Goal: Answer question/provide support: Share knowledge or assist other users

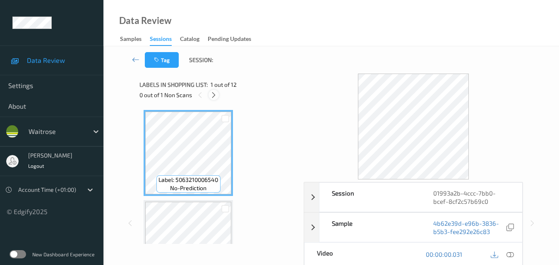
click at [213, 94] on icon at bounding box center [213, 94] width 7 height 7
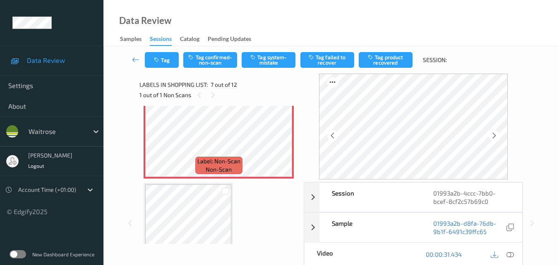
scroll to position [537, 0]
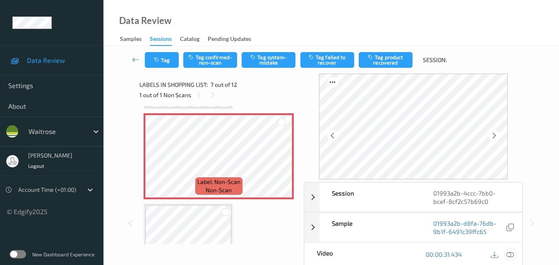
click at [511, 254] on icon at bounding box center [509, 254] width 7 height 7
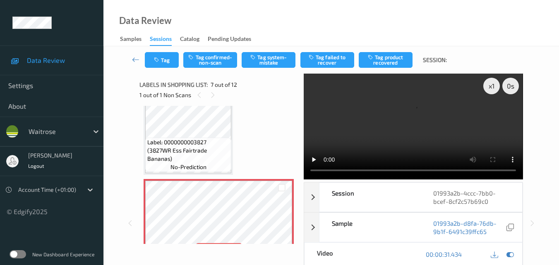
scroll to position [455, 0]
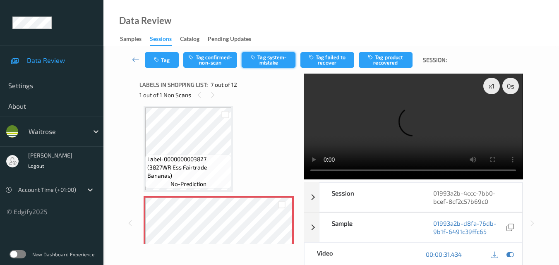
click at [269, 60] on button "Tag system-mistake" at bounding box center [268, 60] width 54 height 16
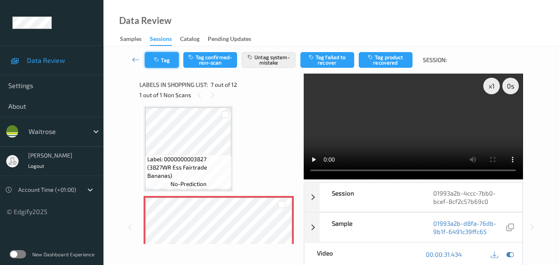
click at [167, 60] on button "Tag" at bounding box center [162, 60] width 34 height 16
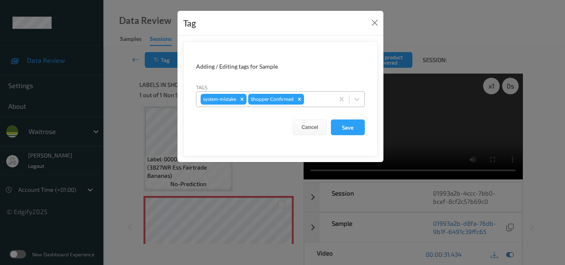
click at [320, 103] on div at bounding box center [318, 99] width 24 height 10
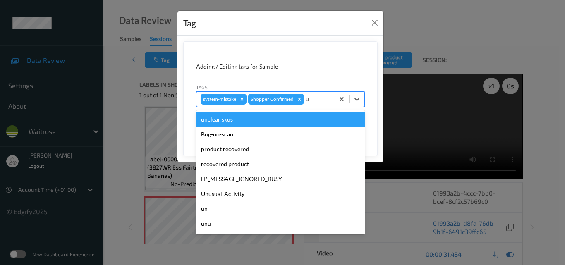
type input "un"
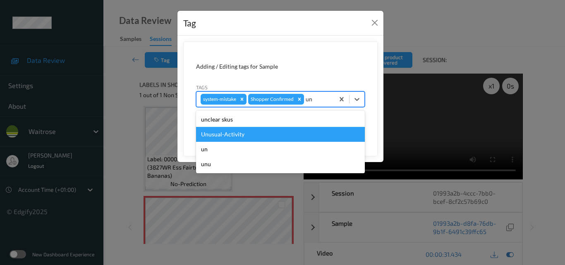
click at [268, 138] on div "Unusual-Activity" at bounding box center [280, 134] width 169 height 15
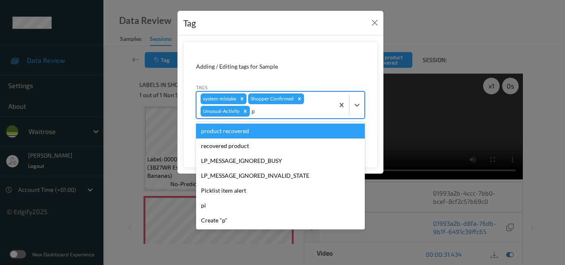
type input "pi"
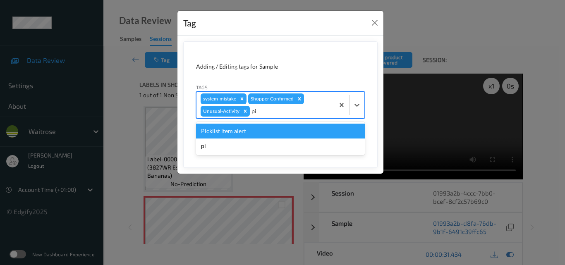
click at [269, 138] on div "Picklist item alert" at bounding box center [280, 131] width 169 height 15
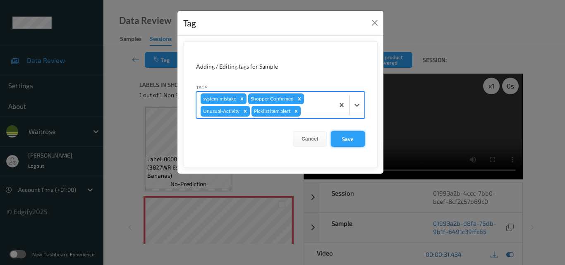
click at [344, 137] on button "Save" at bounding box center [348, 139] width 34 height 16
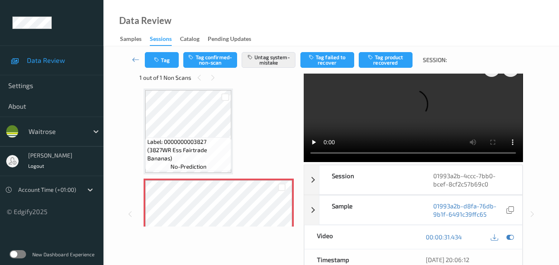
scroll to position [0, 0]
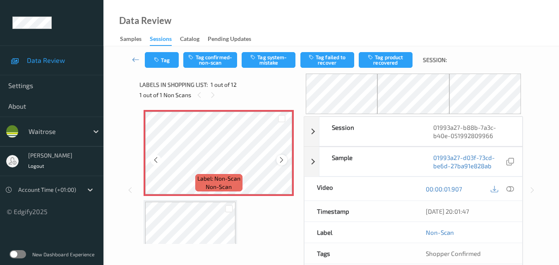
click at [280, 159] on icon at bounding box center [281, 159] width 7 height 7
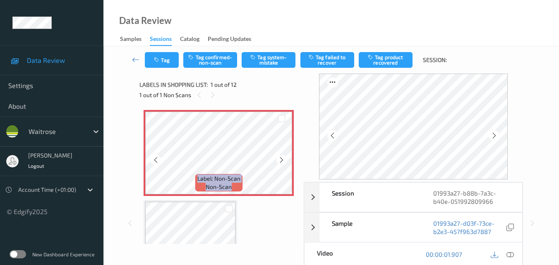
click at [280, 159] on icon at bounding box center [281, 159] width 7 height 7
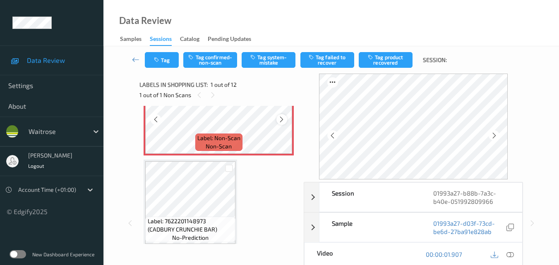
scroll to position [41, 0]
click at [511, 253] on icon at bounding box center [509, 254] width 7 height 7
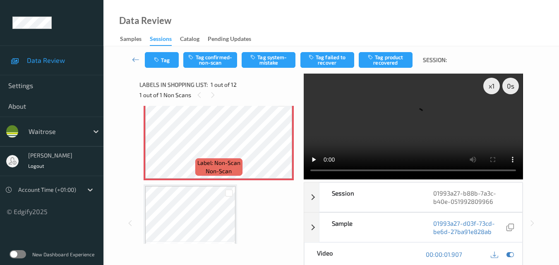
scroll to position [0, 0]
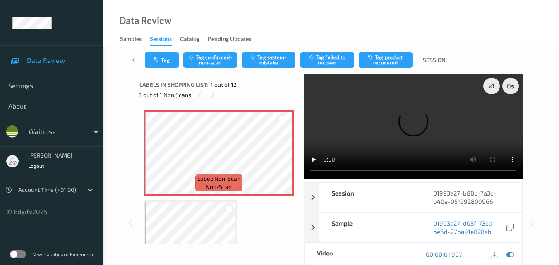
click at [383, 135] on video at bounding box center [412, 127] width 219 height 106
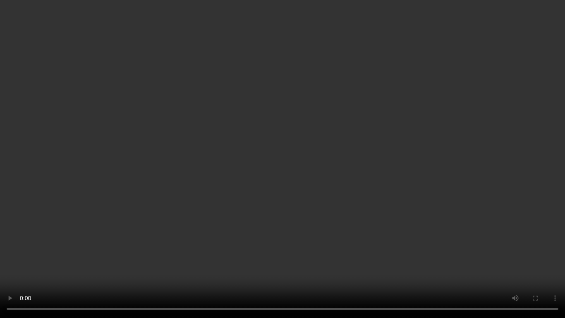
click at [258, 112] on video at bounding box center [282, 159] width 565 height 318
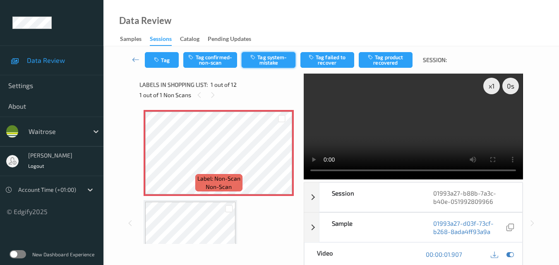
click at [275, 58] on button "Tag system-mistake" at bounding box center [268, 60] width 54 height 16
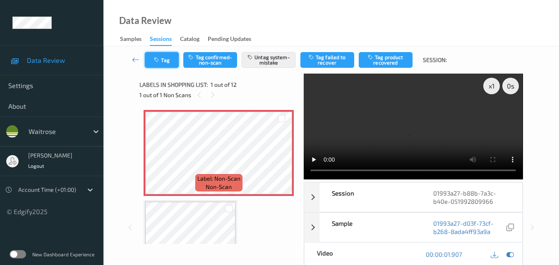
click at [157, 61] on icon "button" at bounding box center [157, 60] width 7 height 6
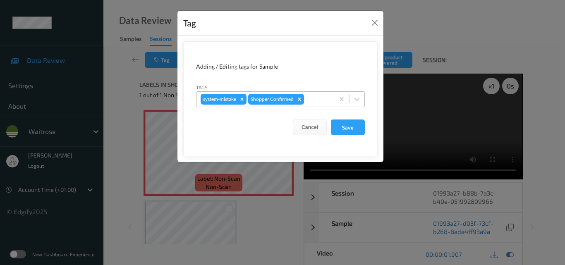
click at [314, 100] on div at bounding box center [318, 99] width 24 height 10
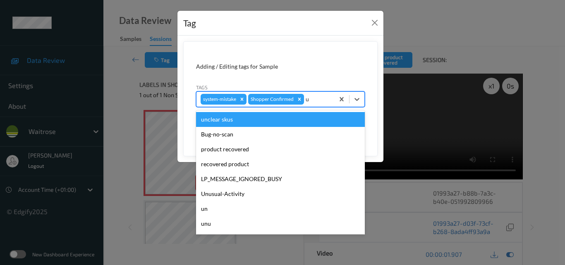
type input "un"
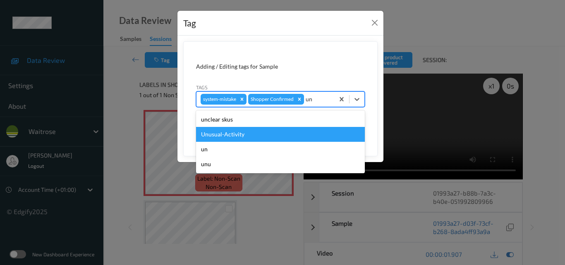
click at [267, 131] on div "Unusual-Activity" at bounding box center [280, 134] width 169 height 15
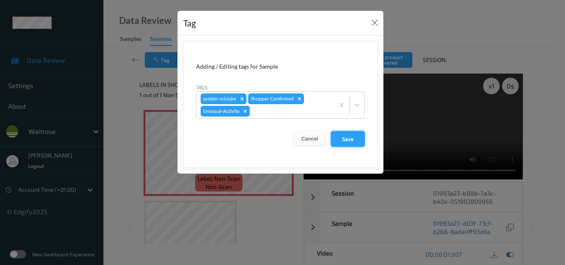
click at [349, 138] on button "Save" at bounding box center [348, 139] width 34 height 16
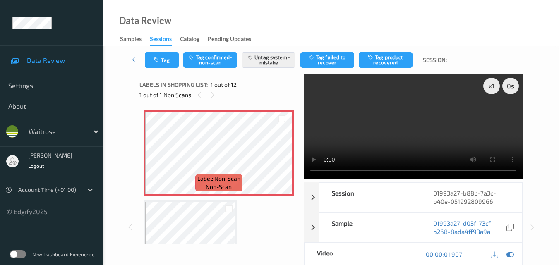
click at [408, 126] on video at bounding box center [412, 127] width 219 height 106
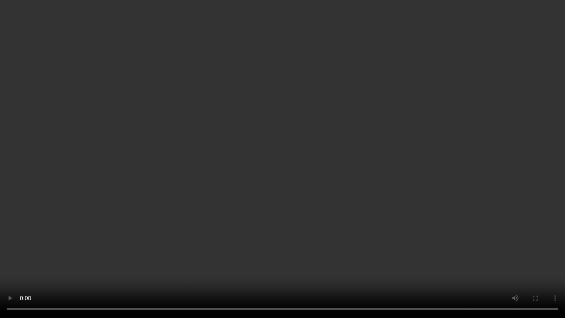
click at [311, 194] on video at bounding box center [282, 159] width 565 height 318
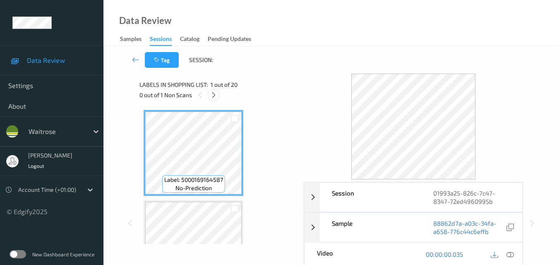
click at [214, 91] on icon at bounding box center [213, 94] width 7 height 7
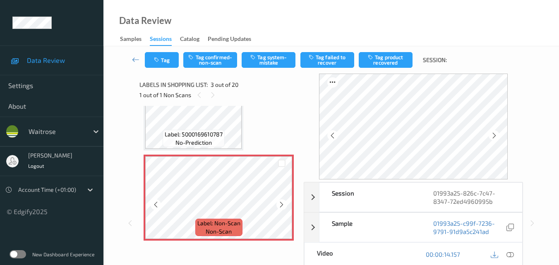
scroll to position [177, 0]
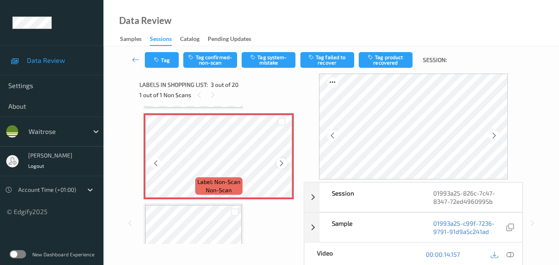
click at [279, 162] on icon at bounding box center [281, 163] width 7 height 7
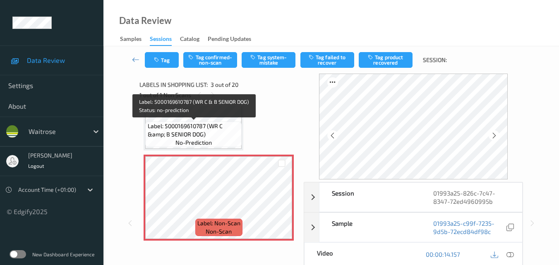
click at [208, 136] on span "Label: 5000169610787 (WR C &amp; B SENIOR DOG)" at bounding box center [194, 130] width 92 height 17
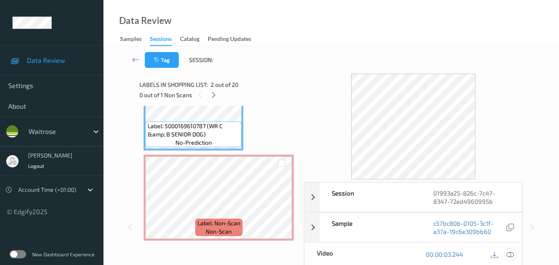
click at [511, 253] on icon at bounding box center [509, 254] width 7 height 7
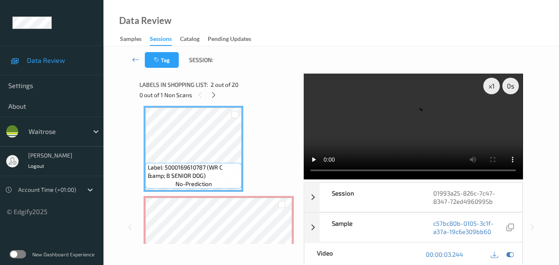
scroll to position [177, 0]
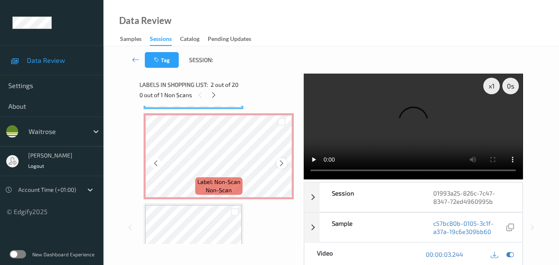
click at [277, 161] on div at bounding box center [281, 163] width 10 height 10
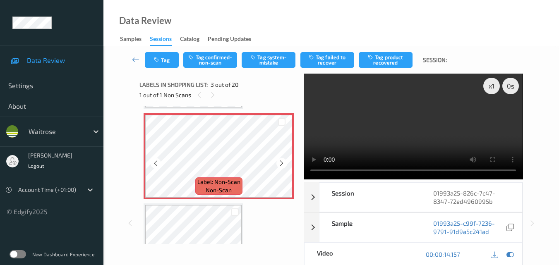
click at [277, 161] on div at bounding box center [281, 163] width 10 height 10
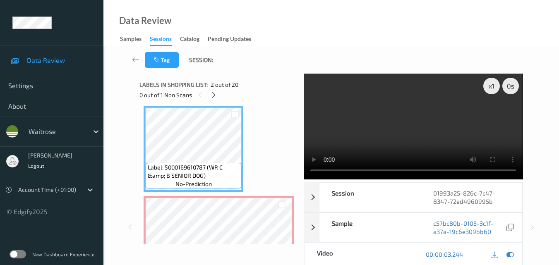
scroll to position [12, 0]
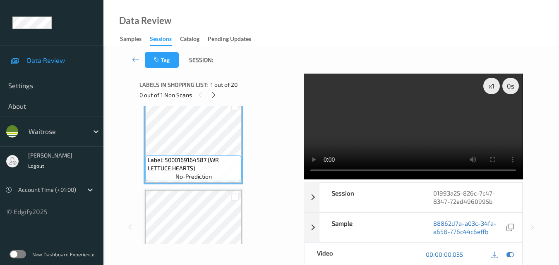
click at [375, 133] on video at bounding box center [412, 127] width 219 height 106
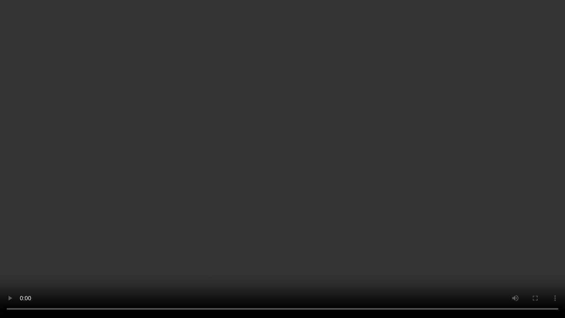
click at [385, 182] on video at bounding box center [282, 159] width 565 height 318
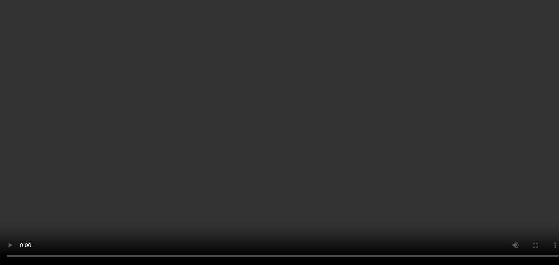
scroll to position [53, 0]
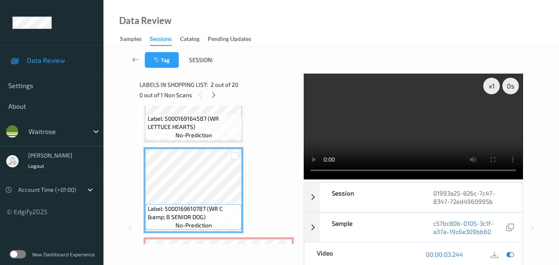
click at [431, 122] on video at bounding box center [412, 127] width 219 height 106
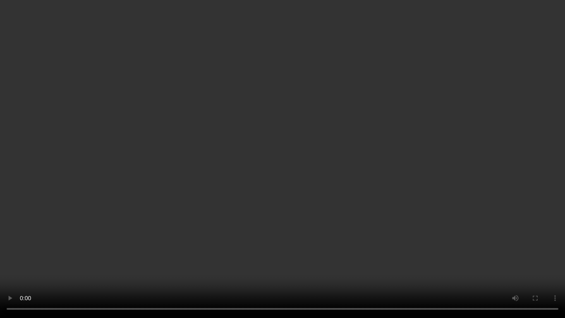
click at [361, 188] on video at bounding box center [282, 159] width 565 height 318
click at [367, 209] on video at bounding box center [282, 159] width 565 height 318
click at [329, 209] on video at bounding box center [282, 159] width 565 height 318
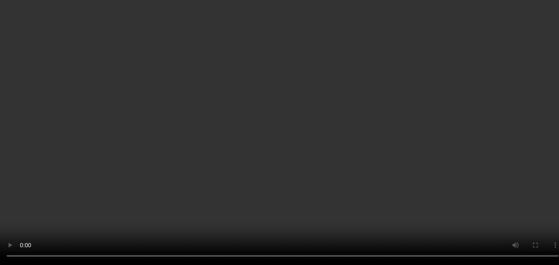
scroll to position [136, 0]
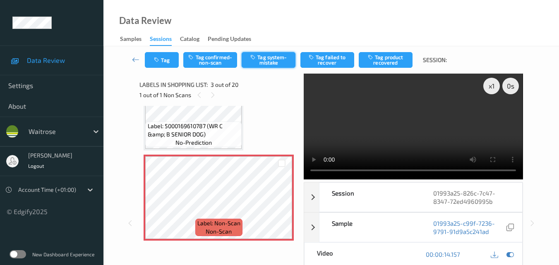
click at [269, 62] on button "Tag system-mistake" at bounding box center [268, 60] width 54 height 16
click at [160, 61] on icon "button" at bounding box center [157, 60] width 7 height 6
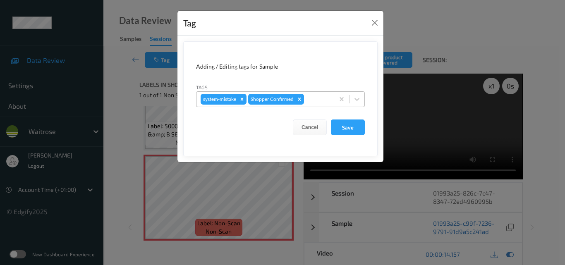
click at [314, 100] on div at bounding box center [318, 99] width 24 height 10
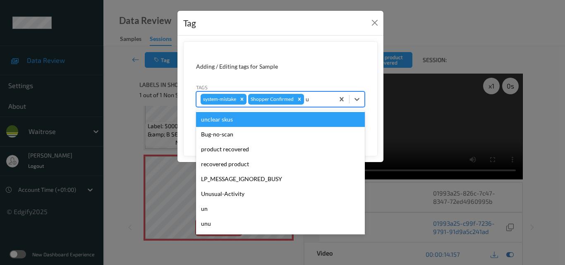
type input "un"
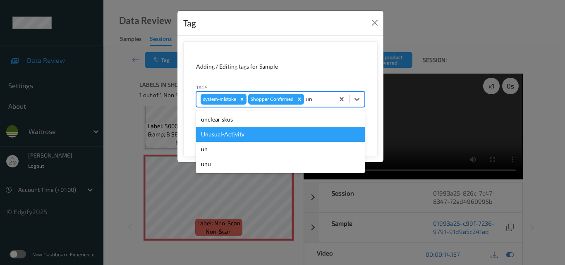
click at [248, 134] on div "Unusual-Activity" at bounding box center [280, 134] width 169 height 15
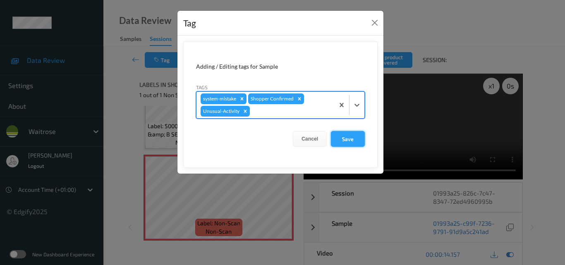
click at [342, 137] on button "Save" at bounding box center [348, 139] width 34 height 16
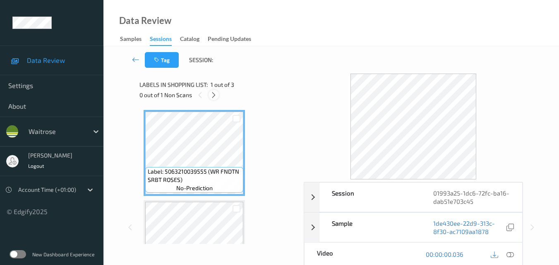
click at [212, 94] on icon at bounding box center [213, 94] width 7 height 7
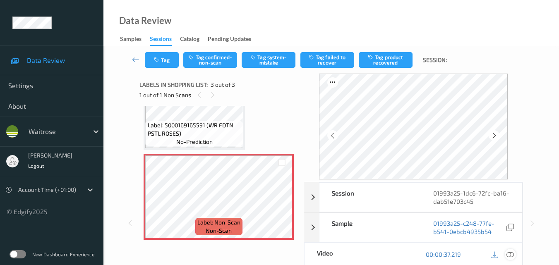
click at [511, 253] on icon at bounding box center [509, 254] width 7 height 7
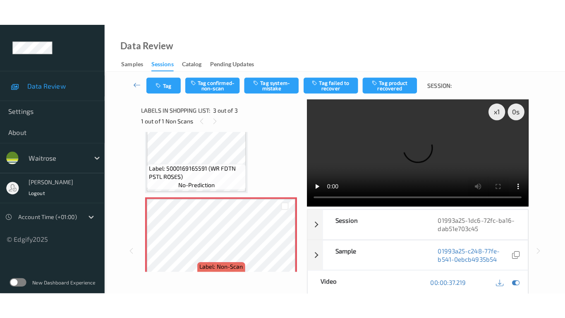
scroll to position [136, 0]
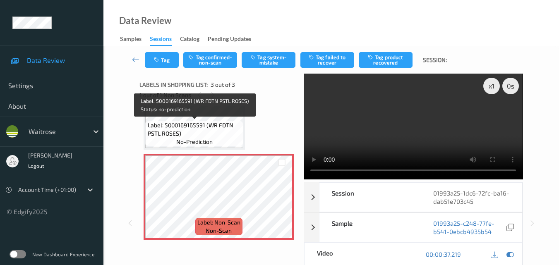
click at [193, 134] on span "Label: 5000169165591 (WR FDTN PSTL ROSES)" at bounding box center [195, 129] width 94 height 17
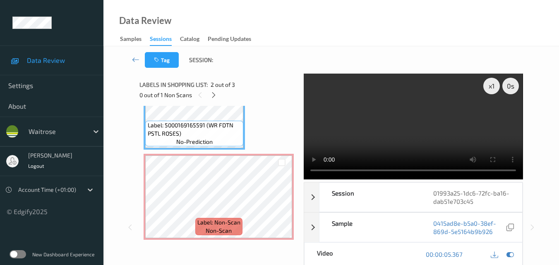
click at [395, 136] on video at bounding box center [412, 127] width 219 height 106
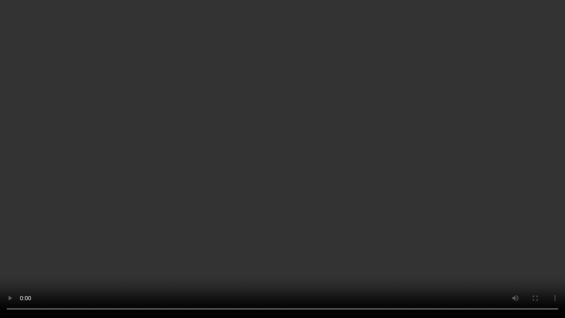
click at [355, 173] on video at bounding box center [282, 159] width 565 height 318
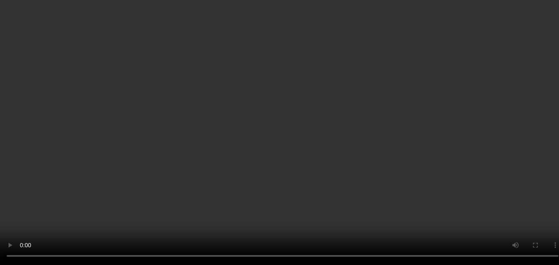
scroll to position [43, 0]
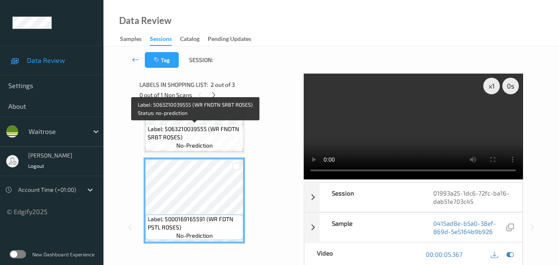
click at [205, 128] on span "Label: 5063210039555 (WR FNDTN SRBT ROSES)" at bounding box center [195, 133] width 94 height 17
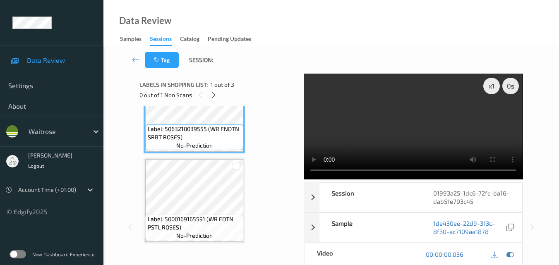
click at [403, 122] on video at bounding box center [412, 127] width 219 height 106
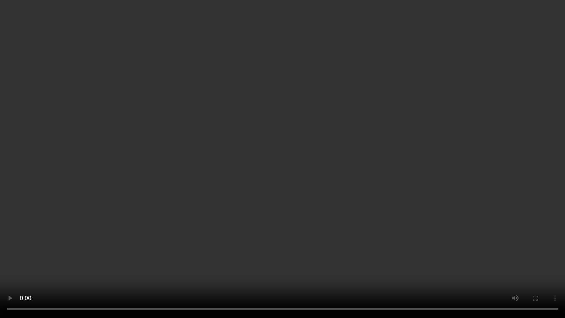
click at [366, 187] on video at bounding box center [282, 159] width 565 height 318
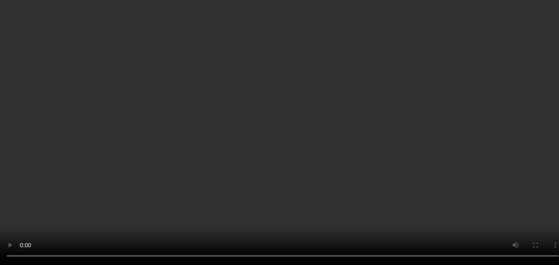
scroll to position [0, 0]
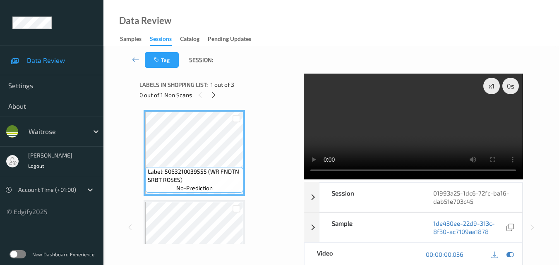
click at [410, 132] on video at bounding box center [412, 127] width 219 height 106
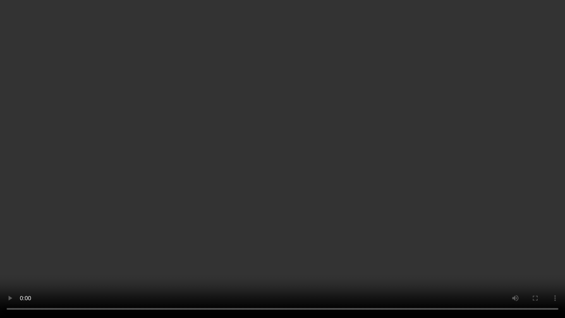
click at [381, 165] on video at bounding box center [282, 159] width 565 height 318
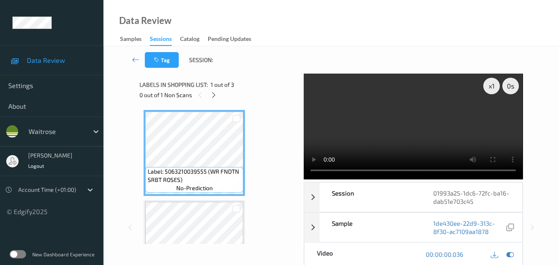
click at [396, 121] on video at bounding box center [412, 127] width 219 height 106
click at [416, 148] on video at bounding box center [412, 127] width 219 height 106
click at [409, 123] on video at bounding box center [412, 127] width 219 height 106
click at [401, 133] on video at bounding box center [412, 127] width 219 height 106
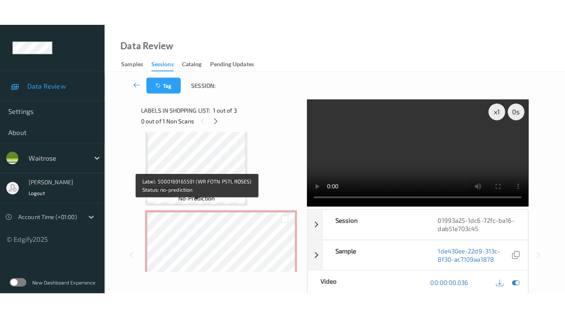
scroll to position [124, 0]
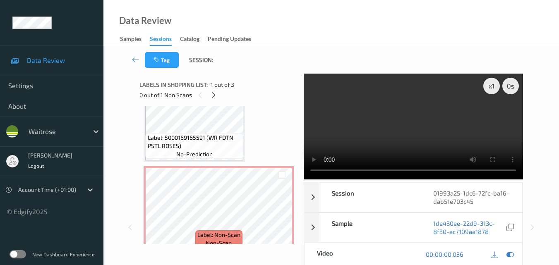
click at [399, 134] on video at bounding box center [412, 127] width 219 height 106
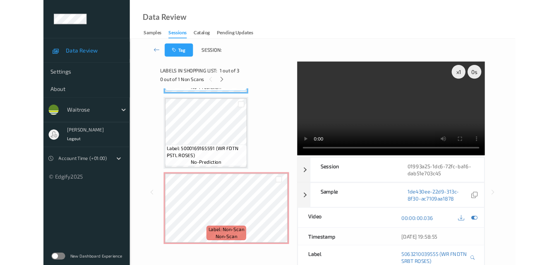
scroll to position [84, 0]
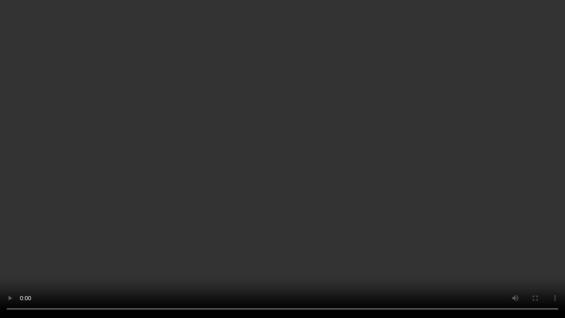
click at [372, 195] on video at bounding box center [282, 159] width 565 height 318
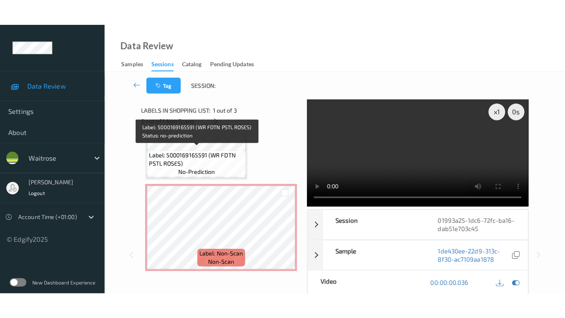
scroll to position [136, 0]
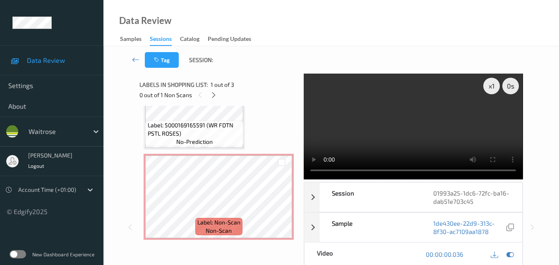
click at [406, 115] on video at bounding box center [412, 127] width 219 height 106
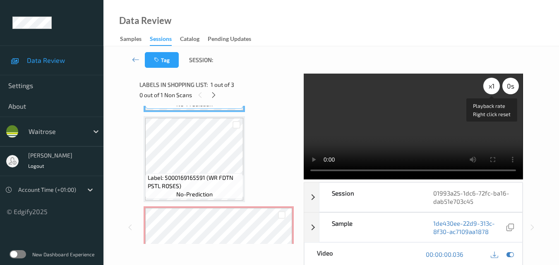
click at [492, 91] on div "x 1" at bounding box center [491, 86] width 17 height 17
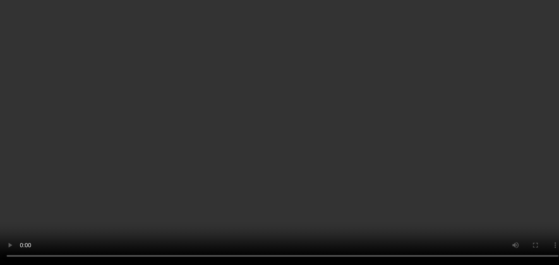
scroll to position [136, 0]
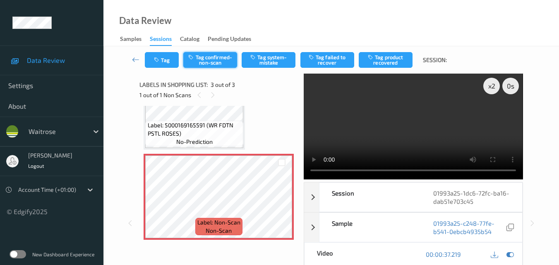
click at [207, 62] on button "Tag confirmed-non-scan" at bounding box center [210, 60] width 54 height 16
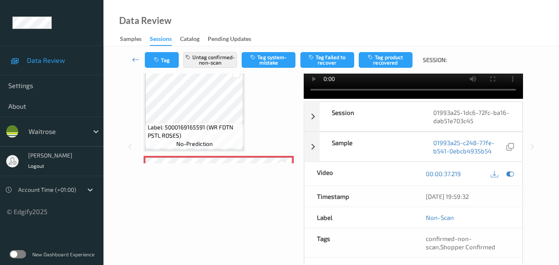
scroll to position [0, 0]
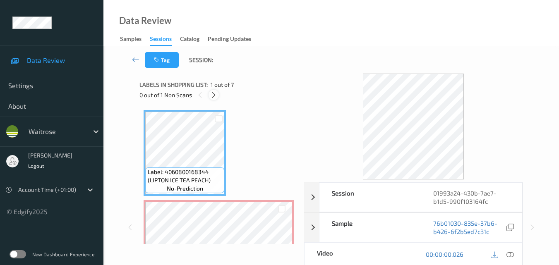
click at [213, 93] on icon at bounding box center [213, 94] width 7 height 7
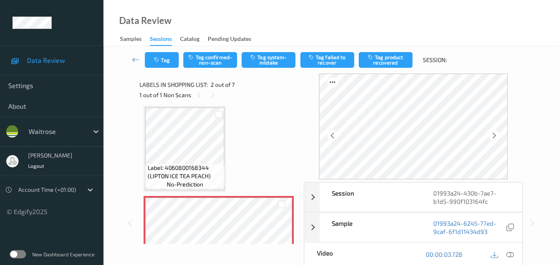
scroll to position [45, 0]
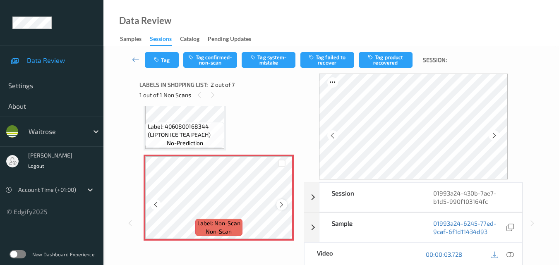
click at [279, 205] on icon at bounding box center [281, 204] width 7 height 7
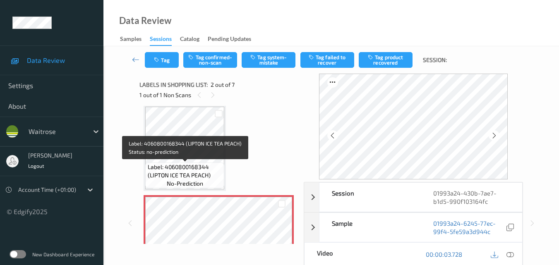
scroll to position [4, 0]
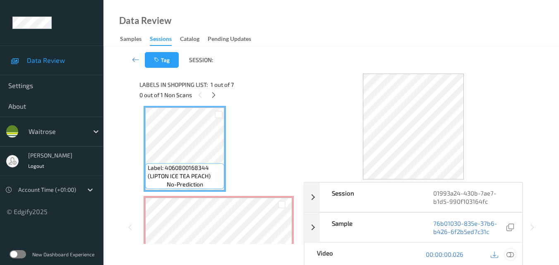
click at [512, 255] on icon at bounding box center [509, 254] width 7 height 7
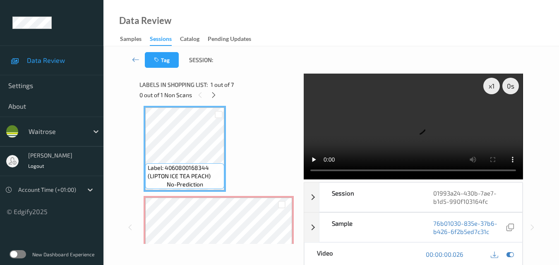
click at [414, 120] on video at bounding box center [412, 127] width 219 height 106
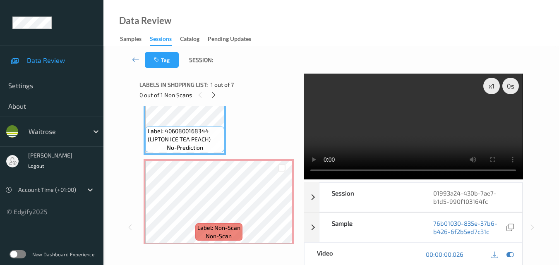
scroll to position [41, 0]
click at [393, 141] on video at bounding box center [412, 127] width 219 height 106
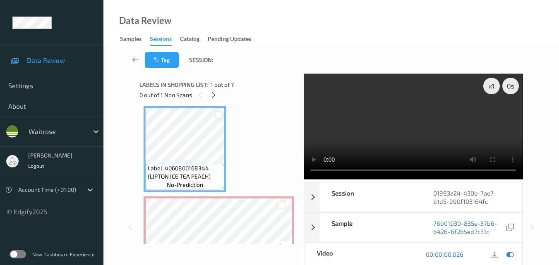
scroll to position [0, 0]
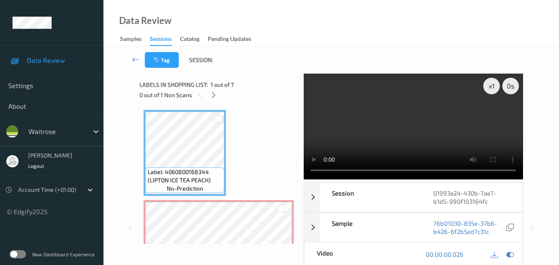
click at [401, 128] on video at bounding box center [412, 127] width 219 height 106
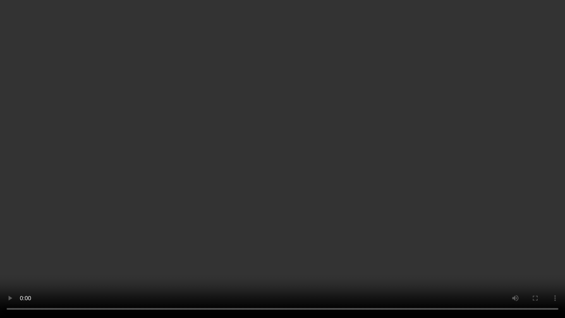
click at [363, 161] on video at bounding box center [282, 159] width 565 height 318
click at [282, 206] on video at bounding box center [282, 159] width 565 height 318
click at [282, 110] on video at bounding box center [282, 159] width 565 height 318
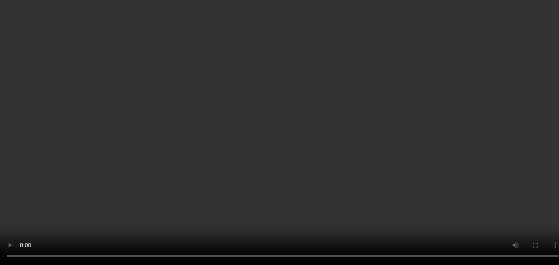
scroll to position [207, 0]
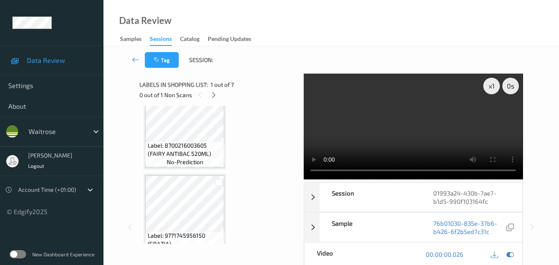
click at [388, 122] on video at bounding box center [412, 127] width 219 height 106
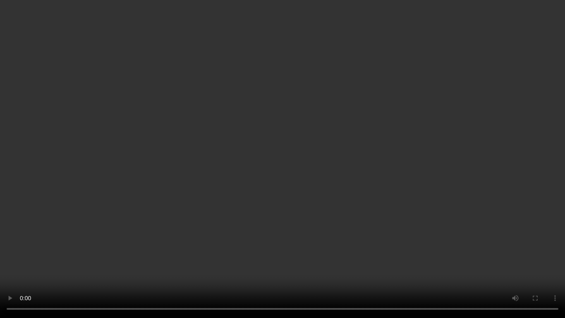
click at [343, 210] on video at bounding box center [282, 159] width 565 height 318
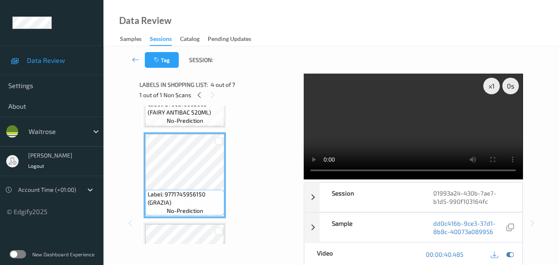
click at [423, 122] on video at bounding box center [412, 127] width 219 height 106
click at [423, 131] on video at bounding box center [412, 127] width 219 height 106
click at [420, 133] on video at bounding box center [412, 127] width 219 height 106
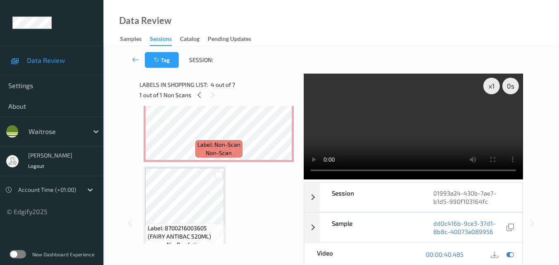
scroll to position [83, 0]
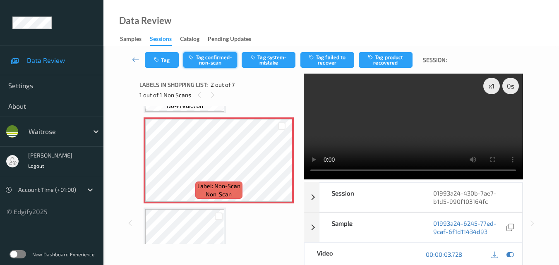
click at [210, 60] on button "Tag confirmed-non-scan" at bounding box center [210, 60] width 54 height 16
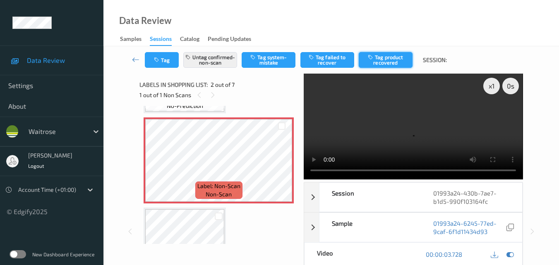
click at [387, 60] on button "Tag product recovered" at bounding box center [385, 60] width 54 height 16
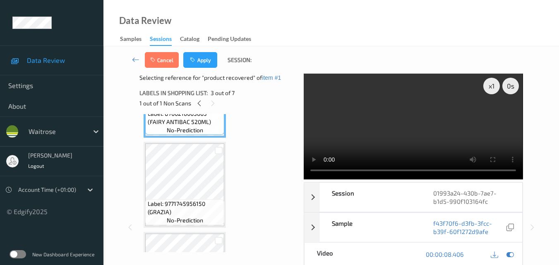
scroll to position [248, 0]
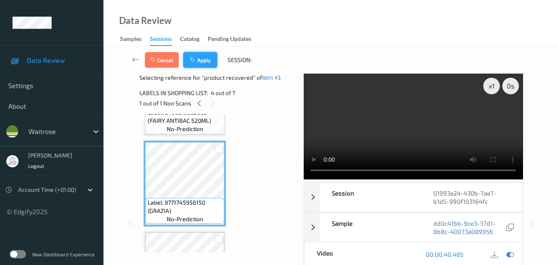
click at [200, 60] on button "Apply" at bounding box center [200, 60] width 34 height 16
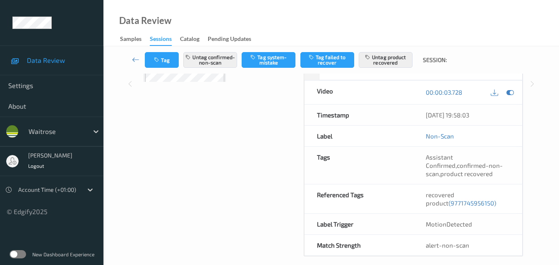
scroll to position [165, 0]
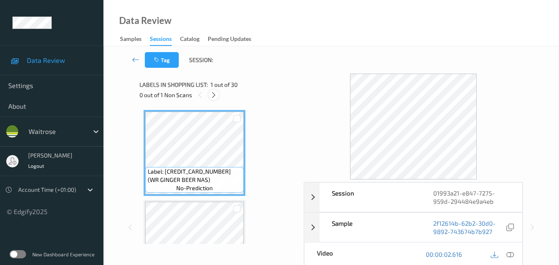
click at [215, 95] on icon at bounding box center [213, 94] width 7 height 7
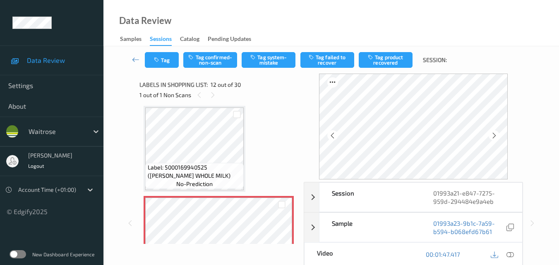
scroll to position [947, 0]
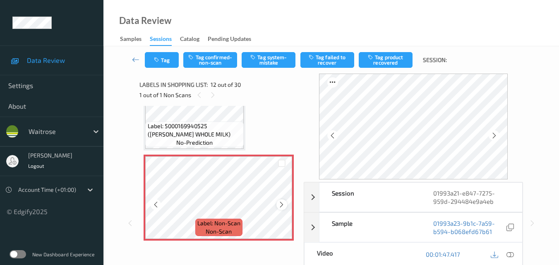
click at [277, 205] on div at bounding box center [281, 204] width 10 height 10
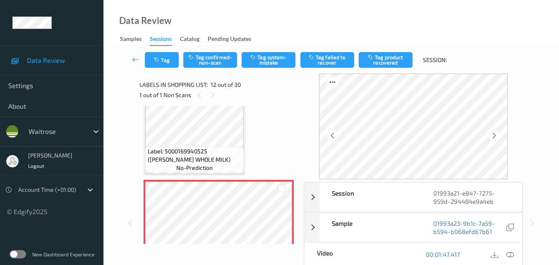
scroll to position [905, 0]
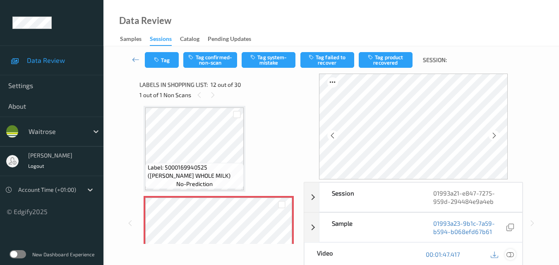
click at [512, 253] on icon at bounding box center [509, 254] width 7 height 7
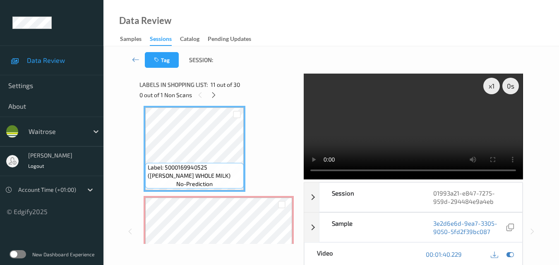
click at [396, 123] on video at bounding box center [412, 127] width 219 height 106
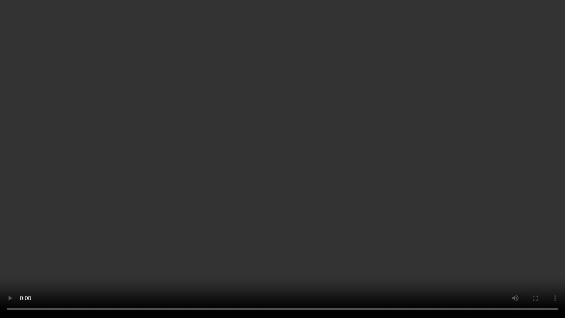
click at [356, 176] on video at bounding box center [282, 159] width 565 height 318
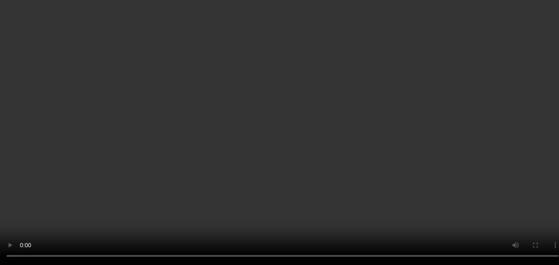
scroll to position [947, 0]
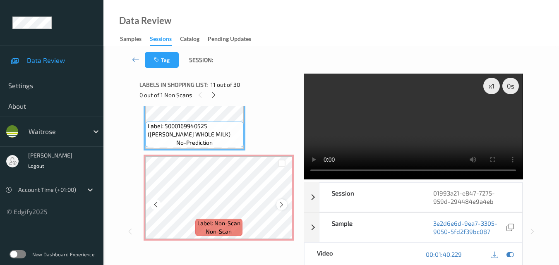
click at [282, 205] on icon at bounding box center [281, 204] width 7 height 7
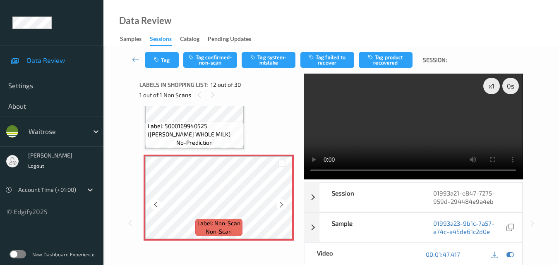
click at [282, 205] on icon at bounding box center [281, 204] width 7 height 7
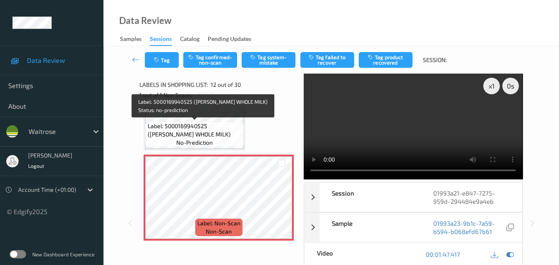
click at [224, 133] on span "Label: 5000169940525 (WR DORG WHOLE MILK)" at bounding box center [195, 130] width 94 height 17
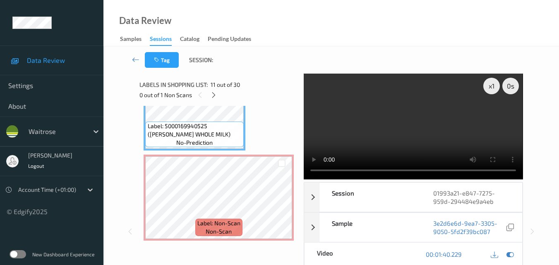
click at [425, 134] on video at bounding box center [412, 127] width 219 height 106
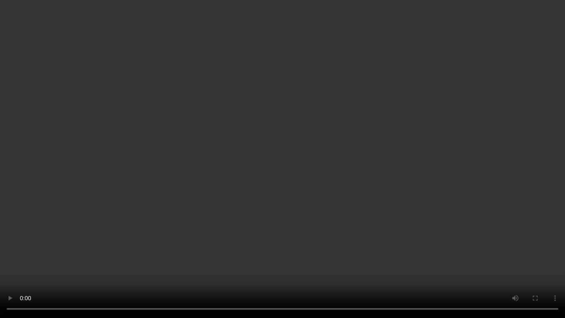
click at [431, 199] on video at bounding box center [282, 159] width 565 height 318
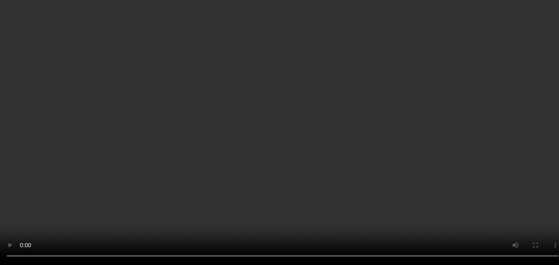
scroll to position [1071, 0]
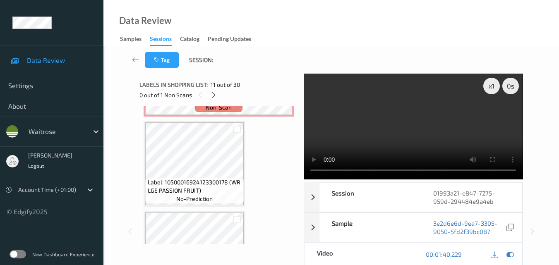
click at [417, 125] on video at bounding box center [412, 127] width 219 height 106
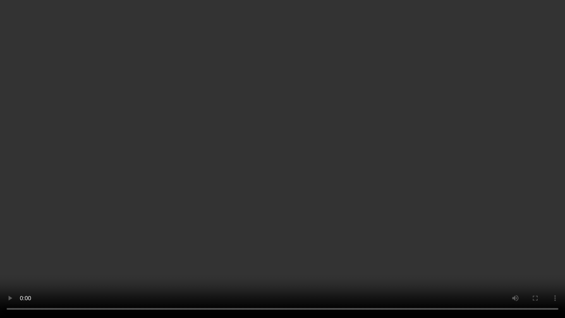
click at [397, 183] on video at bounding box center [282, 159] width 565 height 318
click at [361, 189] on video at bounding box center [282, 159] width 565 height 318
click at [195, 178] on video at bounding box center [282, 159] width 565 height 318
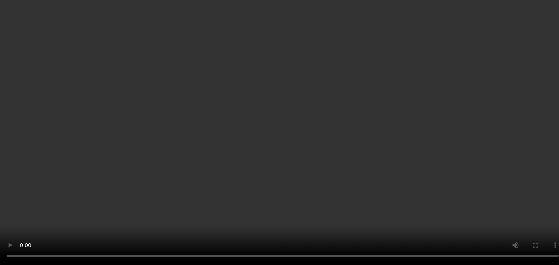
scroll to position [1029, 0]
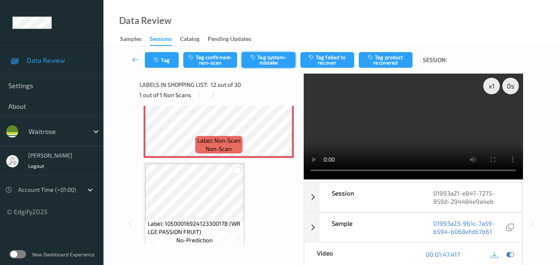
click at [272, 58] on button "Tag system-mistake" at bounding box center [268, 60] width 54 height 16
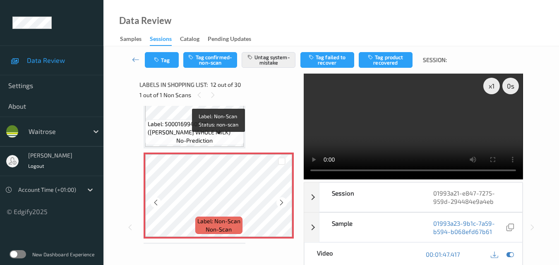
scroll to position [947, 0]
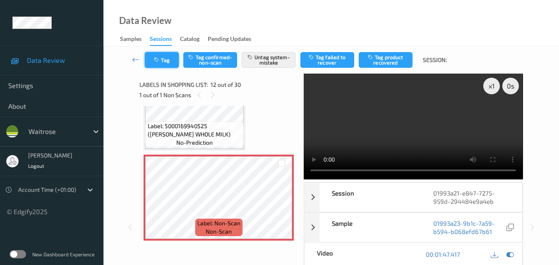
click at [170, 63] on button "Tag" at bounding box center [162, 60] width 34 height 16
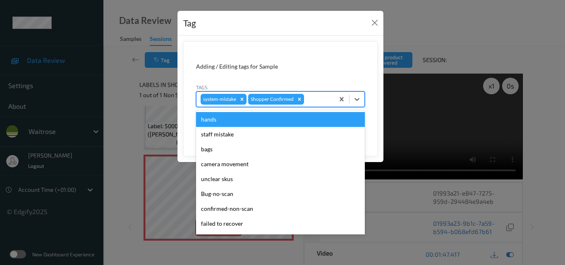
click at [309, 98] on div at bounding box center [318, 99] width 24 height 10
type input "un"
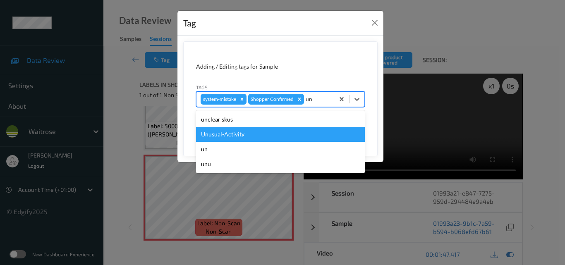
click at [254, 140] on div "Unusual-Activity" at bounding box center [280, 134] width 169 height 15
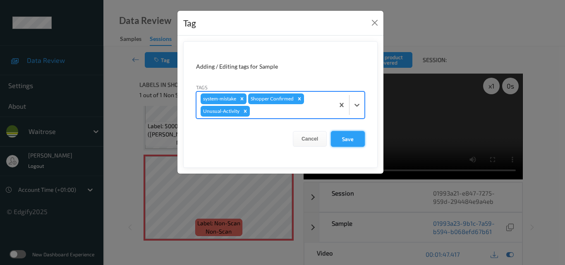
click at [361, 144] on button "Save" at bounding box center [348, 139] width 34 height 16
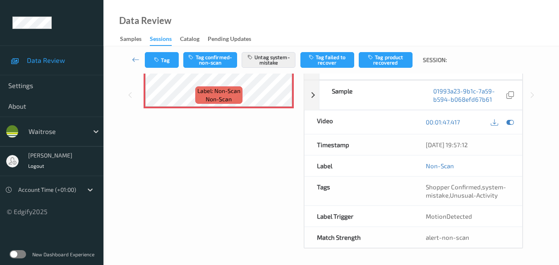
scroll to position [133, 0]
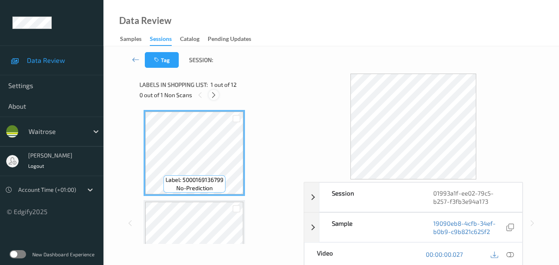
click at [215, 96] on icon at bounding box center [213, 94] width 7 height 7
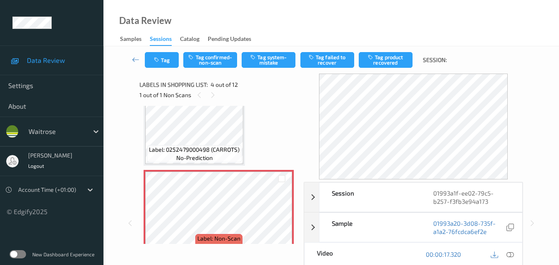
scroll to position [226, 0]
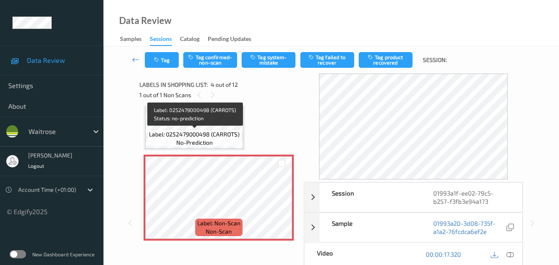
click at [216, 136] on span "Label: 0252479000498 (CARROTS)" at bounding box center [194, 134] width 91 height 8
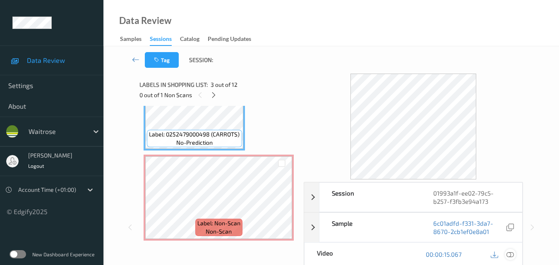
click at [512, 253] on icon at bounding box center [509, 254] width 7 height 7
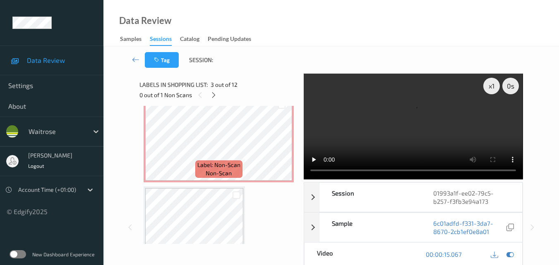
scroll to position [267, 0]
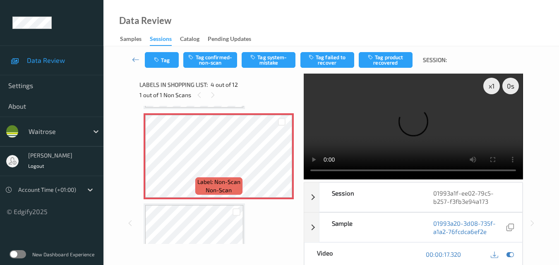
click at [466, 136] on video at bounding box center [412, 127] width 219 height 106
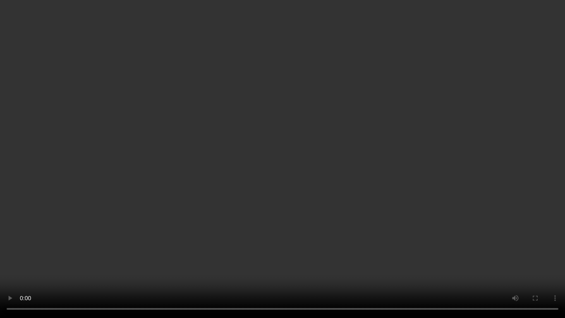
click at [411, 184] on video at bounding box center [282, 159] width 565 height 318
click at [314, 200] on video at bounding box center [282, 159] width 565 height 318
click at [379, 187] on video at bounding box center [282, 159] width 565 height 318
click at [356, 110] on video at bounding box center [282, 159] width 565 height 318
click at [288, 129] on video at bounding box center [282, 159] width 565 height 318
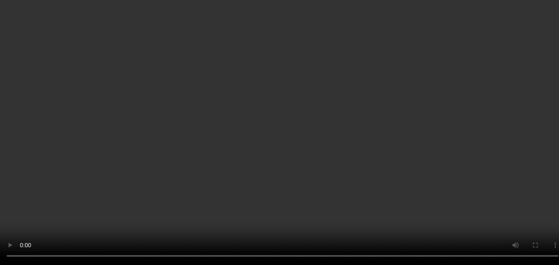
scroll to position [226, 0]
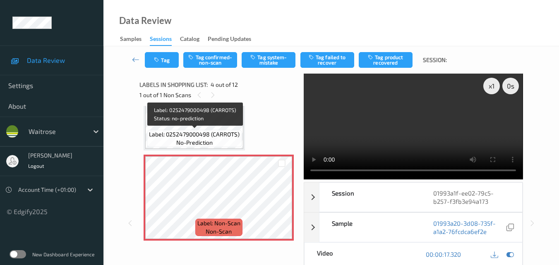
click at [198, 130] on span "Label: 0252479000498 (CARROTS)" at bounding box center [194, 134] width 91 height 8
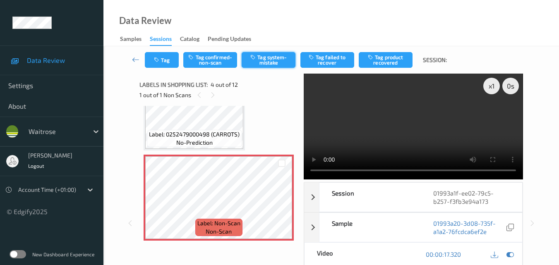
click at [277, 60] on button "Tag system-mistake" at bounding box center [268, 60] width 54 height 16
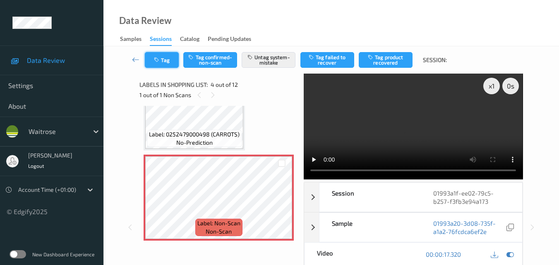
click at [165, 64] on button "Tag" at bounding box center [162, 60] width 34 height 16
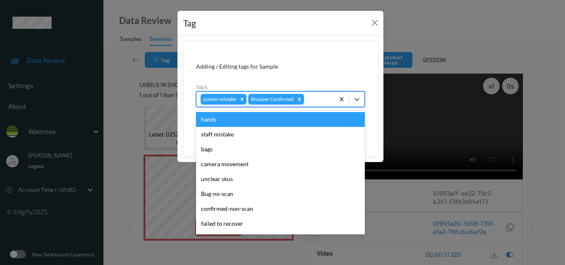
click at [313, 104] on div "system-mistake Shopper Confirmed" at bounding box center [265, 99] width 138 height 14
type input "un"
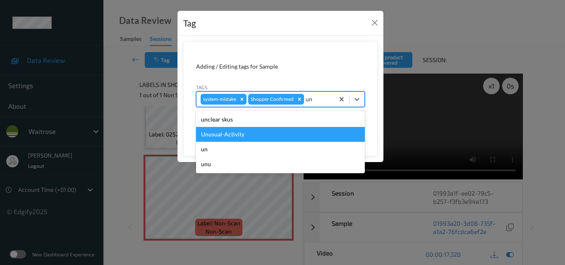
click at [265, 131] on div "Unusual-Activity" at bounding box center [280, 134] width 169 height 15
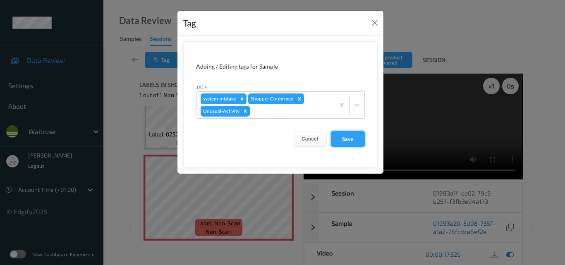
click at [354, 140] on button "Save" at bounding box center [348, 139] width 34 height 16
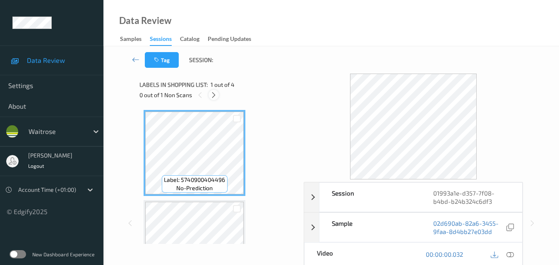
click at [216, 95] on icon at bounding box center [213, 94] width 7 height 7
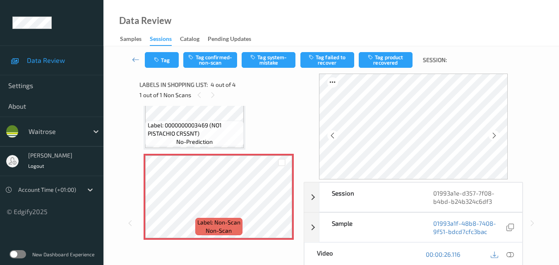
scroll to position [218, 0]
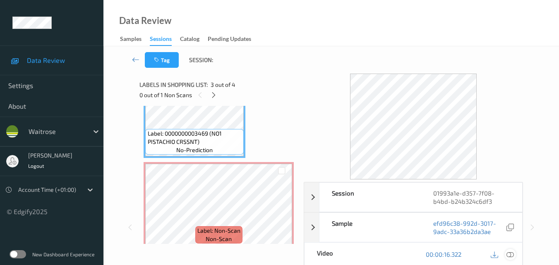
click at [511, 254] on icon at bounding box center [509, 254] width 7 height 7
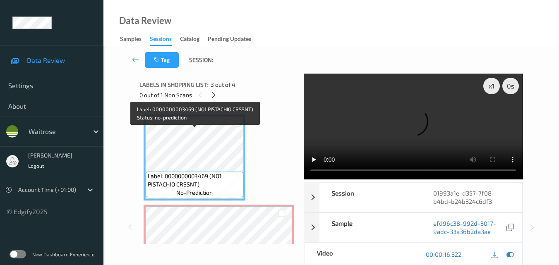
scroll to position [94, 0]
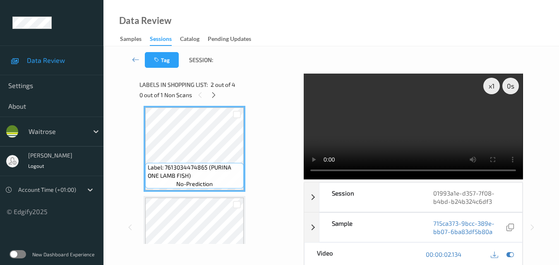
click at [370, 124] on video at bounding box center [412, 127] width 219 height 106
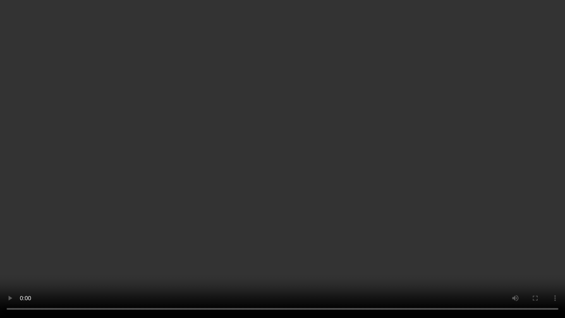
drag, startPoint x: 345, startPoint y: 188, endPoint x: 359, endPoint y: 201, distance: 19.0
click at [345, 188] on video at bounding box center [282, 159] width 565 height 318
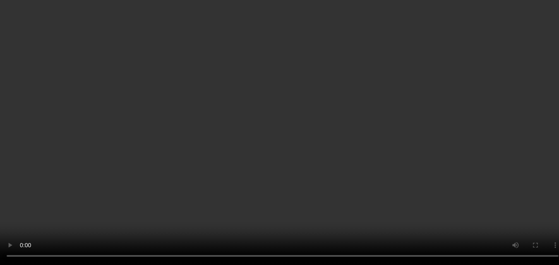
scroll to position [218, 0]
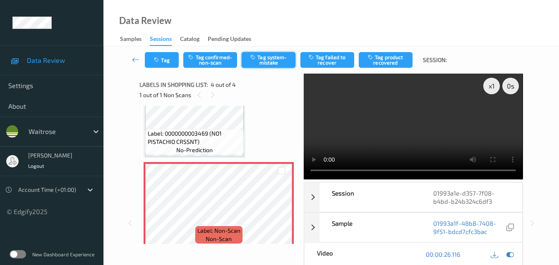
click at [277, 60] on button "Tag system-mistake" at bounding box center [268, 60] width 54 height 16
click at [163, 62] on button "Tag" at bounding box center [162, 60] width 34 height 16
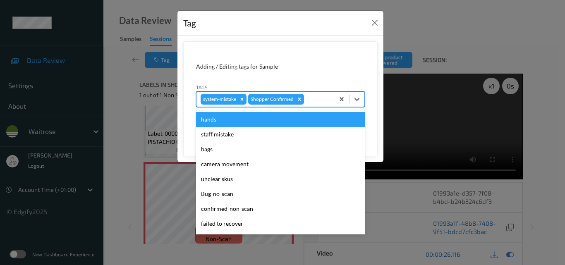
click at [320, 99] on div at bounding box center [318, 99] width 24 height 10
type input "un"
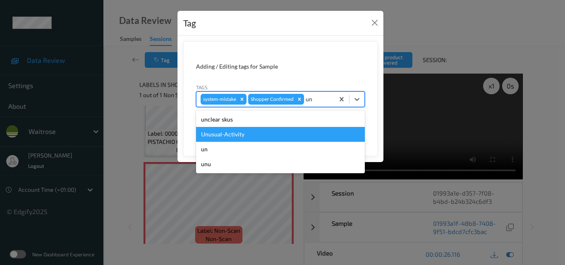
click at [257, 132] on div "Unusual-Activity" at bounding box center [280, 134] width 169 height 15
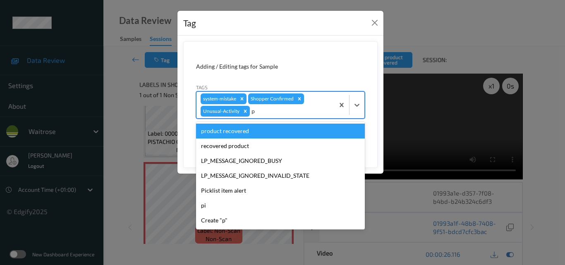
type input "pi"
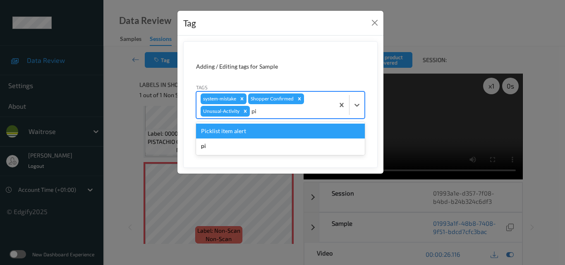
click at [257, 132] on div "Picklist item alert" at bounding box center [280, 131] width 169 height 15
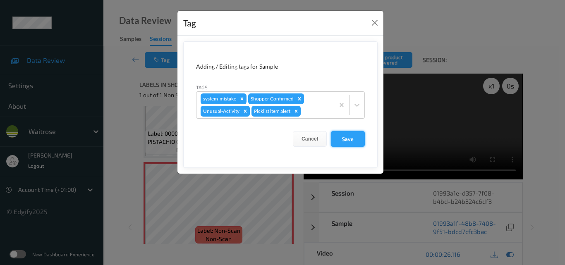
click at [348, 138] on button "Save" at bounding box center [348, 139] width 34 height 16
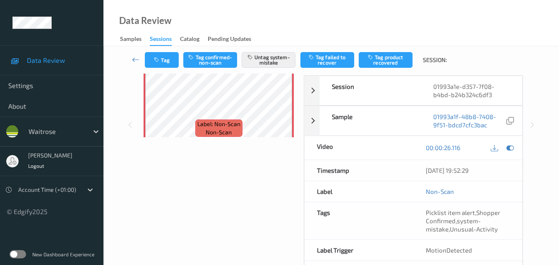
scroll to position [124, 0]
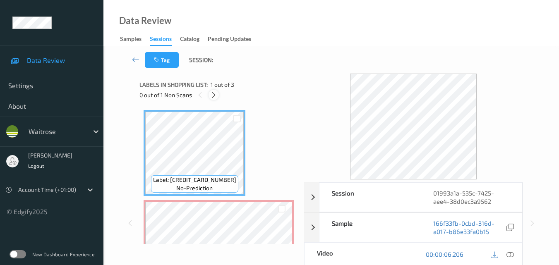
click at [213, 95] on icon at bounding box center [213, 94] width 7 height 7
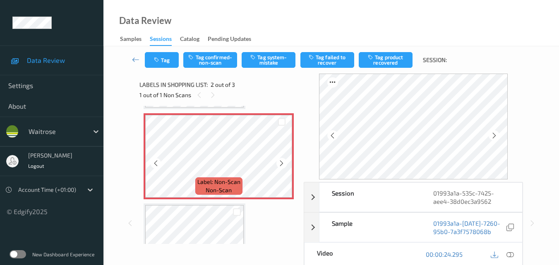
scroll to position [45, 0]
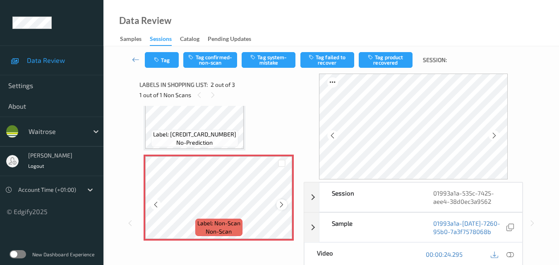
click at [281, 201] on div at bounding box center [281, 204] width 10 height 10
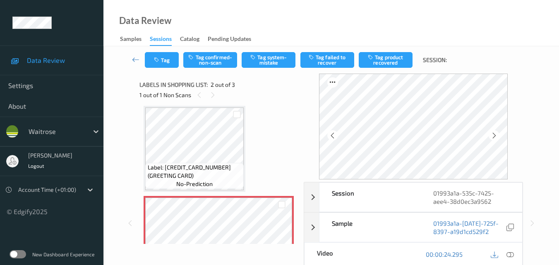
scroll to position [0, 0]
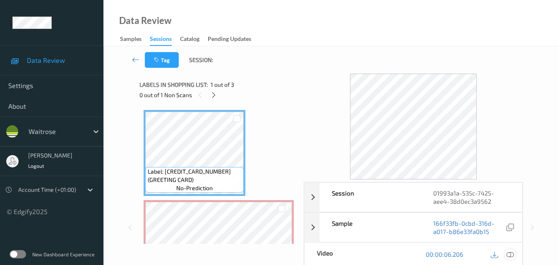
click at [511, 255] on icon at bounding box center [509, 254] width 7 height 7
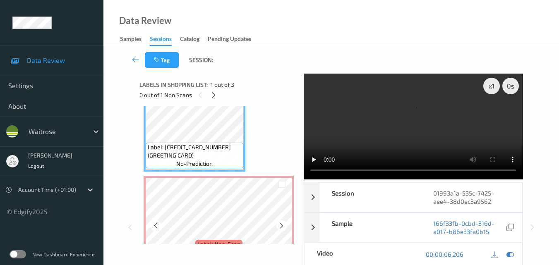
scroll to position [41, 0]
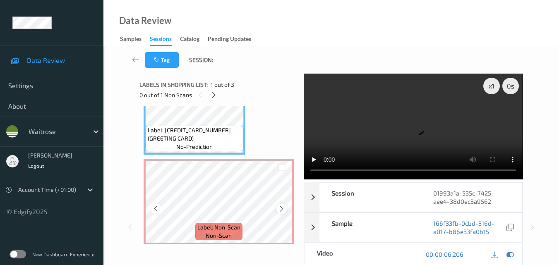
click at [281, 211] on icon at bounding box center [281, 208] width 7 height 7
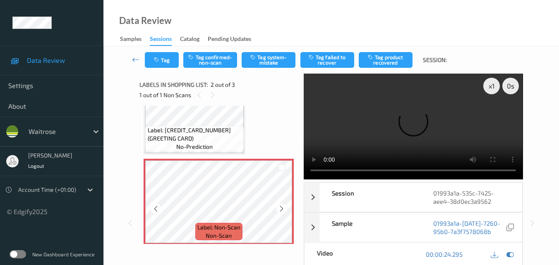
click at [281, 211] on icon at bounding box center [281, 208] width 7 height 7
click at [377, 112] on video at bounding box center [412, 127] width 219 height 106
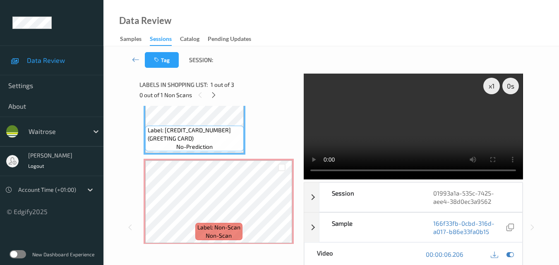
click at [469, 142] on video at bounding box center [412, 127] width 219 height 106
click at [426, 134] on video at bounding box center [412, 127] width 219 height 106
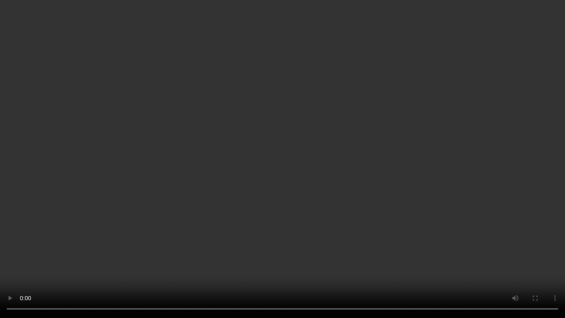
drag, startPoint x: 408, startPoint y: 186, endPoint x: 415, endPoint y: 197, distance: 13.5
click at [408, 185] on video at bounding box center [282, 159] width 565 height 318
click at [336, 190] on video at bounding box center [282, 159] width 565 height 318
click at [339, 187] on video at bounding box center [282, 159] width 565 height 318
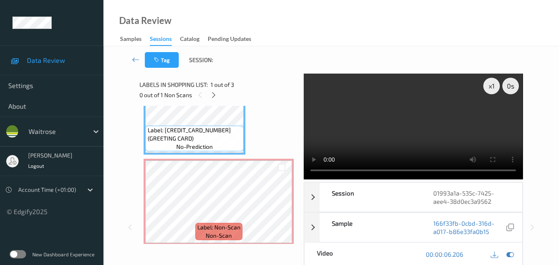
click at [430, 128] on video at bounding box center [412, 127] width 219 height 106
click at [455, 130] on video at bounding box center [412, 127] width 219 height 106
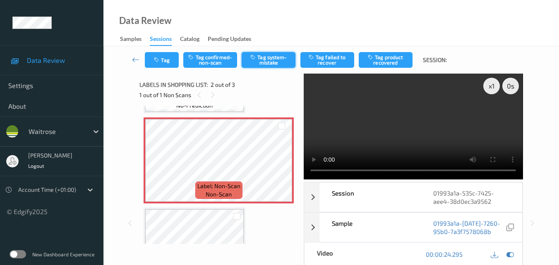
click at [270, 60] on button "Tag system-mistake" at bounding box center [268, 60] width 54 height 16
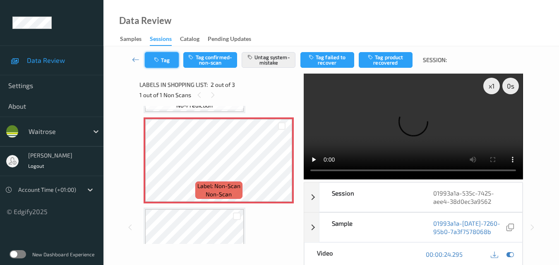
click at [162, 60] on button "Tag" at bounding box center [162, 60] width 34 height 16
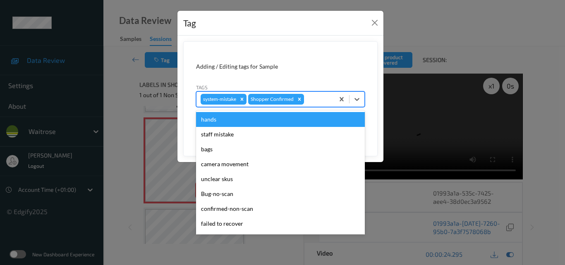
click at [311, 98] on div at bounding box center [318, 99] width 24 height 10
type input "un"
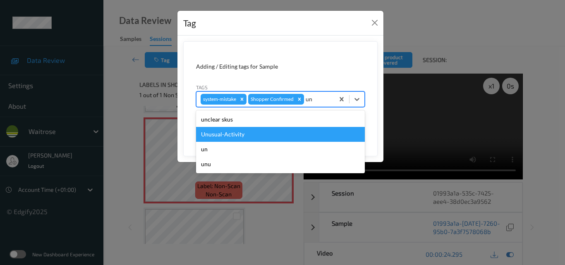
click at [277, 133] on div "Unusual-Activity" at bounding box center [280, 134] width 169 height 15
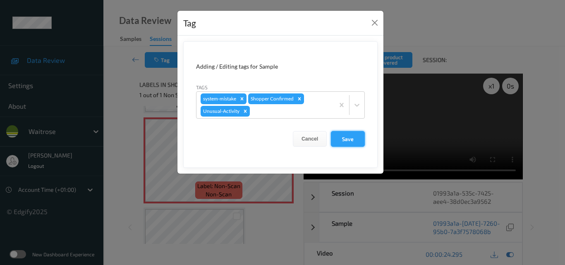
click at [352, 138] on button "Save" at bounding box center [348, 139] width 34 height 16
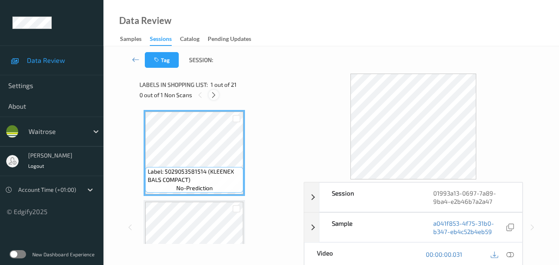
click at [215, 95] on icon at bounding box center [213, 94] width 7 height 7
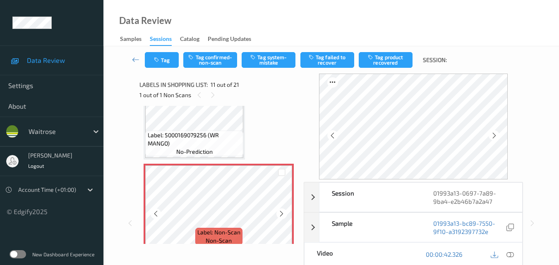
scroll to position [898, 0]
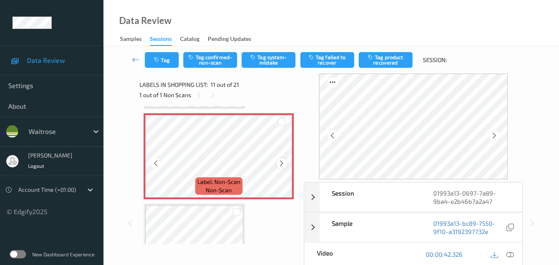
click at [281, 164] on icon at bounding box center [281, 163] width 7 height 7
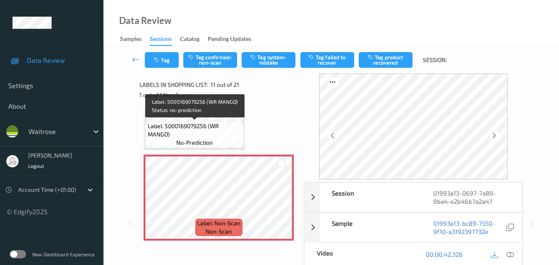
click at [213, 136] on span "Label: 5000169079256 (WR MANGO)" at bounding box center [195, 130] width 94 height 17
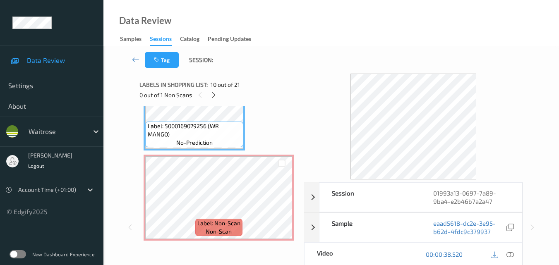
click at [511, 255] on icon at bounding box center [509, 254] width 7 height 7
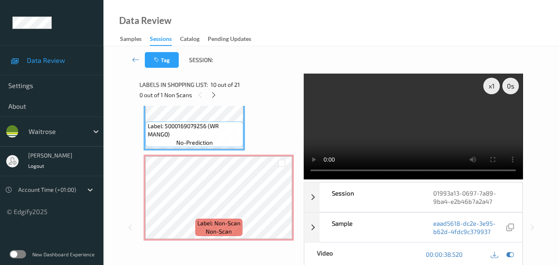
click at [402, 129] on video at bounding box center [412, 127] width 219 height 106
click at [415, 119] on video at bounding box center [412, 127] width 219 height 106
click at [425, 118] on video at bounding box center [412, 127] width 219 height 106
click at [394, 127] on video at bounding box center [412, 127] width 219 height 106
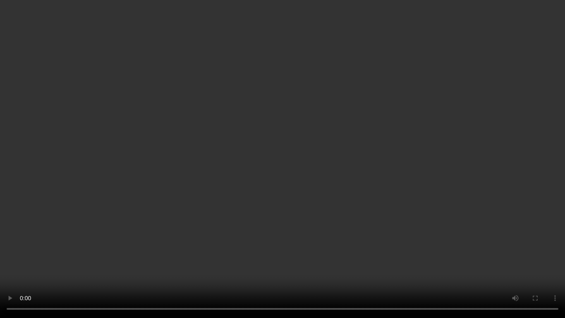
click at [414, 171] on video at bounding box center [282, 159] width 565 height 318
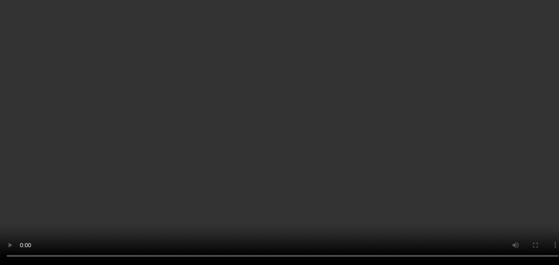
scroll to position [774, 0]
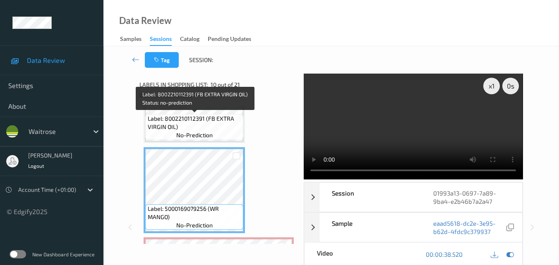
click at [224, 125] on span "Label: 8002210112391 (FB EXTRA VIRGIN OIL)" at bounding box center [195, 123] width 94 height 17
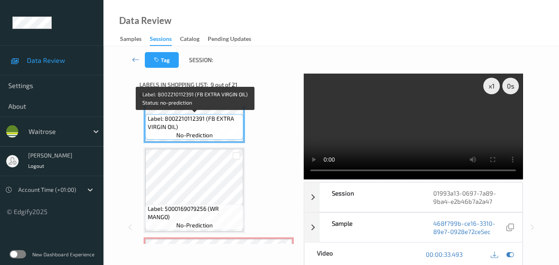
scroll to position [815, 0]
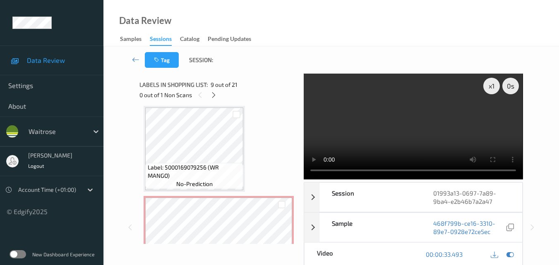
click at [407, 129] on video at bounding box center [412, 127] width 219 height 106
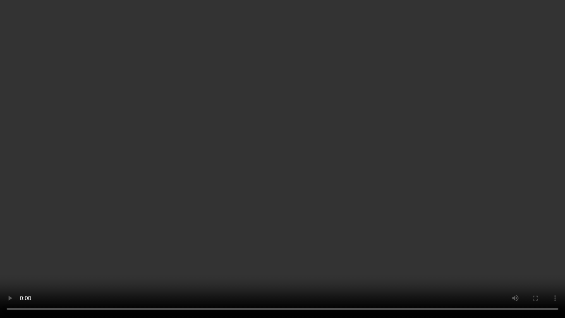
click at [384, 170] on video at bounding box center [282, 159] width 565 height 318
click at [371, 173] on video at bounding box center [282, 159] width 565 height 318
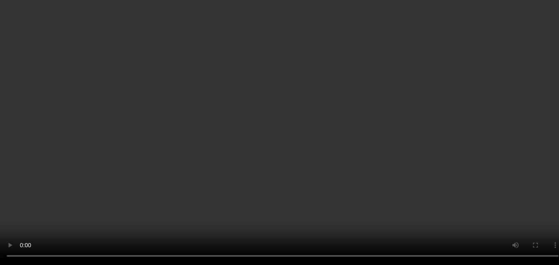
scroll to position [939, 0]
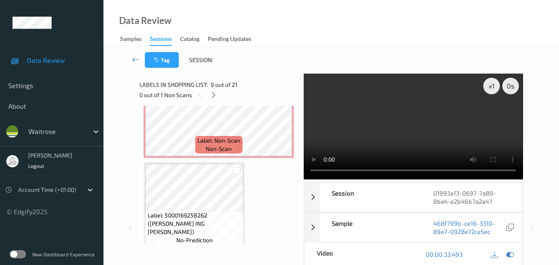
click at [413, 114] on video at bounding box center [412, 127] width 219 height 106
click at [491, 83] on div "x 1" at bounding box center [491, 86] width 17 height 17
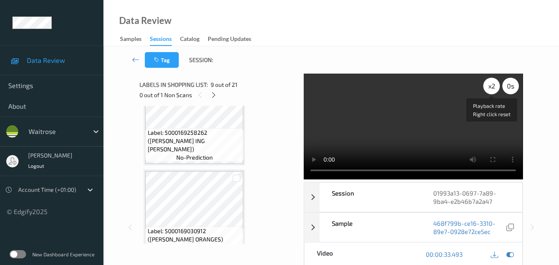
click at [488, 87] on div "x 2" at bounding box center [491, 86] width 17 height 17
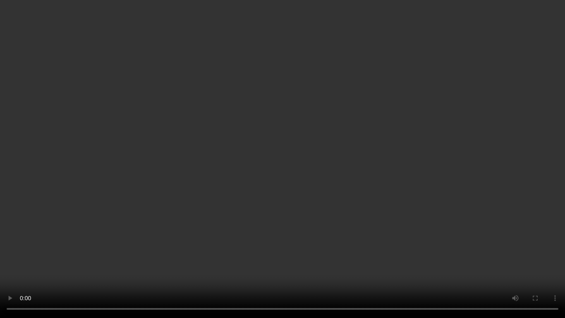
click at [370, 140] on video at bounding box center [282, 159] width 565 height 318
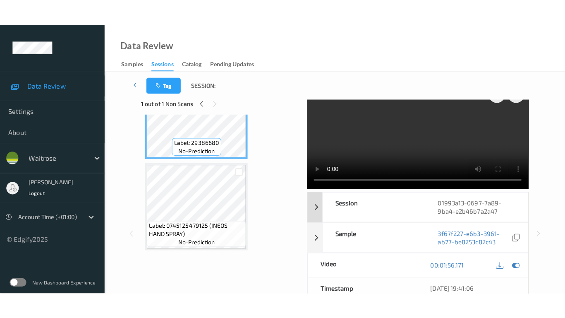
scroll to position [0, 0]
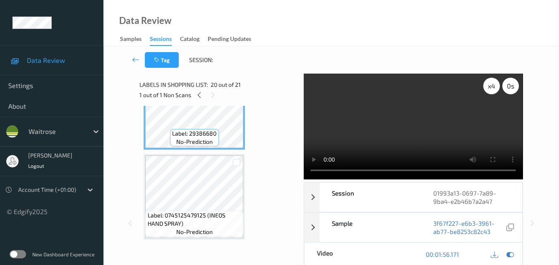
click at [488, 84] on div "x 4" at bounding box center [491, 86] width 17 height 17
click at [488, 84] on div "x 8" at bounding box center [491, 86] width 17 height 17
click at [488, 84] on div "x 1" at bounding box center [491, 86] width 17 height 17
click at [488, 84] on div "x 2" at bounding box center [491, 86] width 17 height 17
click at [488, 84] on div "x 4" at bounding box center [491, 86] width 17 height 17
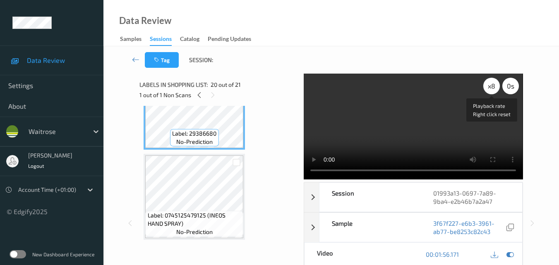
click at [488, 84] on div "x 8" at bounding box center [491, 86] width 17 height 17
click at [450, 96] on video at bounding box center [412, 127] width 219 height 106
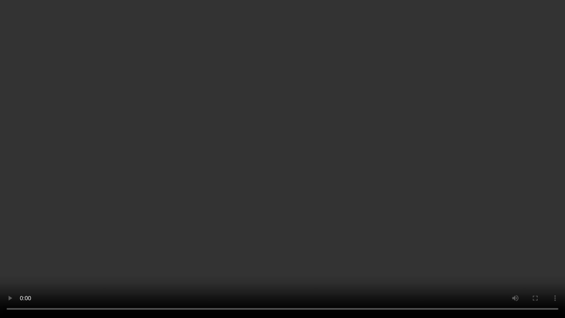
click at [331, 185] on video at bounding box center [282, 159] width 565 height 318
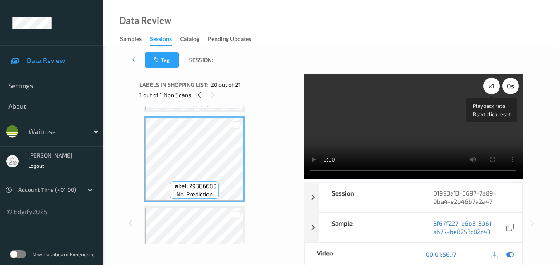
click at [491, 83] on div "x 1" at bounding box center [491, 86] width 17 height 17
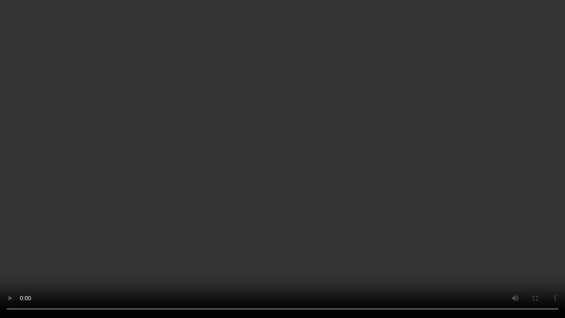
click at [394, 185] on video at bounding box center [282, 159] width 565 height 318
click at [315, 176] on video at bounding box center [282, 159] width 565 height 318
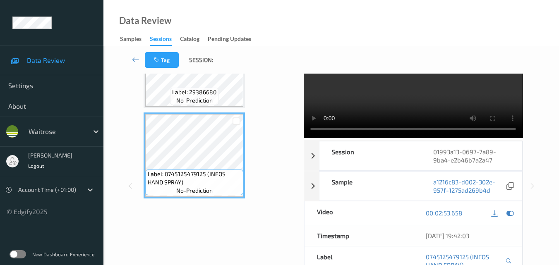
scroll to position [1717, 0]
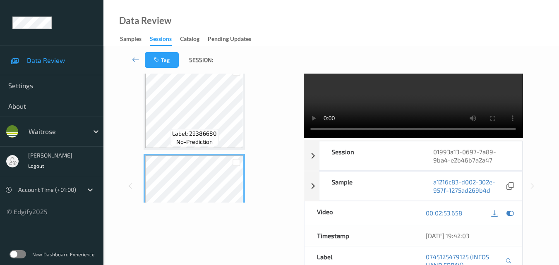
click at [409, 102] on video at bounding box center [412, 85] width 219 height 106
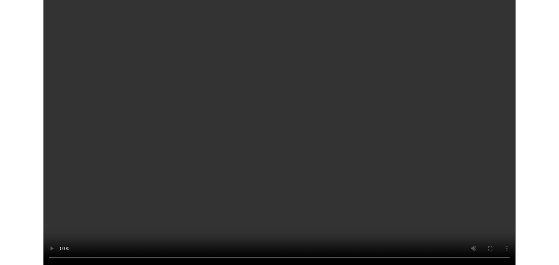
scroll to position [1706, 0]
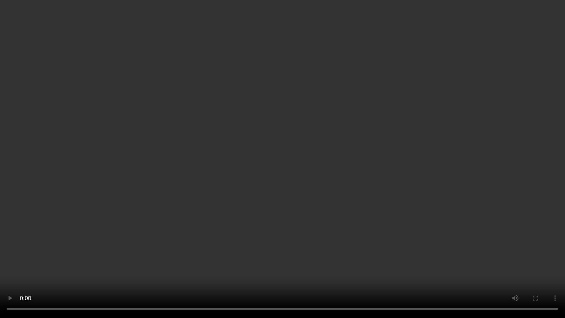
click at [350, 248] on video at bounding box center [282, 159] width 565 height 318
click at [394, 226] on video at bounding box center [282, 159] width 565 height 318
click at [322, 155] on video at bounding box center [282, 159] width 565 height 318
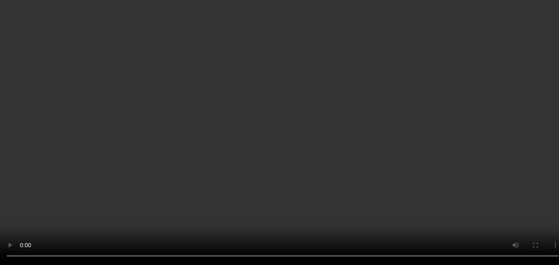
scroll to position [891, 0]
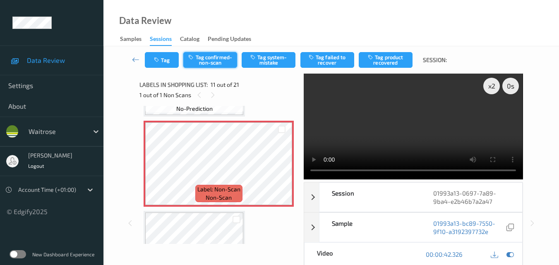
click at [209, 62] on button "Tag confirmed-non-scan" at bounding box center [210, 60] width 54 height 16
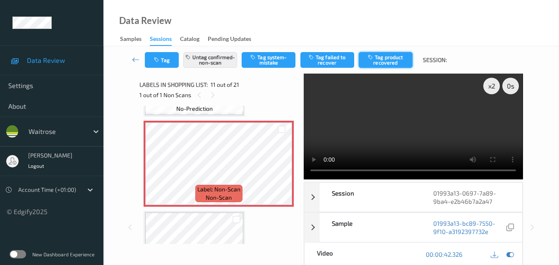
click at [372, 59] on icon "button" at bounding box center [371, 57] width 7 height 6
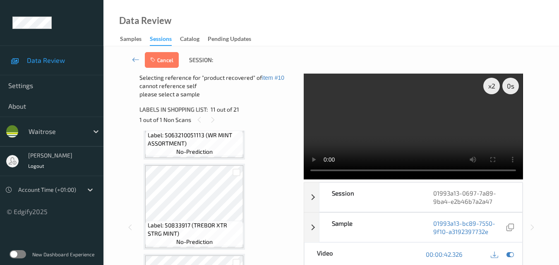
scroll to position [1759, 0]
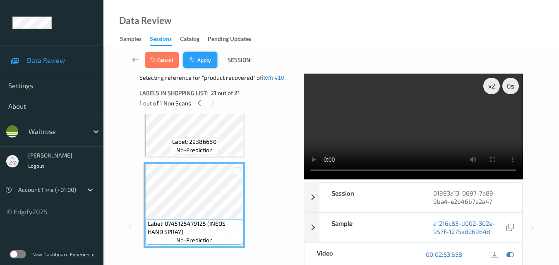
click at [204, 63] on button "Apply" at bounding box center [200, 60] width 34 height 16
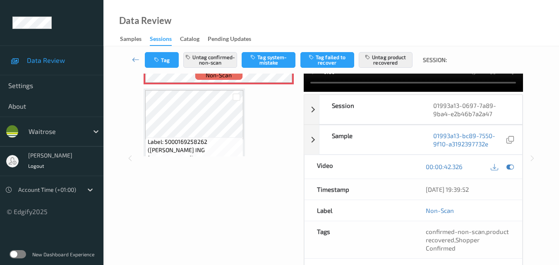
scroll to position [0, 0]
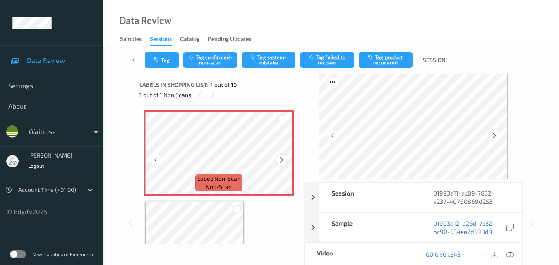
click at [280, 160] on icon at bounding box center [281, 159] width 7 height 7
click at [270, 55] on button "Tag system-mistake" at bounding box center [268, 60] width 54 height 16
click at [167, 62] on button "Tag" at bounding box center [162, 60] width 34 height 16
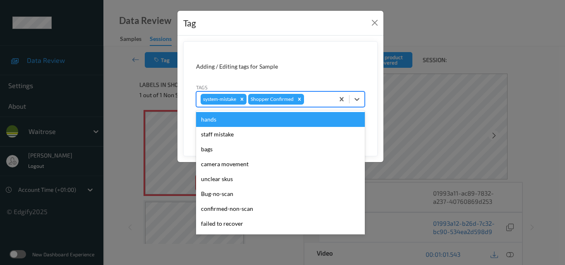
click at [329, 98] on div at bounding box center [318, 99] width 24 height 10
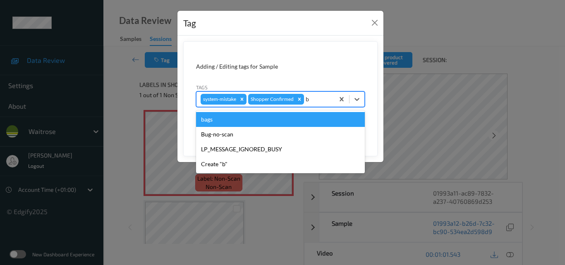
type input "ba"
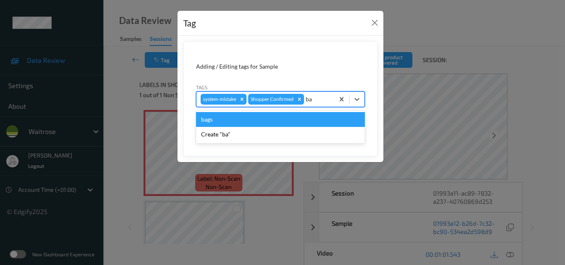
click at [222, 115] on div "bags" at bounding box center [280, 119] width 169 height 15
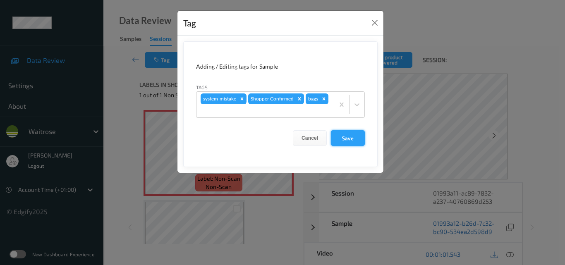
click at [349, 138] on button "Save" at bounding box center [348, 138] width 34 height 16
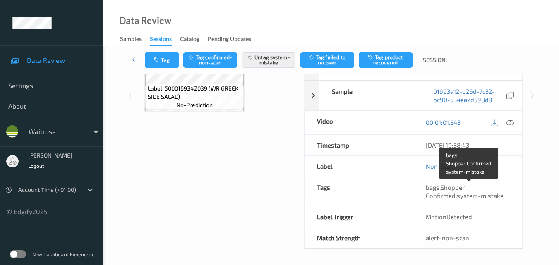
scroll to position [133, 0]
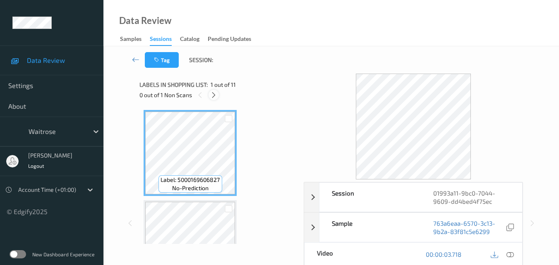
click at [213, 93] on icon at bounding box center [213, 94] width 7 height 7
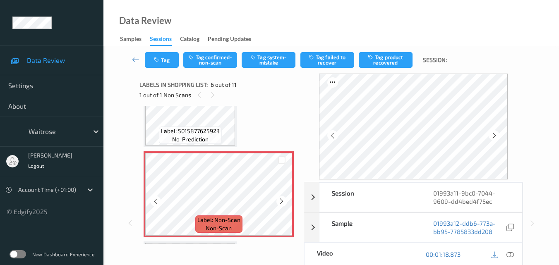
scroll to position [365, 0]
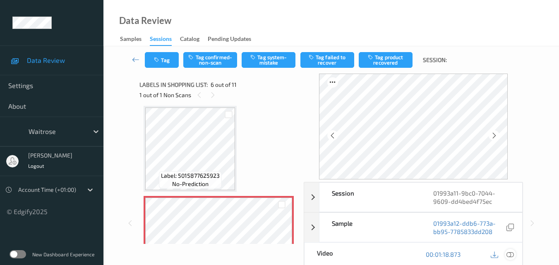
click at [513, 253] on icon at bounding box center [509, 254] width 7 height 7
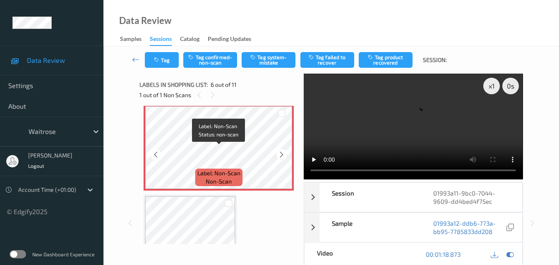
scroll to position [447, 0]
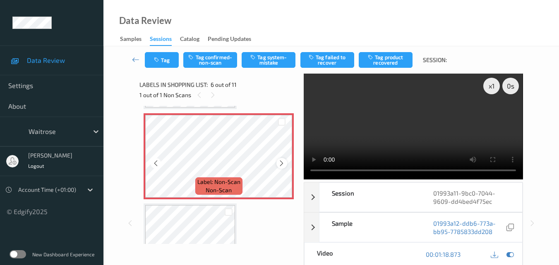
click at [281, 164] on icon at bounding box center [281, 163] width 7 height 7
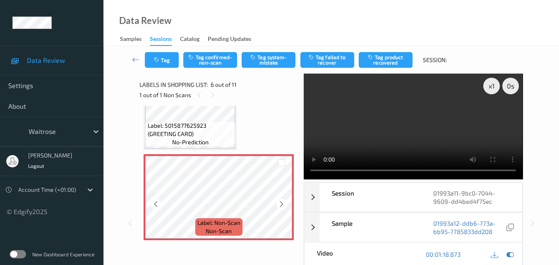
scroll to position [406, 0]
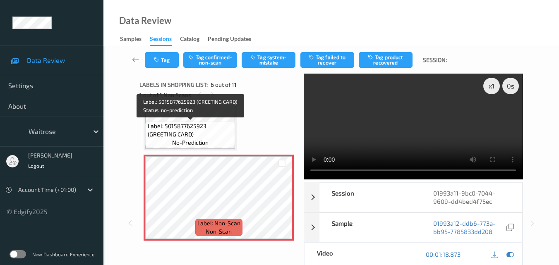
click at [217, 138] on span "Label: 5015877625923 (GREETING CARD)" at bounding box center [191, 130] width 86 height 17
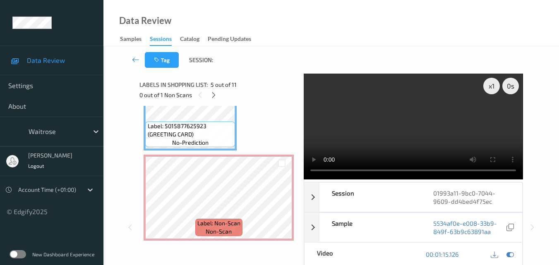
click at [398, 121] on video at bounding box center [412, 127] width 219 height 106
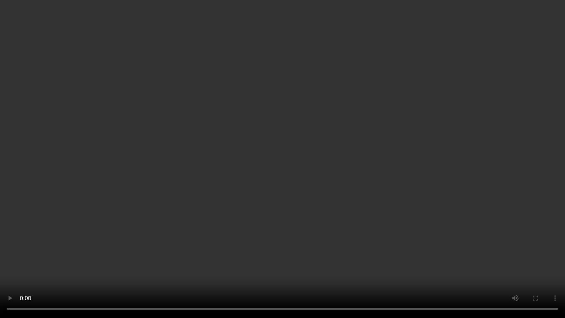
click at [403, 179] on video at bounding box center [282, 159] width 565 height 318
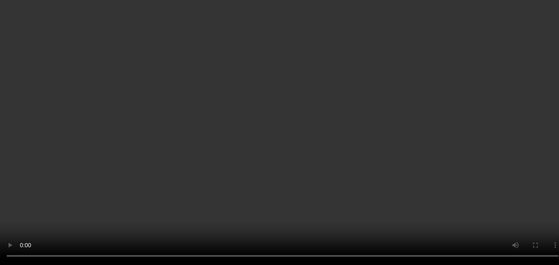
scroll to position [489, 0]
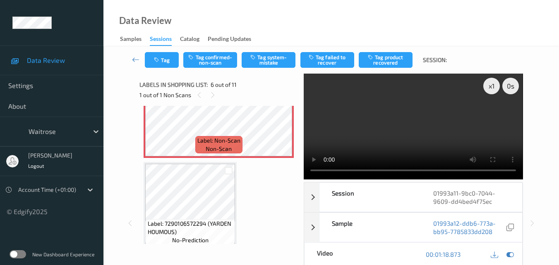
click at [387, 144] on video at bounding box center [412, 127] width 219 height 106
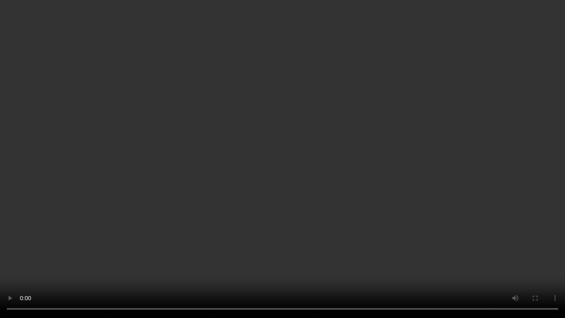
click at [394, 158] on video at bounding box center [282, 159] width 565 height 318
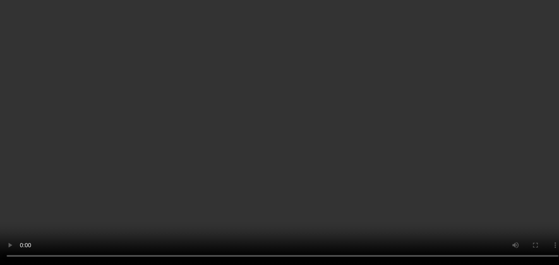
scroll to position [406, 0]
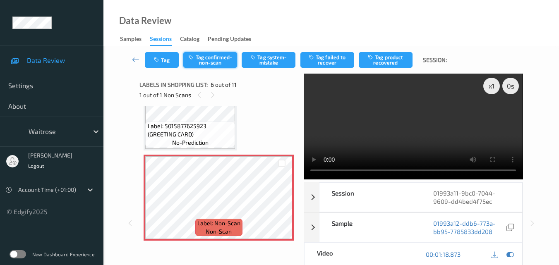
click at [205, 57] on button "Tag confirmed-non-scan" at bounding box center [210, 60] width 54 height 16
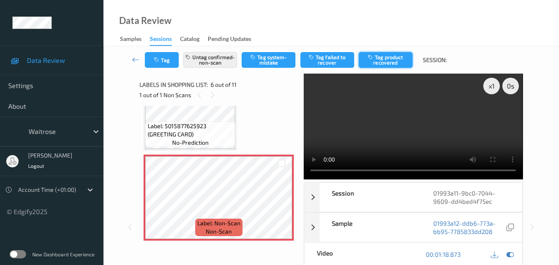
click at [387, 60] on button "Tag product recovered" at bounding box center [385, 60] width 54 height 16
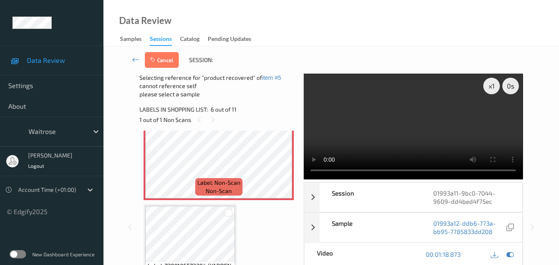
scroll to position [530, 0]
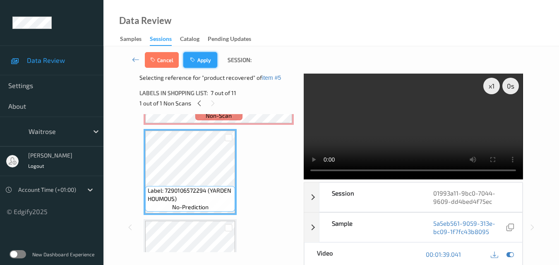
click at [205, 59] on button "Apply" at bounding box center [200, 60] width 34 height 16
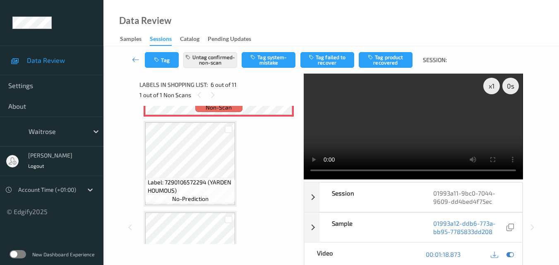
scroll to position [365, 0]
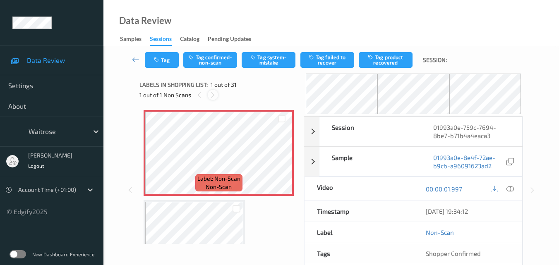
click at [213, 94] on icon at bounding box center [212, 94] width 7 height 7
click at [279, 158] on icon at bounding box center [281, 159] width 7 height 7
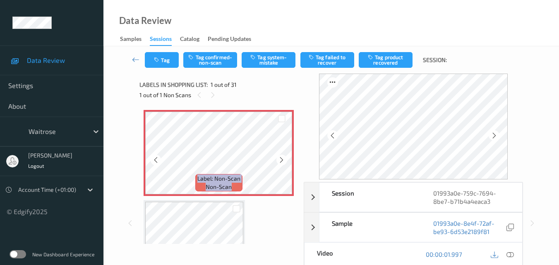
click at [279, 158] on icon at bounding box center [281, 159] width 7 height 7
click at [509, 256] on icon at bounding box center [509, 254] width 7 height 7
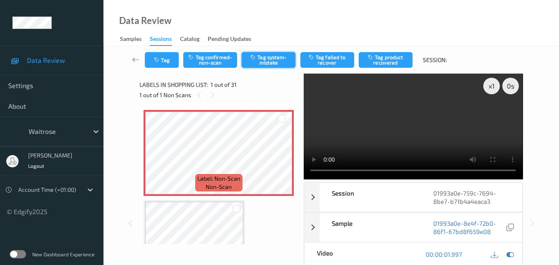
click at [272, 60] on button "Tag system-mistake" at bounding box center [268, 60] width 54 height 16
click at [164, 60] on button "Tag" at bounding box center [162, 60] width 34 height 16
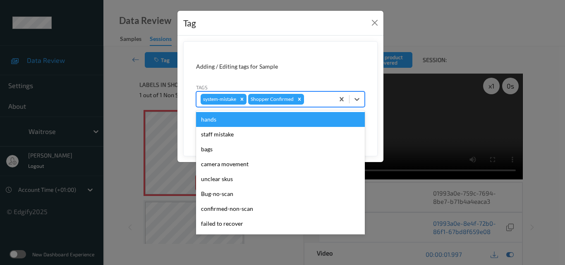
click at [320, 100] on div at bounding box center [318, 99] width 24 height 10
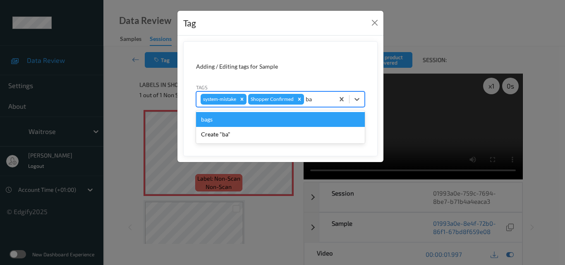
type input "bag"
click at [268, 117] on div "bags" at bounding box center [280, 119] width 169 height 15
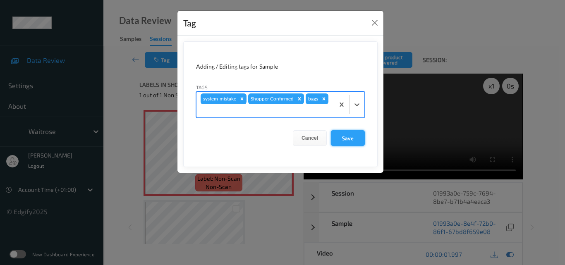
click at [346, 136] on button "Save" at bounding box center [348, 138] width 34 height 16
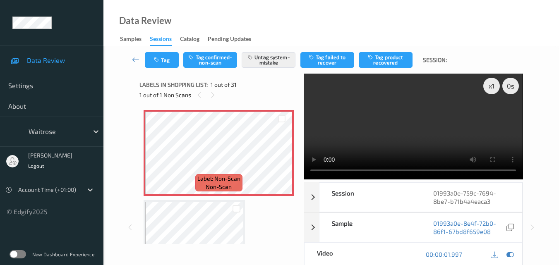
click at [368, 99] on video at bounding box center [412, 127] width 219 height 106
click at [420, 112] on video at bounding box center [412, 127] width 219 height 106
click at [430, 125] on video at bounding box center [412, 127] width 219 height 106
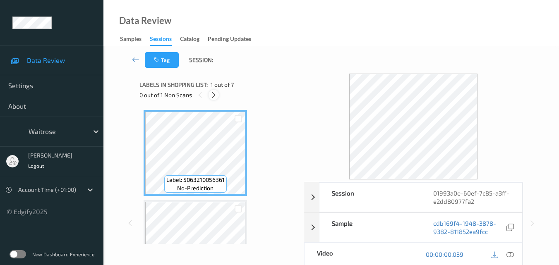
click at [214, 96] on icon at bounding box center [213, 94] width 7 height 7
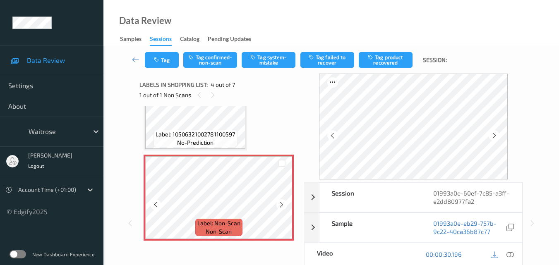
scroll to position [308, 0]
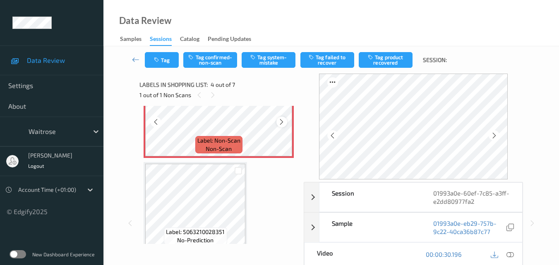
click at [279, 124] on icon at bounding box center [281, 121] width 7 height 7
click at [281, 121] on icon at bounding box center [281, 121] width 7 height 7
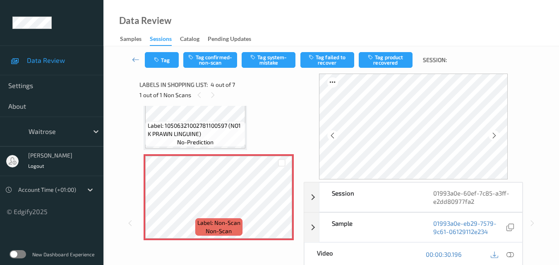
scroll to position [226, 0]
click at [280, 208] on icon at bounding box center [281, 204] width 7 height 7
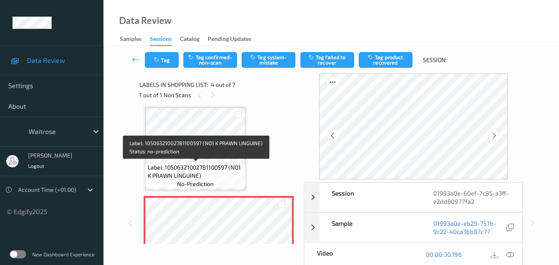
click at [200, 164] on span "Label: 10506321002781100597 (NO1 K PRAWN LINGUINE)" at bounding box center [196, 171] width 96 height 17
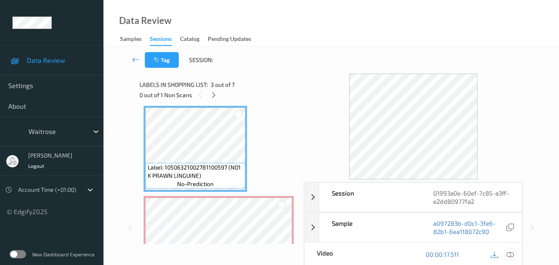
click at [512, 253] on icon at bounding box center [509, 254] width 7 height 7
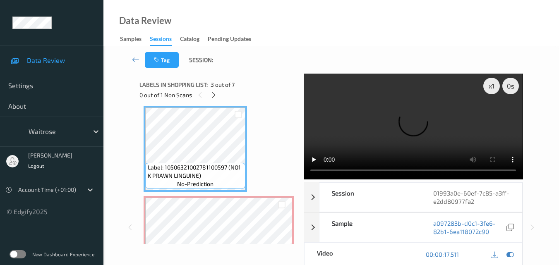
scroll to position [102, 0]
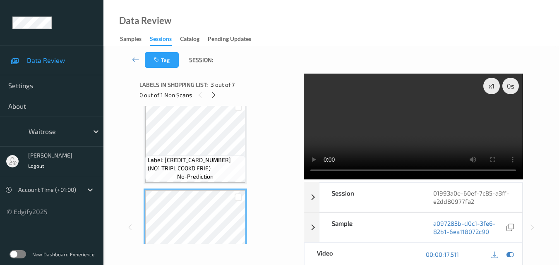
click at [394, 142] on video at bounding box center [412, 127] width 219 height 106
click at [437, 119] on video at bounding box center [412, 127] width 219 height 106
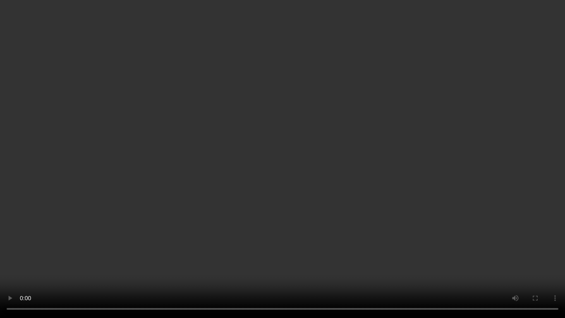
click at [368, 158] on video at bounding box center [282, 159] width 565 height 318
click at [353, 150] on video at bounding box center [282, 159] width 565 height 318
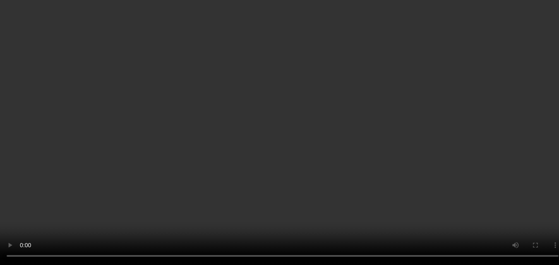
scroll to position [184, 0]
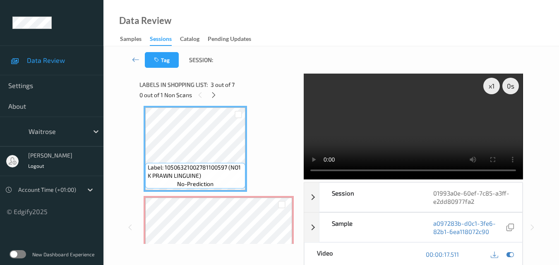
click at [391, 126] on video at bounding box center [412, 127] width 219 height 106
click at [421, 131] on video at bounding box center [412, 127] width 219 height 106
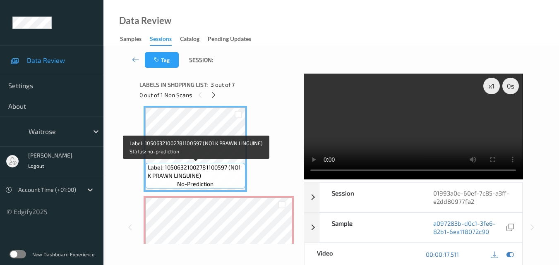
scroll to position [267, 0]
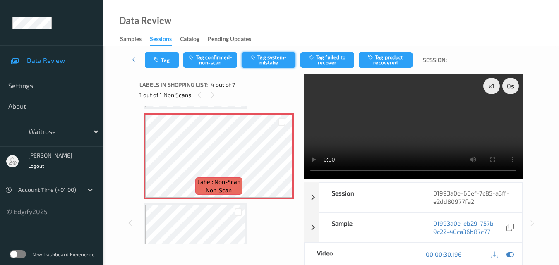
click at [279, 61] on button "Tag system-mistake" at bounding box center [268, 60] width 54 height 16
click at [155, 55] on button "Tag" at bounding box center [162, 60] width 34 height 16
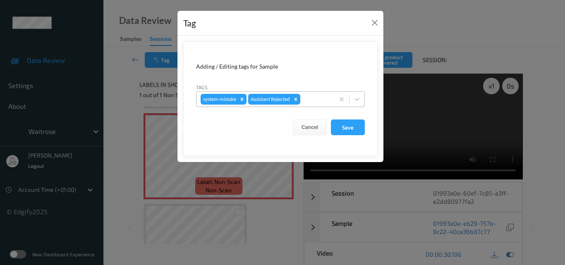
click at [314, 99] on div at bounding box center [316, 99] width 28 height 10
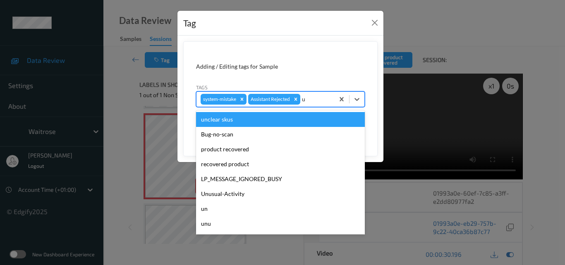
type input "un"
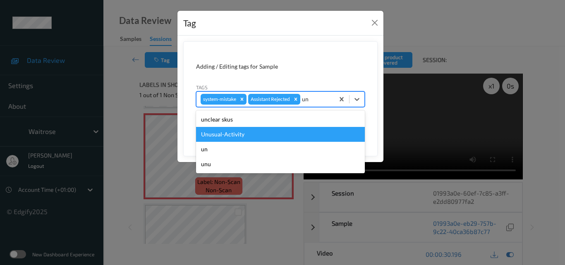
click at [279, 129] on div "Unusual-Activity" at bounding box center [280, 134] width 169 height 15
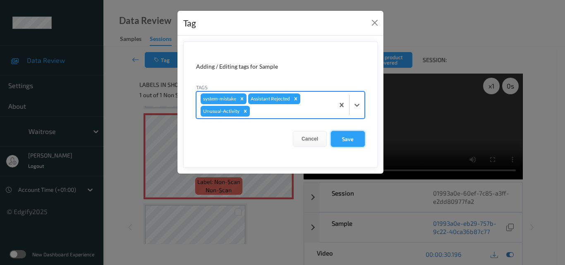
click at [345, 137] on button "Save" at bounding box center [348, 139] width 34 height 16
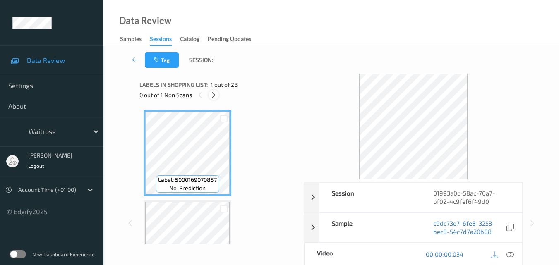
click at [215, 95] on icon at bounding box center [213, 94] width 7 height 7
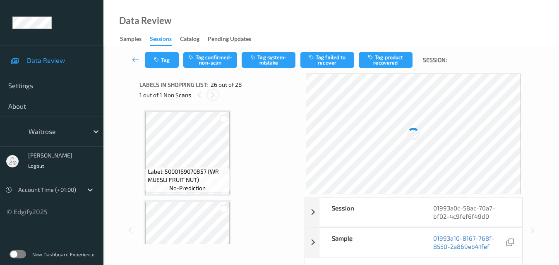
scroll to position [2167, 0]
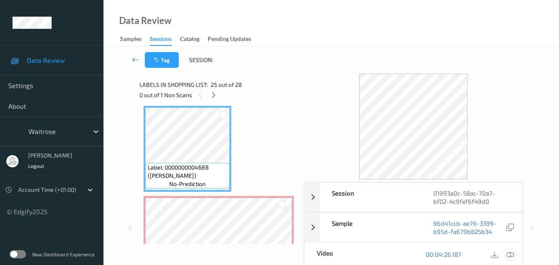
click at [511, 254] on icon at bounding box center [509, 254] width 7 height 7
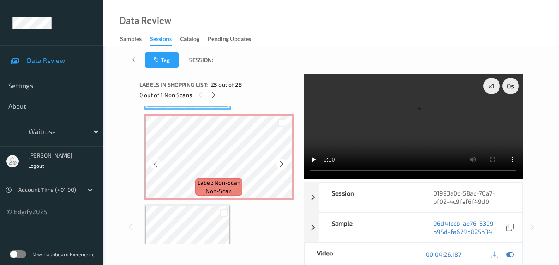
scroll to position [2250, 0]
click at [282, 164] on icon at bounding box center [281, 163] width 7 height 7
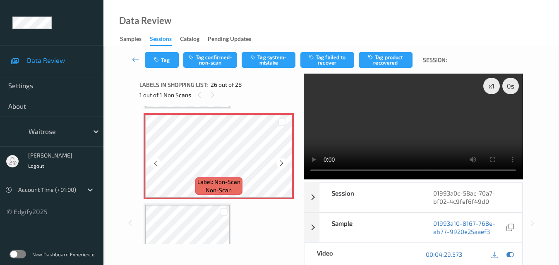
click at [282, 164] on icon at bounding box center [281, 163] width 7 height 7
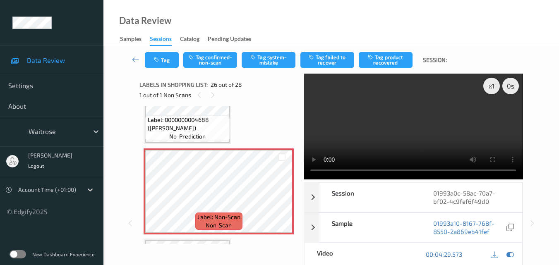
scroll to position [2167, 0]
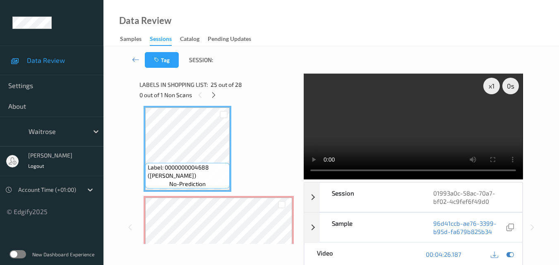
click at [375, 122] on video at bounding box center [412, 127] width 219 height 106
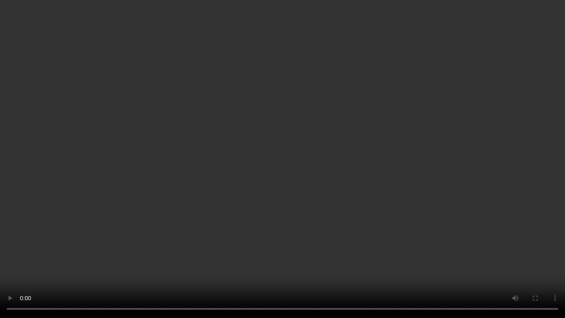
click at [401, 168] on video at bounding box center [282, 159] width 565 height 318
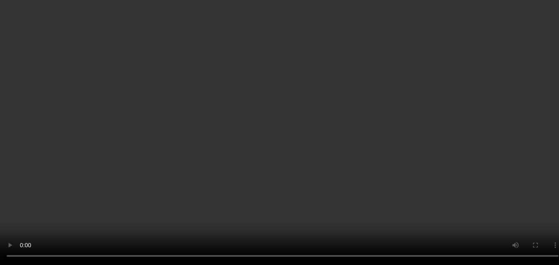
scroll to position [2208, 0]
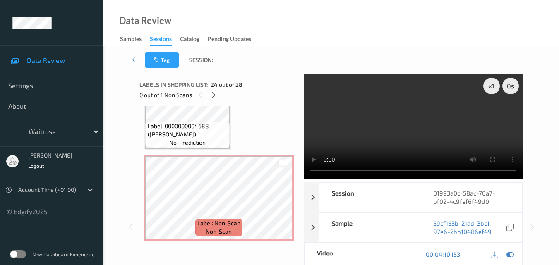
click at [403, 127] on video at bounding box center [412, 127] width 219 height 106
click at [406, 126] on video at bounding box center [412, 127] width 219 height 106
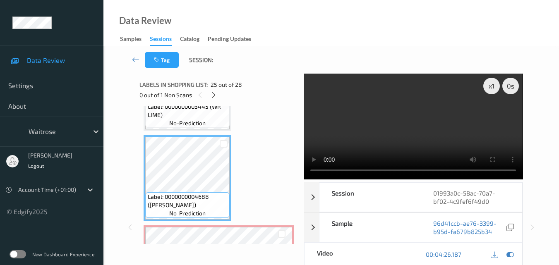
scroll to position [2126, 0]
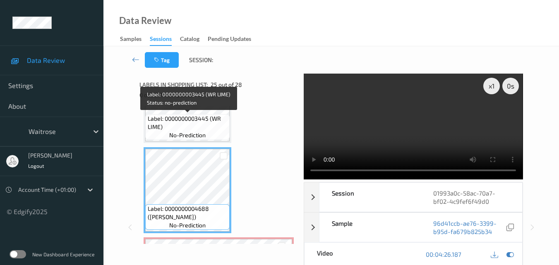
click at [198, 133] on span "no-prediction" at bounding box center [187, 135] width 36 height 8
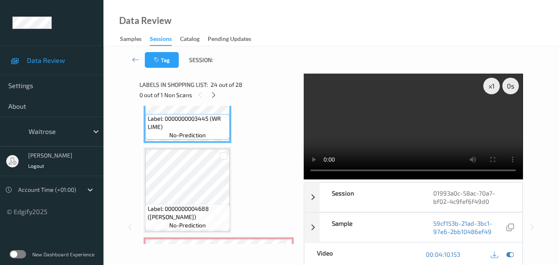
click at [425, 123] on video at bounding box center [412, 127] width 219 height 106
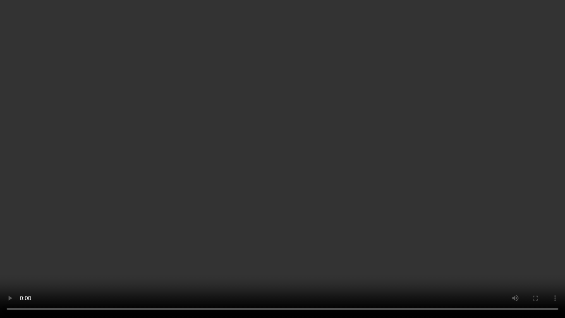
click at [340, 160] on video at bounding box center [282, 159] width 565 height 318
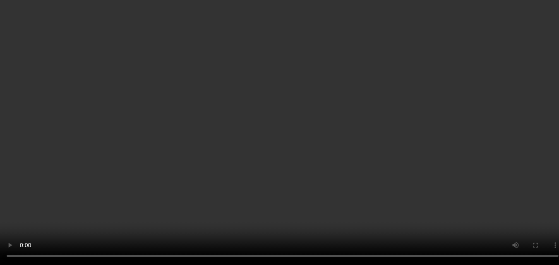
scroll to position [2208, 0]
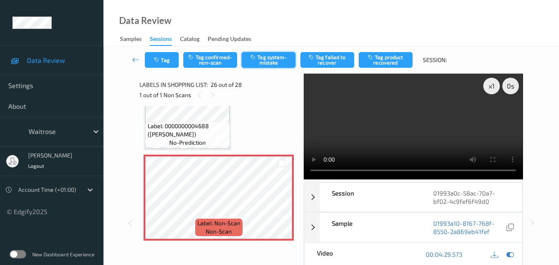
click at [272, 60] on button "Tag system-mistake" at bounding box center [268, 60] width 54 height 16
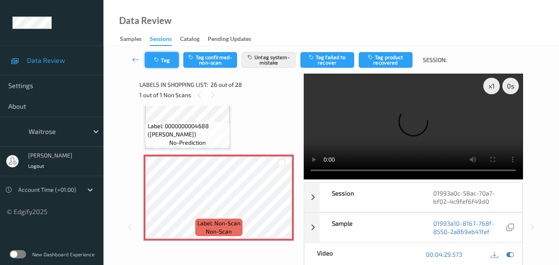
click at [163, 62] on button "Tag" at bounding box center [162, 60] width 34 height 16
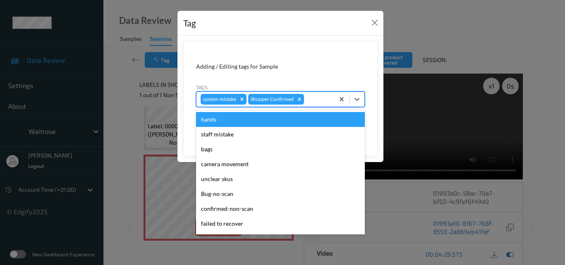
click at [319, 102] on div at bounding box center [318, 99] width 24 height 10
type input "un"
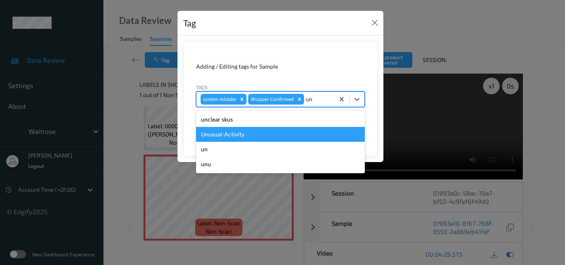
click at [270, 136] on div "Unusual-Activity" at bounding box center [280, 134] width 169 height 15
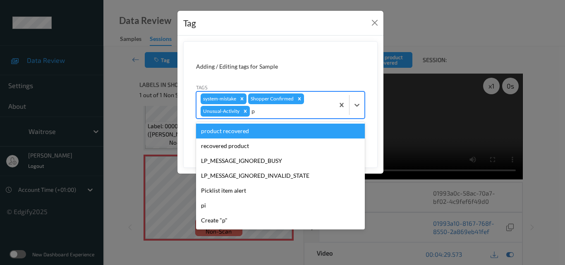
type input "pi"
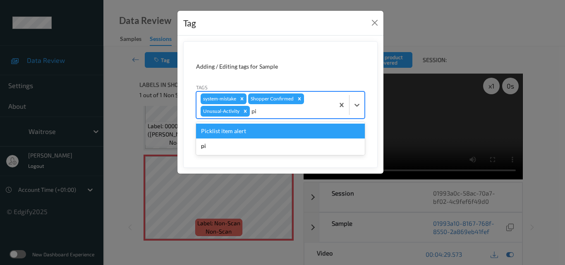
click at [270, 136] on div "Picklist item alert" at bounding box center [280, 131] width 169 height 15
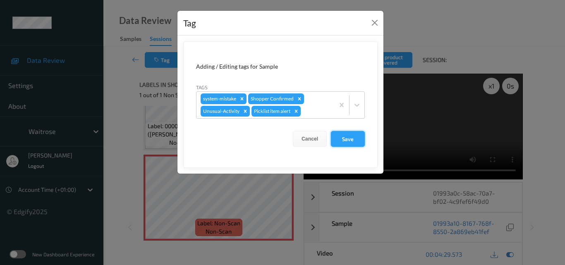
click at [351, 141] on button "Save" at bounding box center [348, 139] width 34 height 16
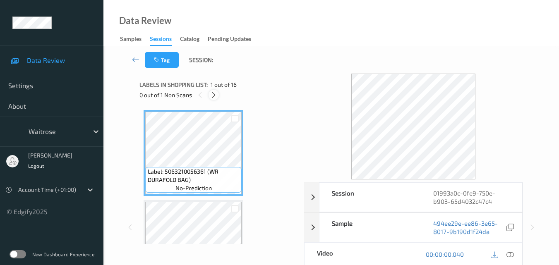
click at [211, 95] on icon at bounding box center [213, 94] width 7 height 7
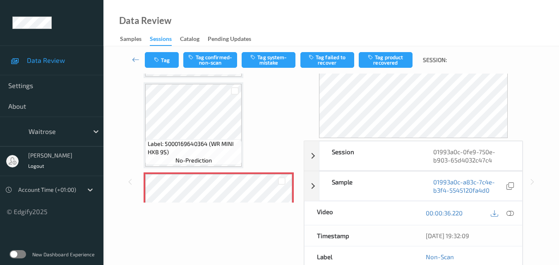
scroll to position [323, 0]
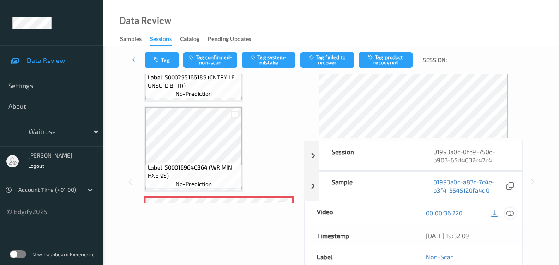
click at [511, 214] on icon at bounding box center [509, 212] width 7 height 7
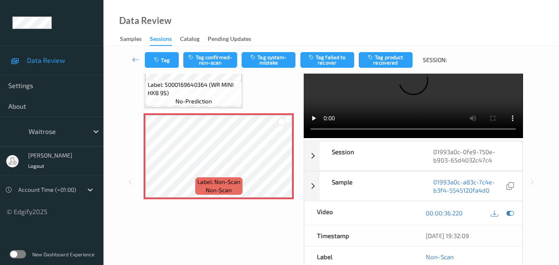
scroll to position [365, 0]
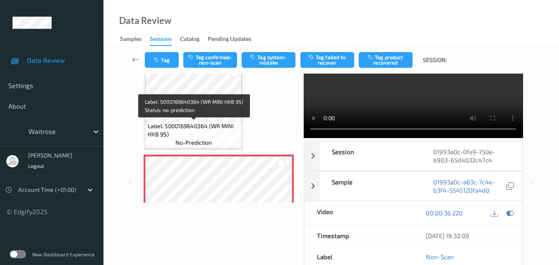
click at [207, 130] on span "Label: 5000169640364 (WR MINI HXB 9S)" at bounding box center [194, 130] width 92 height 17
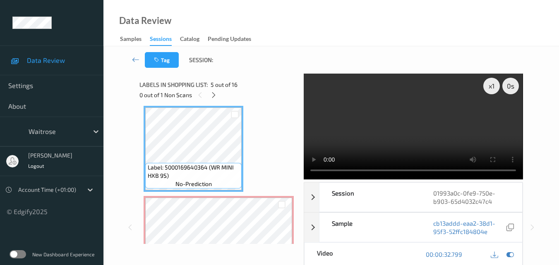
click at [401, 137] on video at bounding box center [412, 127] width 219 height 106
click at [375, 140] on video at bounding box center [412, 127] width 219 height 106
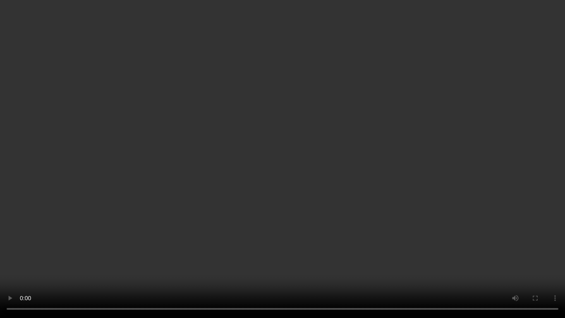
click at [367, 166] on video at bounding box center [282, 159] width 565 height 318
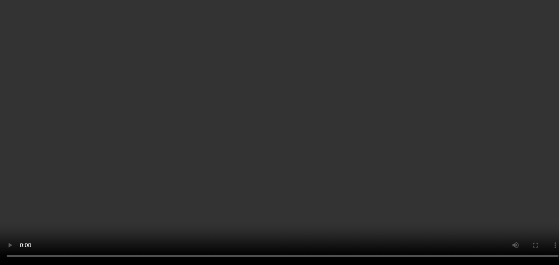
scroll to position [406, 0]
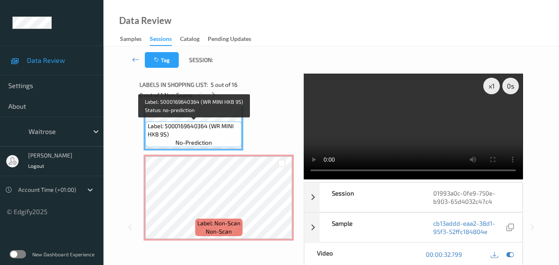
click at [215, 136] on span "Label: 5000169640364 (WR MINI HXB 9S)" at bounding box center [194, 130] width 92 height 17
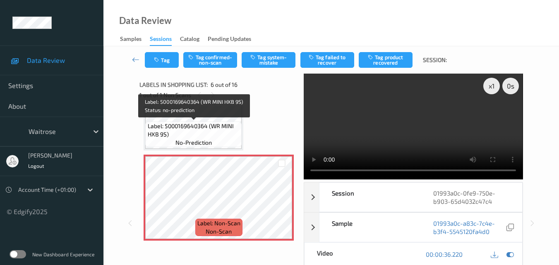
click at [204, 134] on span "Label: 5000169640364 (WR MINI HXB 9S)" at bounding box center [194, 130] width 92 height 17
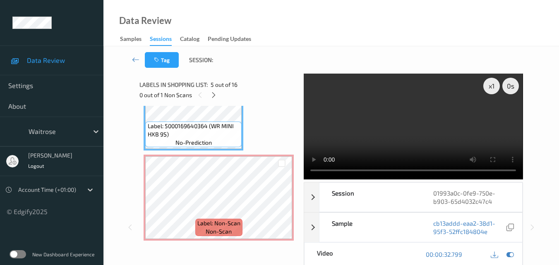
click at [397, 131] on video at bounding box center [412, 127] width 219 height 106
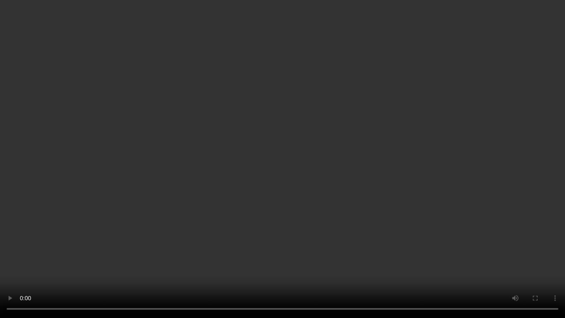
click at [403, 201] on video at bounding box center [282, 159] width 565 height 318
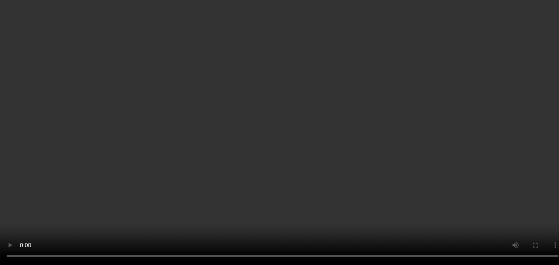
scroll to position [447, 0]
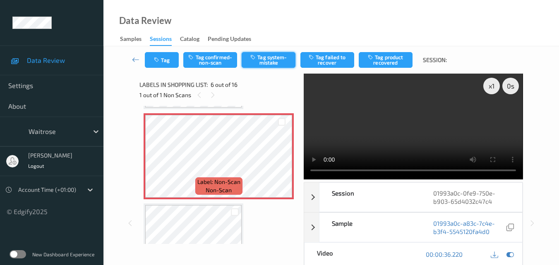
click at [267, 61] on button "Tag system-mistake" at bounding box center [268, 60] width 54 height 16
click at [165, 59] on button "Tag" at bounding box center [162, 60] width 34 height 16
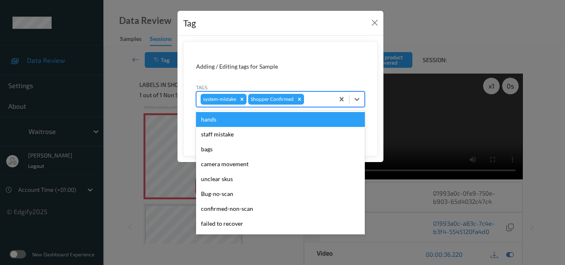
click at [319, 104] on div at bounding box center [318, 99] width 24 height 10
type input "un"
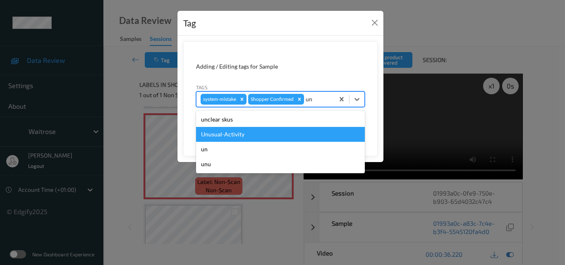
click at [254, 138] on div "Unusual-Activity" at bounding box center [280, 134] width 169 height 15
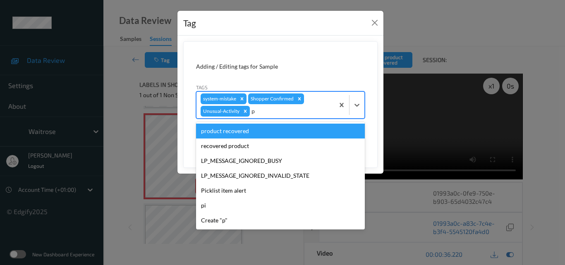
type input "pi"
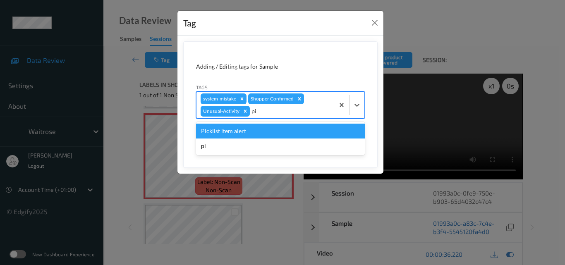
click at [254, 138] on div "Picklist item alert" at bounding box center [280, 131] width 169 height 15
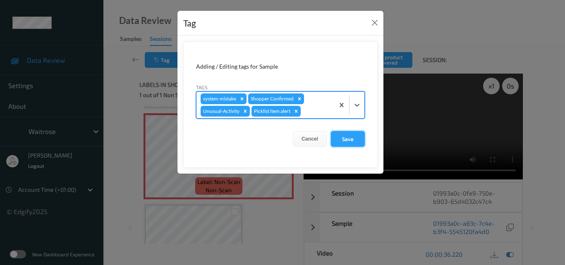
click at [357, 138] on button "Save" at bounding box center [348, 139] width 34 height 16
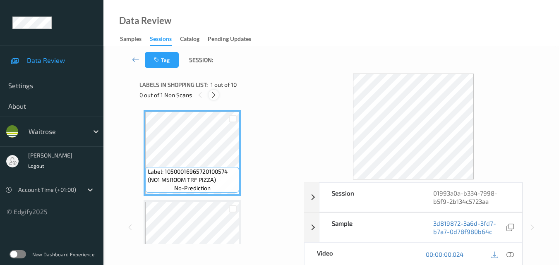
click at [214, 93] on icon at bounding box center [213, 94] width 7 height 7
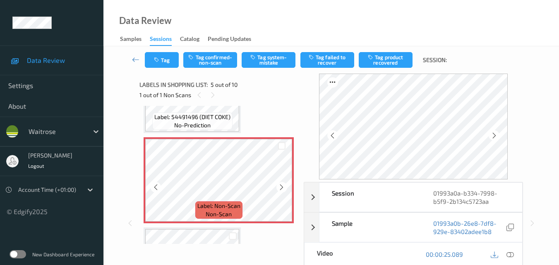
scroll to position [316, 0]
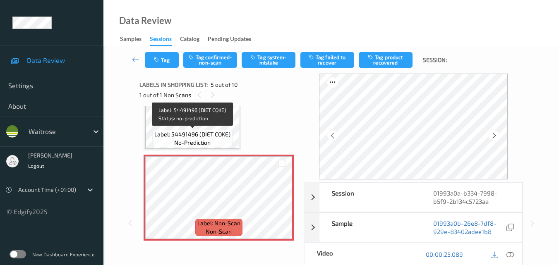
click at [201, 130] on span "Label: 54491496 (DIET COKE)" at bounding box center [192, 134] width 76 height 8
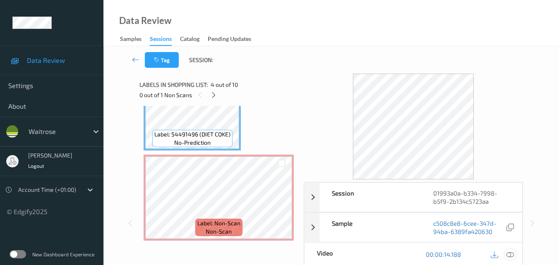
click at [512, 252] on icon at bounding box center [509, 254] width 7 height 7
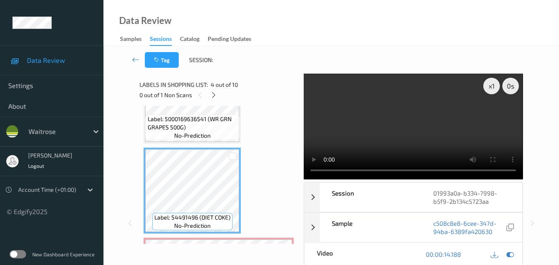
scroll to position [233, 0]
click at [406, 140] on video at bounding box center [412, 127] width 219 height 106
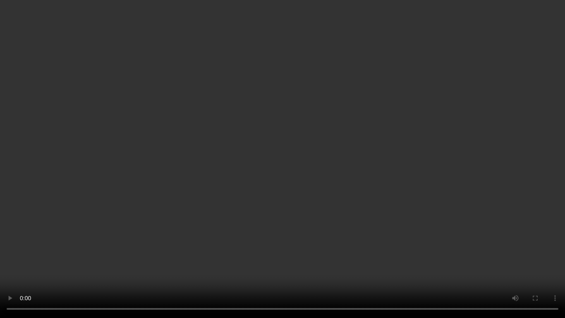
click at [297, 162] on video at bounding box center [282, 159] width 565 height 318
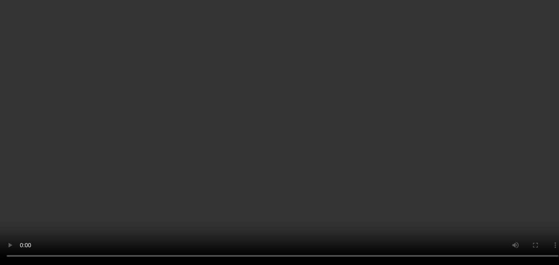
scroll to position [316, 0]
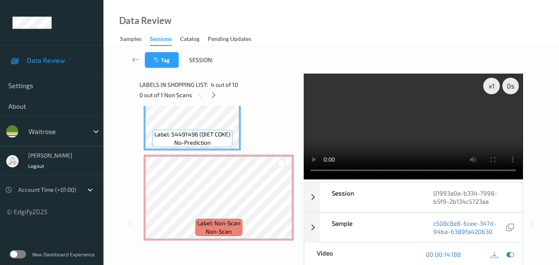
click at [442, 124] on video at bounding box center [412, 127] width 219 height 106
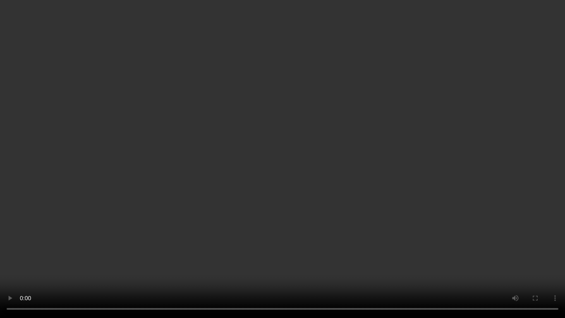
click at [358, 155] on video at bounding box center [282, 159] width 565 height 318
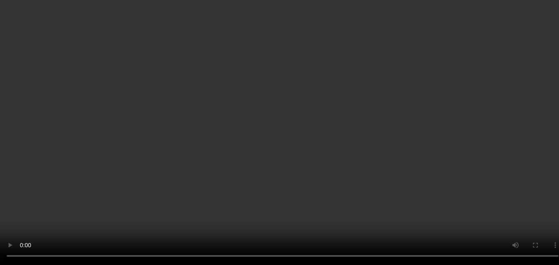
scroll to position [440, 0]
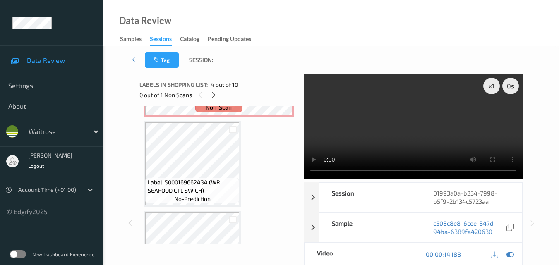
click at [393, 117] on video at bounding box center [412, 127] width 219 height 106
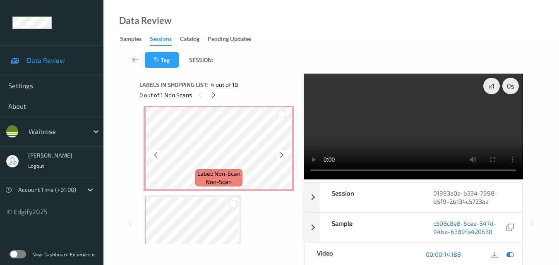
scroll to position [357, 0]
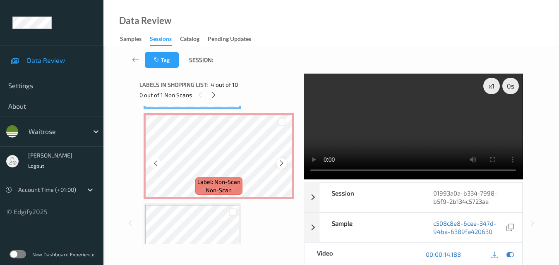
click at [283, 163] on icon at bounding box center [281, 163] width 7 height 7
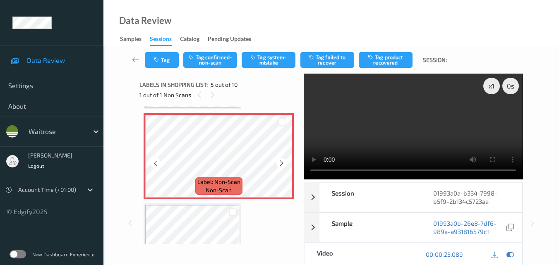
click at [283, 163] on icon at bounding box center [281, 163] width 7 height 7
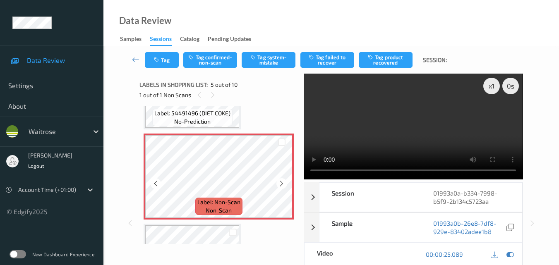
scroll to position [316, 0]
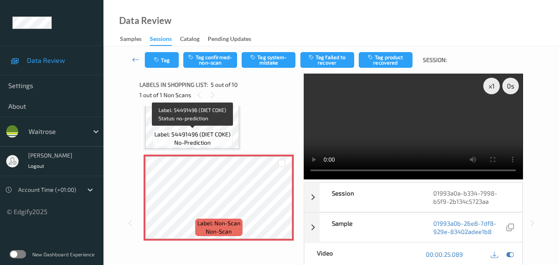
click at [206, 132] on span "Label: 54491496 (DIET COKE)" at bounding box center [192, 134] width 76 height 8
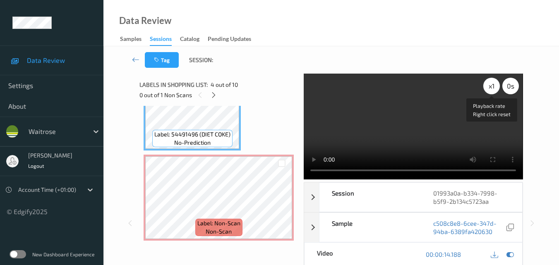
click at [492, 85] on div "x 1" at bounding box center [491, 86] width 17 height 17
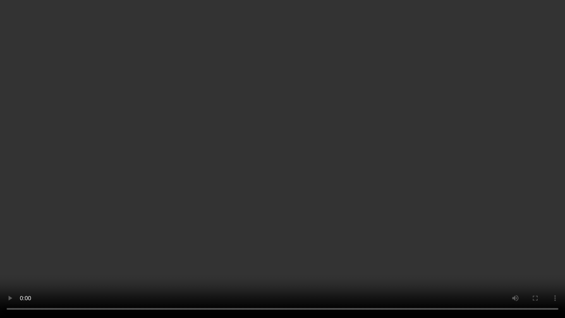
click at [320, 168] on video at bounding box center [282, 159] width 565 height 318
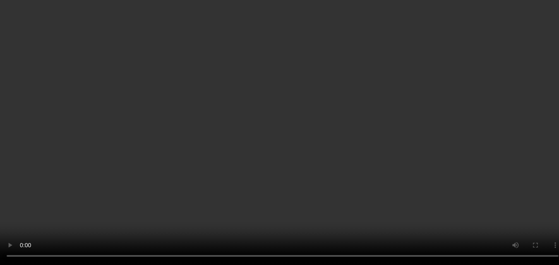
scroll to position [440, 0]
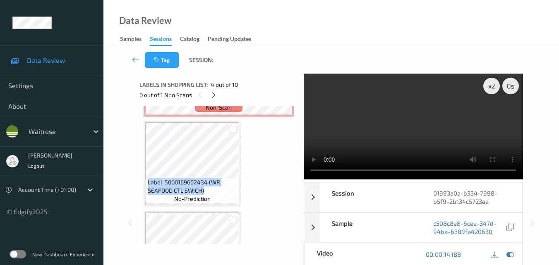
drag, startPoint x: 209, startPoint y: 187, endPoint x: 143, endPoint y: 178, distance: 67.2
click at [143, 178] on div "Label: 10500016965720100574 (NO1 MSROOM TRF PIZZA) no-prediction Label: 5000169…" at bounding box center [218, 175] width 158 height 138
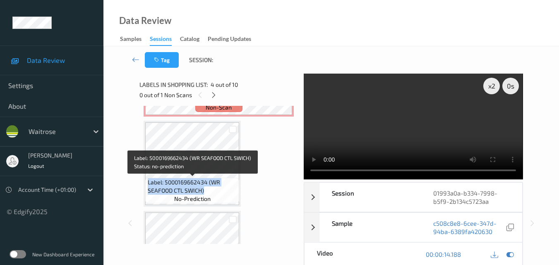
click at [210, 190] on span "Label: 5000169662434 (WR SEAFOOD CTL SWICH)" at bounding box center [193, 186] width 90 height 17
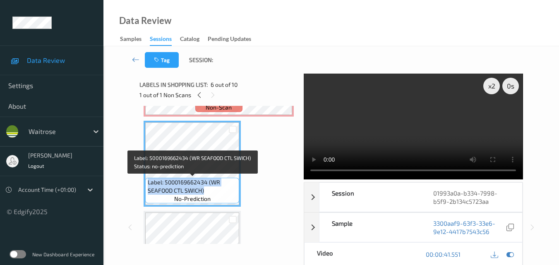
drag, startPoint x: 205, startPoint y: 189, endPoint x: 148, endPoint y: 182, distance: 56.6
click at [148, 182] on span "Label: 5000169662434 (WR SEAFOOD CTL SWICH)" at bounding box center [193, 186] width 90 height 17
copy span "Label: 5000169662434 (WR SEAFOOD CTL SWICH)"
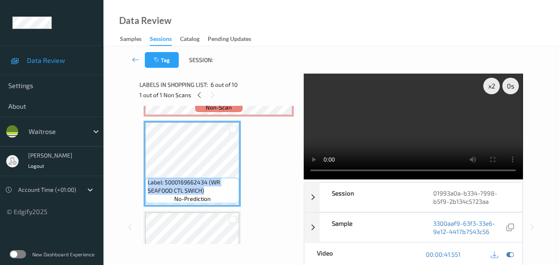
click at [389, 117] on video at bounding box center [412, 127] width 219 height 106
click at [386, 129] on video at bounding box center [412, 127] width 219 height 106
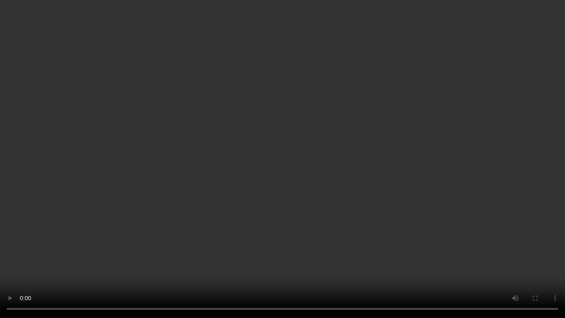
click at [368, 161] on video at bounding box center [282, 159] width 565 height 318
click at [376, 152] on video at bounding box center [282, 159] width 565 height 318
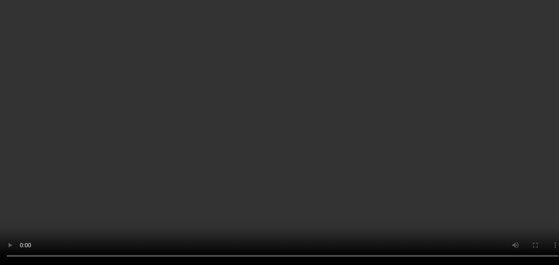
scroll to position [399, 0]
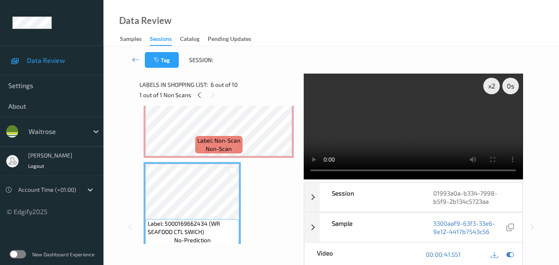
click at [265, 181] on div "Label: 10500016965720100574 (NO1 MSROOM TRF PIZZA) no-prediction Label: 5000169…" at bounding box center [218, 159] width 150 height 897
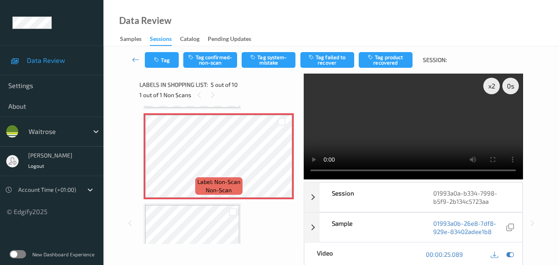
click at [388, 134] on video at bounding box center [412, 127] width 219 height 106
click at [214, 64] on button "Tag confirmed-non-scan" at bounding box center [210, 60] width 54 height 16
click at [207, 59] on button "Tag confirmed-non-scan" at bounding box center [210, 60] width 54 height 16
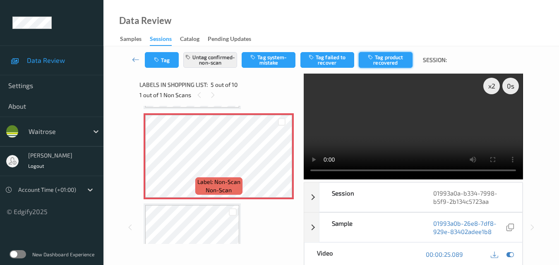
click at [394, 62] on button "Tag product recovered" at bounding box center [385, 60] width 54 height 16
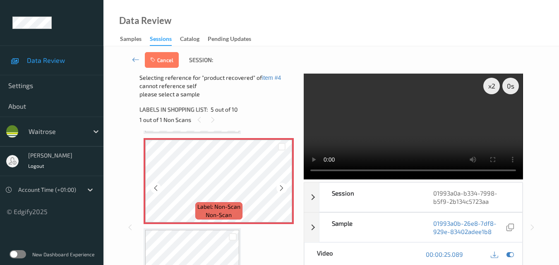
scroll to position [440, 0]
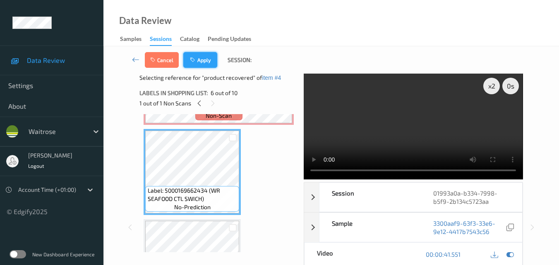
click at [203, 62] on button "Apply" at bounding box center [200, 60] width 34 height 16
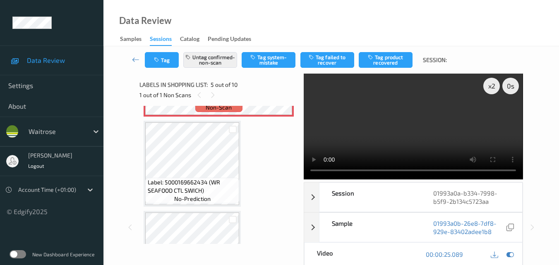
scroll to position [275, 0]
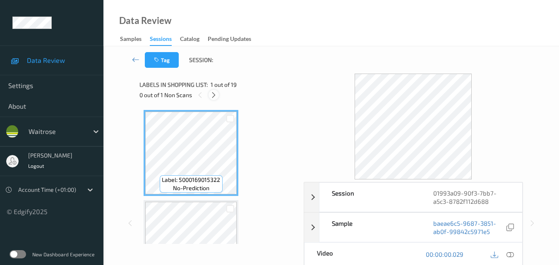
click at [214, 98] on icon at bounding box center [213, 94] width 7 height 7
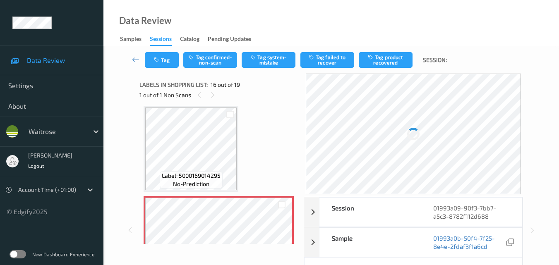
scroll to position [1349, 0]
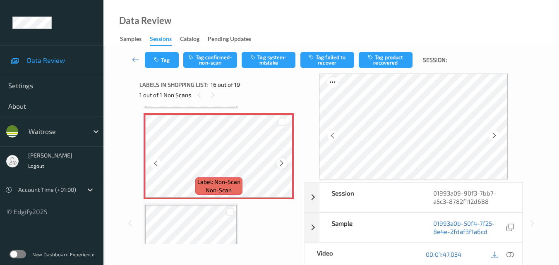
click at [281, 159] on div at bounding box center [281, 163] width 10 height 10
click at [280, 163] on icon at bounding box center [281, 163] width 7 height 7
click at [280, 162] on icon at bounding box center [281, 163] width 7 height 7
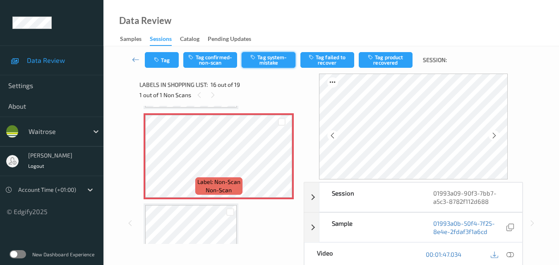
click at [279, 56] on button "Tag system-mistake" at bounding box center [268, 60] width 54 height 16
click at [170, 60] on button "Tag" at bounding box center [162, 60] width 34 height 16
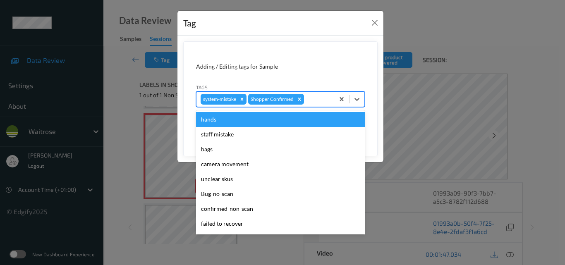
click at [314, 99] on div at bounding box center [318, 99] width 24 height 10
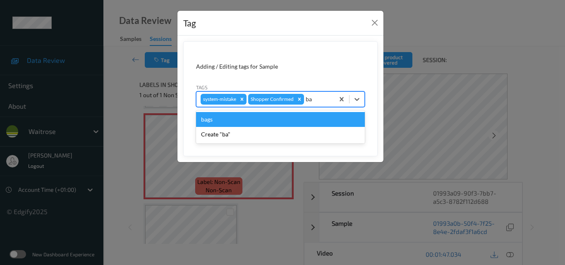
type input "bag"
click at [232, 119] on div "bags" at bounding box center [280, 119] width 169 height 15
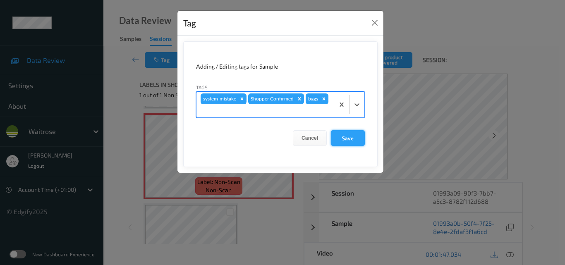
click at [352, 134] on button "Save" at bounding box center [348, 138] width 34 height 16
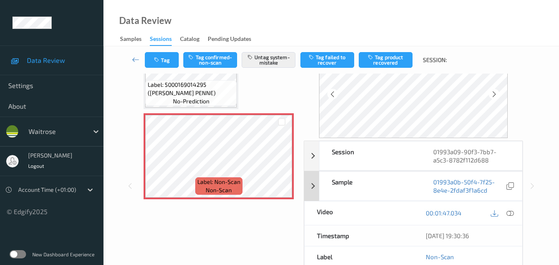
scroll to position [0, 0]
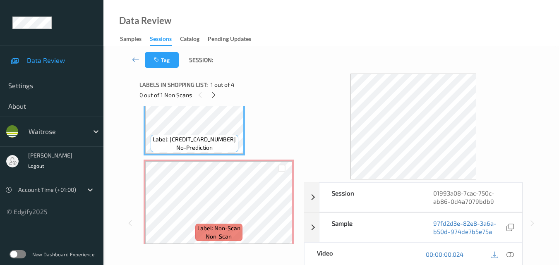
scroll to position [83, 0]
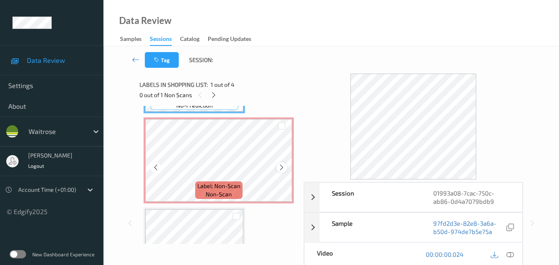
click at [282, 162] on div at bounding box center [281, 167] width 10 height 10
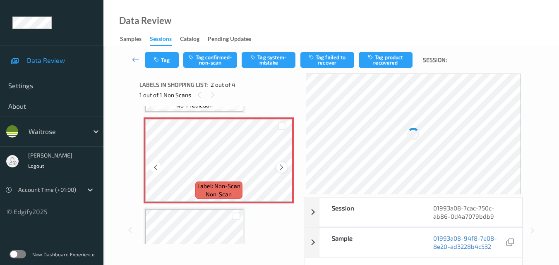
click at [282, 162] on div at bounding box center [281, 167] width 10 height 10
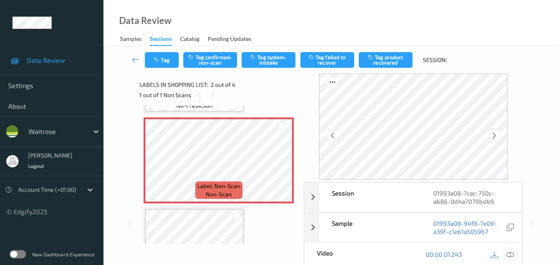
click at [511, 253] on icon at bounding box center [509, 254] width 7 height 7
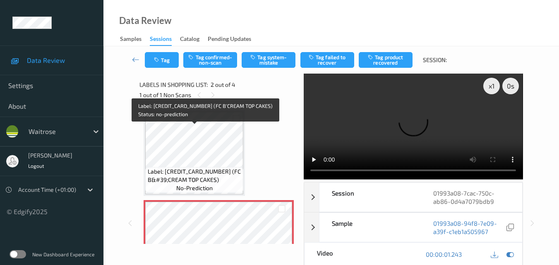
scroll to position [41, 0]
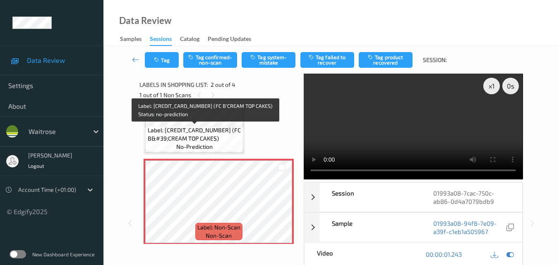
click at [199, 135] on span "Label: 5060045131249 (FC B&#39;CREAM TOP CAKES)" at bounding box center [195, 134] width 94 height 17
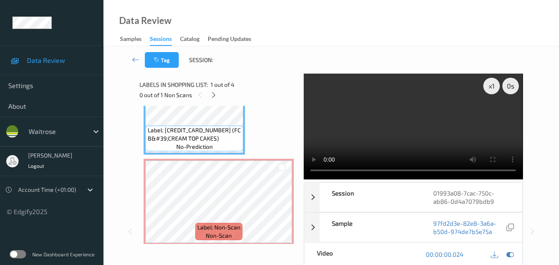
click at [404, 129] on video at bounding box center [412, 127] width 219 height 106
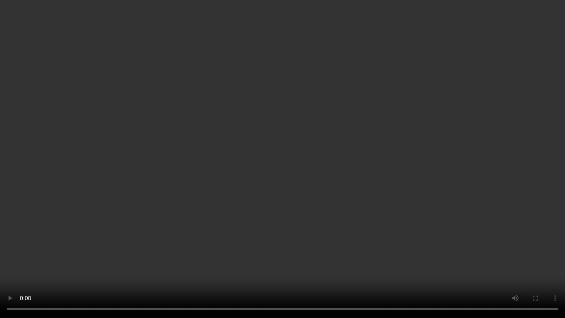
click at [330, 139] on video at bounding box center [282, 159] width 565 height 318
click at [401, 163] on video at bounding box center [282, 159] width 565 height 318
click at [325, 134] on video at bounding box center [282, 159] width 565 height 318
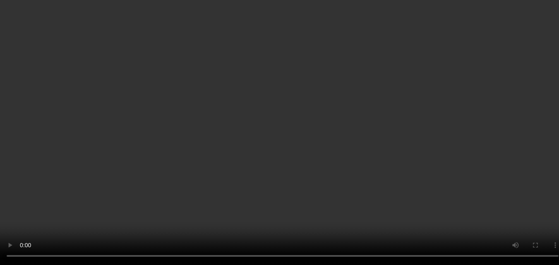
scroll to position [124, 0]
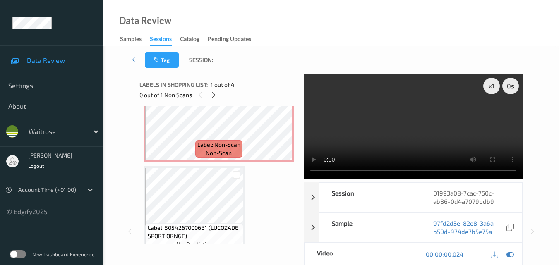
click at [427, 126] on video at bounding box center [412, 127] width 219 height 106
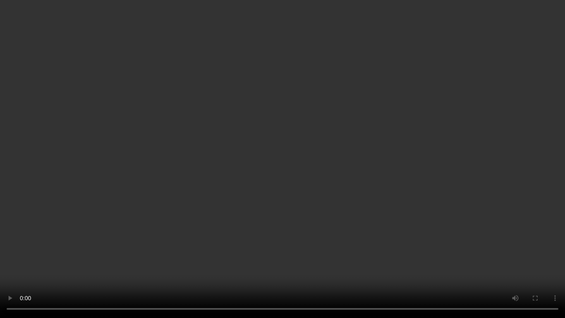
click at [355, 156] on video at bounding box center [282, 159] width 565 height 318
click at [267, 191] on video at bounding box center [282, 159] width 565 height 318
click at [308, 154] on video at bounding box center [282, 159] width 565 height 318
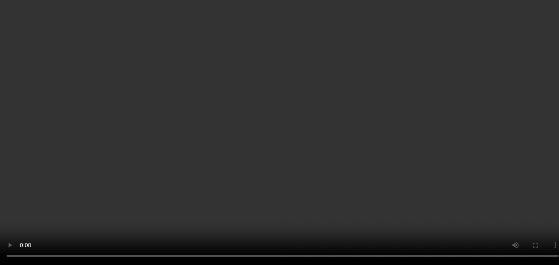
scroll to position [0, 0]
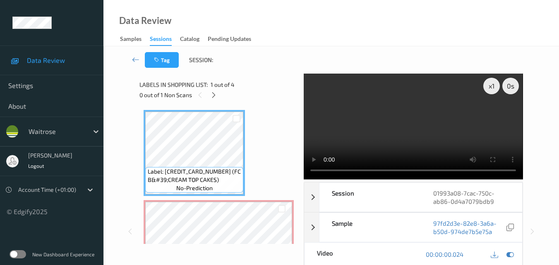
click at [386, 135] on video at bounding box center [412, 127] width 219 height 106
click at [385, 120] on video at bounding box center [412, 127] width 219 height 106
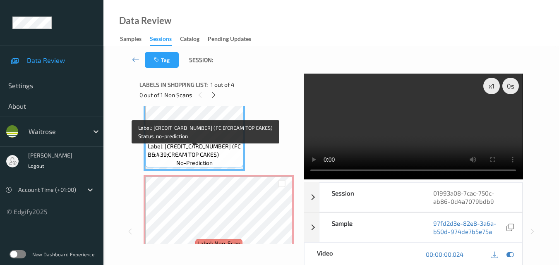
scroll to position [41, 0]
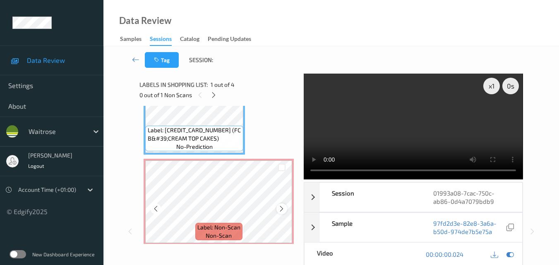
click at [284, 209] on icon at bounding box center [281, 208] width 7 height 7
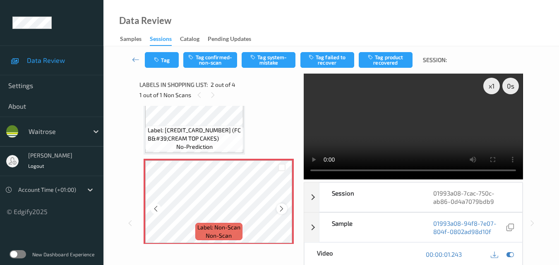
click at [282, 210] on icon at bounding box center [281, 208] width 7 height 7
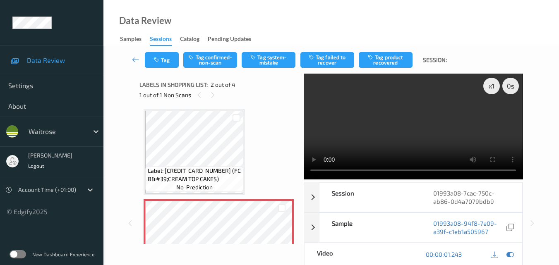
scroll to position [0, 0]
click at [435, 122] on video at bounding box center [412, 127] width 219 height 106
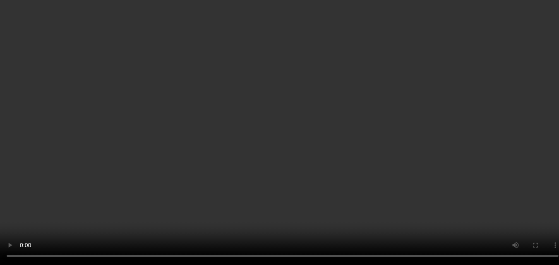
scroll to position [144, 0]
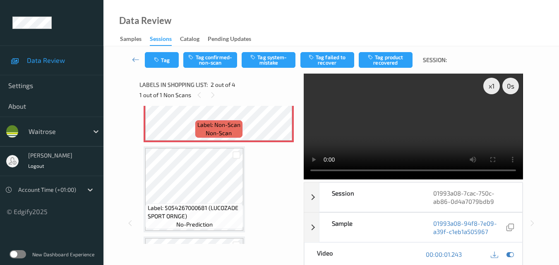
click at [425, 132] on video at bounding box center [412, 127] width 219 height 106
click at [415, 135] on video at bounding box center [412, 127] width 219 height 106
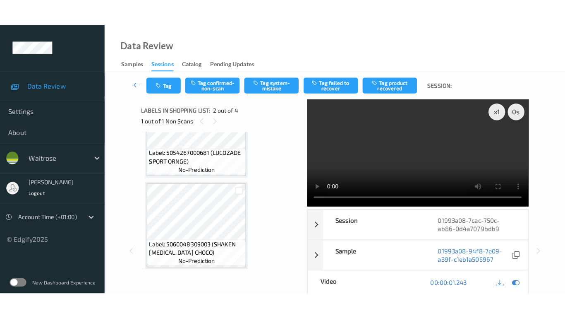
scroll to position [227, 0]
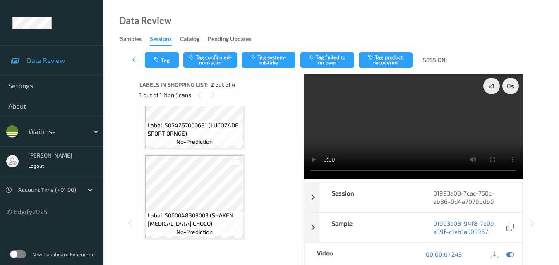
click at [402, 135] on video at bounding box center [412, 127] width 219 height 106
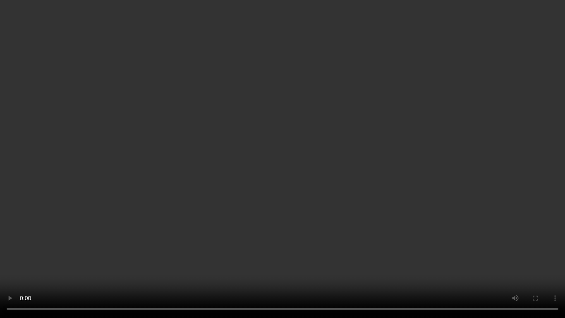
click at [337, 184] on video at bounding box center [282, 159] width 565 height 318
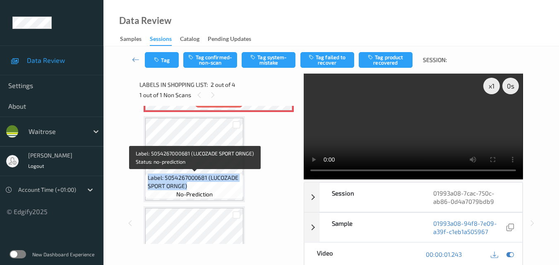
drag, startPoint x: 193, startPoint y: 186, endPoint x: 146, endPoint y: 176, distance: 49.0
click at [146, 176] on div "Label: 5054267000681 (LUCOZADE SPORT ORNGE) no-prediction" at bounding box center [194, 186] width 98 height 26
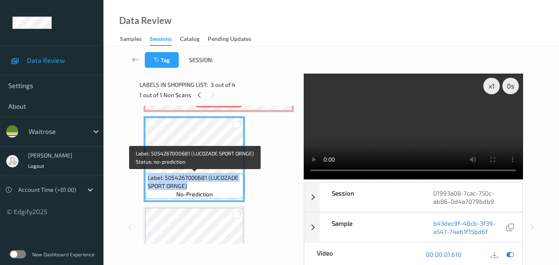
copy span "Label: 5054267000681 (LUCOZADE SPORT ORNGE)"
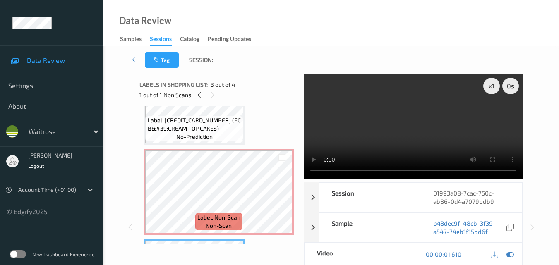
scroll to position [50, 0]
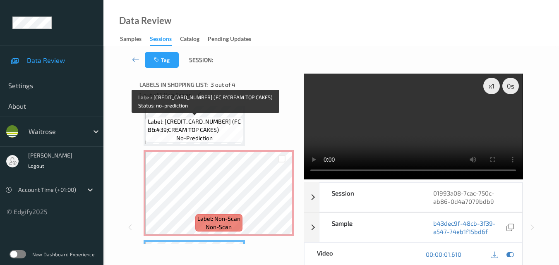
click at [226, 134] on span "Label: 5060045131249 (FC B&#39;CREAM TOP CAKES)" at bounding box center [195, 125] width 94 height 17
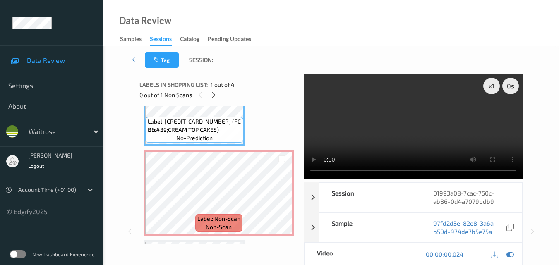
click at [417, 126] on video at bounding box center [412, 127] width 219 height 106
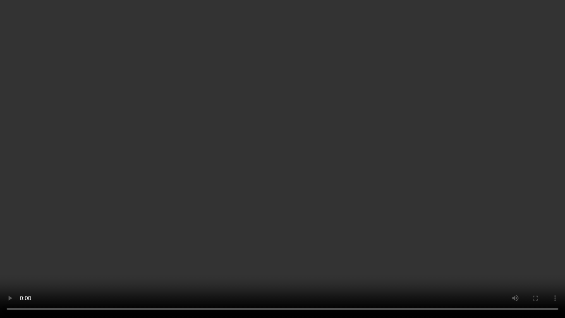
click at [390, 182] on video at bounding box center [282, 159] width 565 height 318
click at [403, 170] on video at bounding box center [282, 159] width 565 height 318
click at [334, 161] on video at bounding box center [282, 159] width 565 height 318
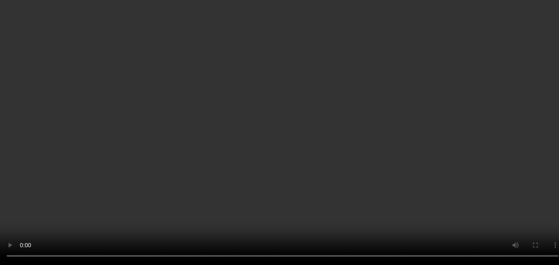
scroll to position [124, 0]
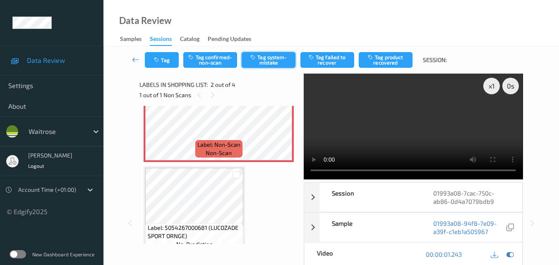
click at [264, 57] on button "Tag system-mistake" at bounding box center [268, 60] width 54 height 16
click at [163, 62] on button "Tag" at bounding box center [162, 60] width 34 height 16
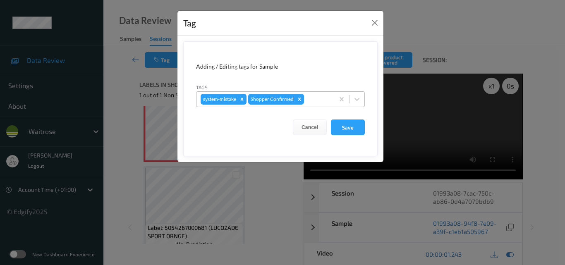
click at [319, 101] on div at bounding box center [318, 99] width 24 height 10
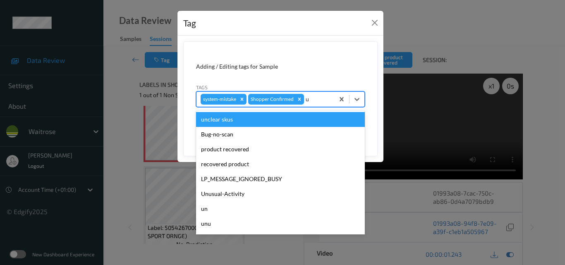
type input "un"
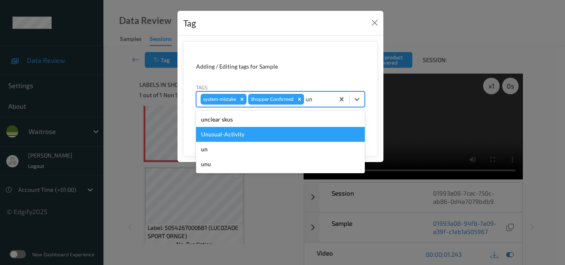
click at [273, 132] on div "Unusual-Activity" at bounding box center [280, 134] width 169 height 15
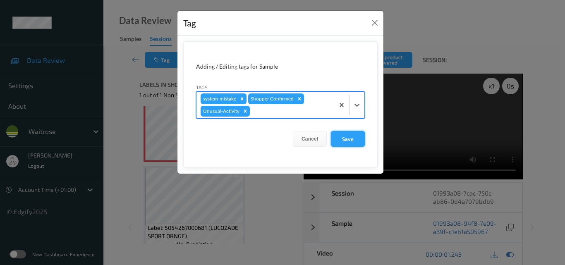
click at [351, 138] on button "Save" at bounding box center [348, 139] width 34 height 16
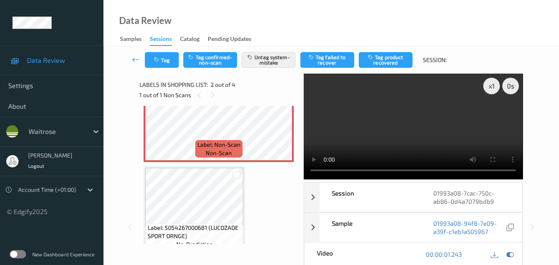
scroll to position [165, 0]
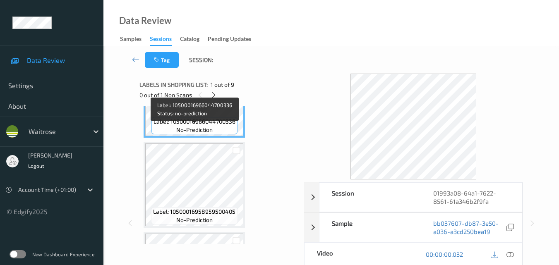
scroll to position [41, 0]
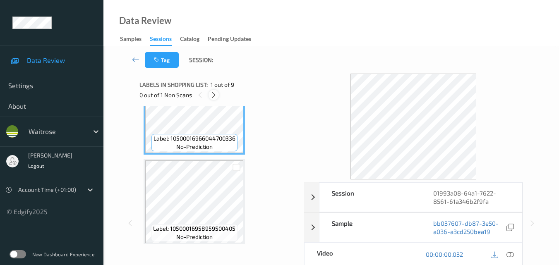
click at [211, 92] on icon at bounding box center [213, 94] width 7 height 7
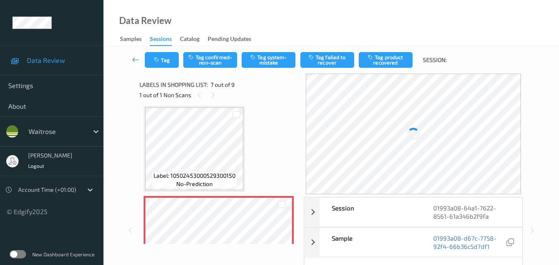
scroll to position [537, 0]
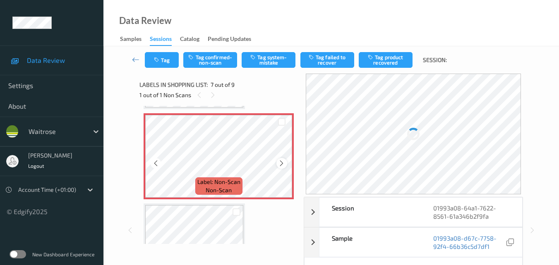
click at [279, 162] on icon at bounding box center [281, 163] width 7 height 7
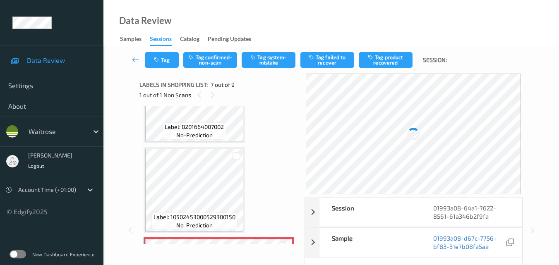
scroll to position [455, 0]
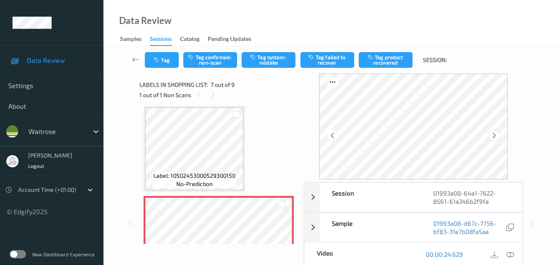
click at [494, 134] on icon at bounding box center [493, 135] width 7 height 7
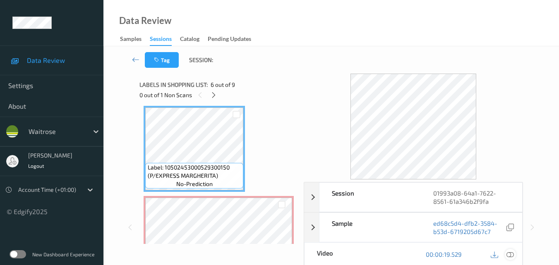
click at [512, 257] on icon at bounding box center [509, 254] width 7 height 7
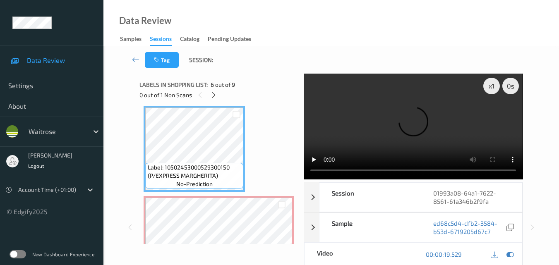
click at [392, 96] on video at bounding box center [412, 127] width 219 height 106
click at [369, 127] on video at bounding box center [412, 127] width 219 height 106
click at [369, 126] on video at bounding box center [412, 127] width 219 height 106
click at [422, 125] on video at bounding box center [412, 127] width 219 height 106
click at [490, 86] on div "x 1" at bounding box center [491, 86] width 17 height 17
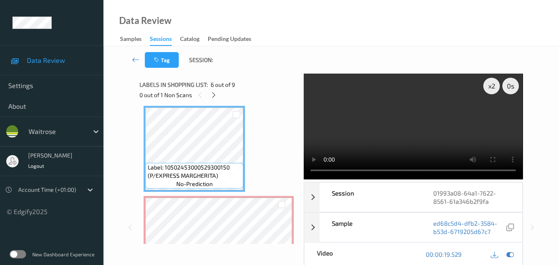
click at [413, 123] on video at bounding box center [412, 127] width 219 height 106
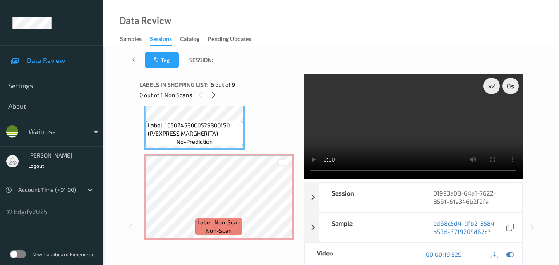
scroll to position [496, 0]
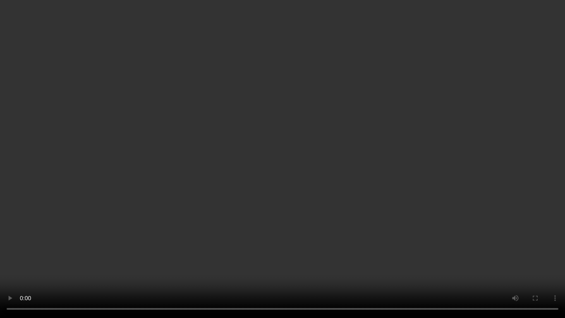
click at [367, 158] on video at bounding box center [282, 159] width 565 height 318
click at [399, 157] on video at bounding box center [282, 159] width 565 height 318
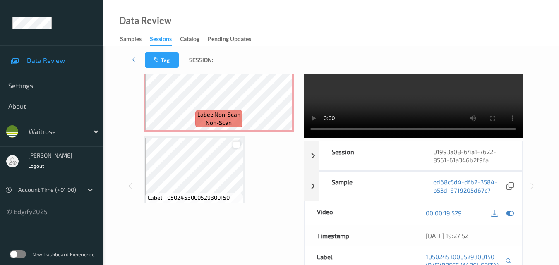
scroll to position [579, 0]
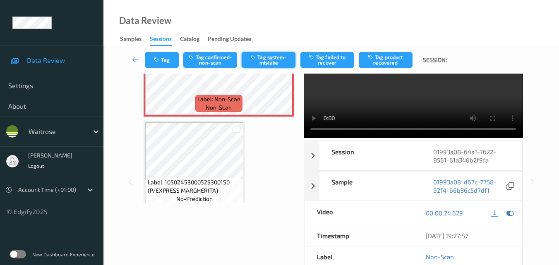
click at [273, 57] on button "Tag system-mistake" at bounding box center [268, 60] width 54 height 16
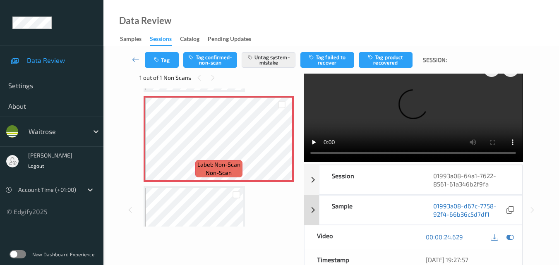
scroll to position [0, 0]
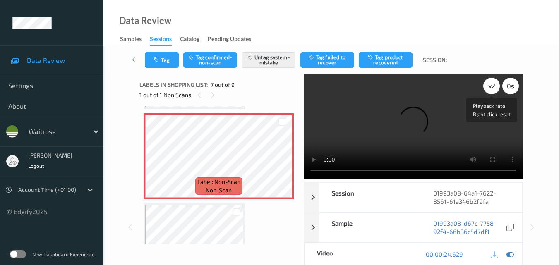
click at [498, 88] on div "x 2" at bounding box center [491, 86] width 17 height 17
click at [492, 88] on div "x 4" at bounding box center [491, 86] width 17 height 17
click at [492, 88] on div "x 8" at bounding box center [491, 86] width 17 height 17
click at [394, 95] on video at bounding box center [412, 127] width 219 height 106
click at [402, 120] on video at bounding box center [412, 127] width 219 height 106
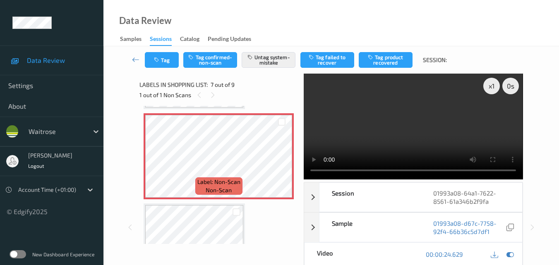
click at [394, 110] on video at bounding box center [412, 127] width 219 height 106
click at [435, 125] on video at bounding box center [412, 127] width 219 height 106
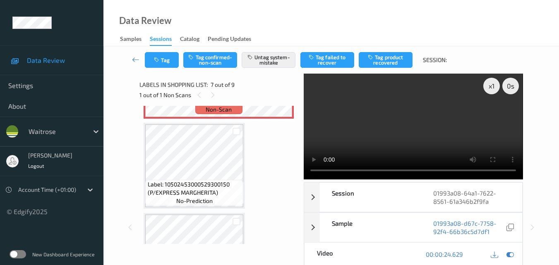
scroll to position [620, 0]
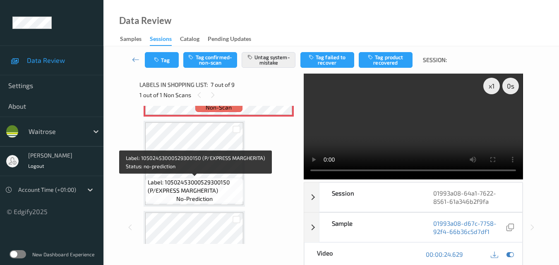
click at [218, 179] on span "Label: 10502453000529300150 (P/EXPRESS MARGHERITA)" at bounding box center [195, 186] width 94 height 17
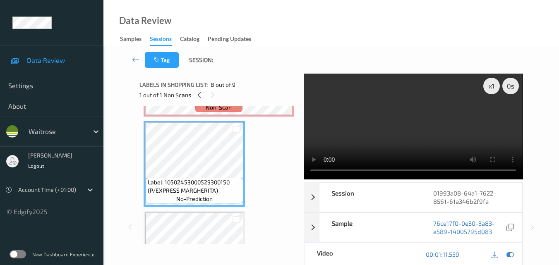
click at [437, 108] on video at bounding box center [412, 127] width 219 height 106
click at [437, 135] on video at bounding box center [412, 127] width 219 height 106
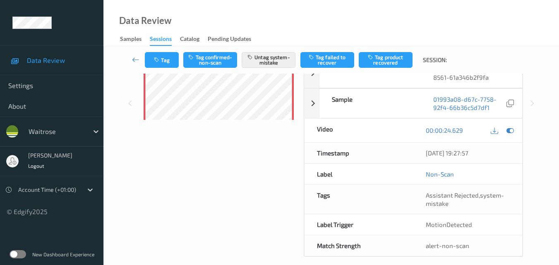
scroll to position [0, 0]
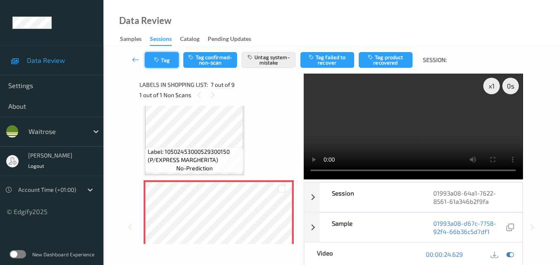
click at [163, 59] on button "Tag" at bounding box center [162, 60] width 34 height 16
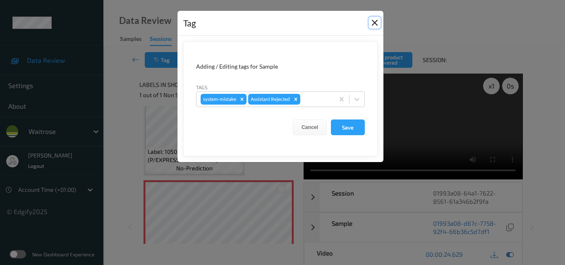
click at [377, 23] on button "Close" at bounding box center [375, 23] width 12 height 12
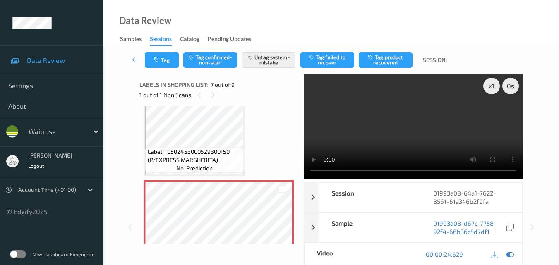
click at [406, 126] on video at bounding box center [412, 127] width 219 height 106
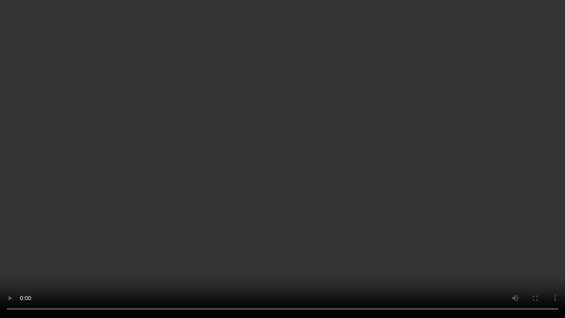
click at [444, 195] on video at bounding box center [282, 159] width 565 height 318
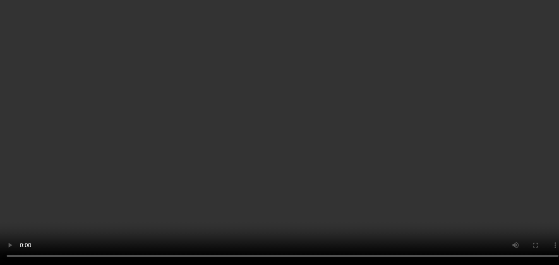
scroll to position [636, 0]
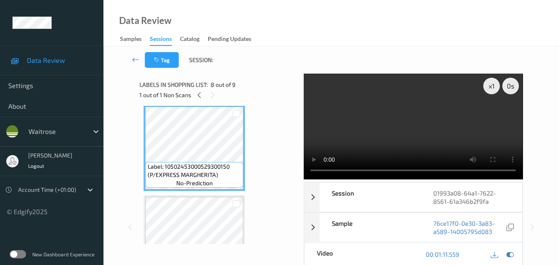
click at [442, 134] on video at bounding box center [412, 127] width 219 height 106
click at [430, 123] on video at bounding box center [412, 127] width 219 height 106
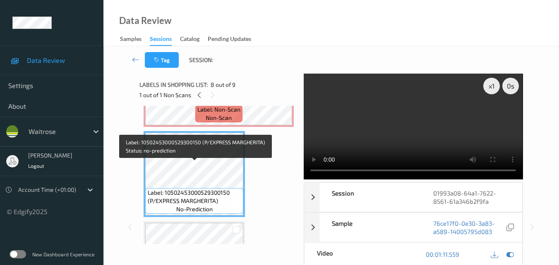
scroll to position [594, 0]
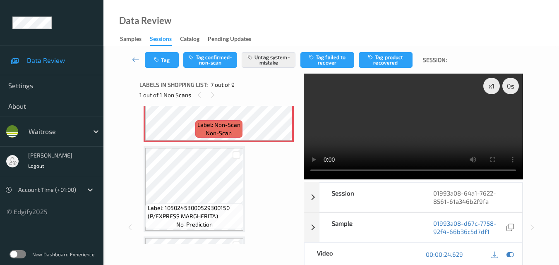
click at [431, 145] on video at bounding box center [412, 127] width 219 height 106
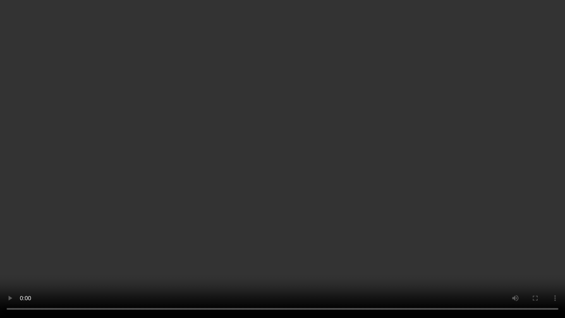
click at [392, 148] on video at bounding box center [282, 159] width 565 height 318
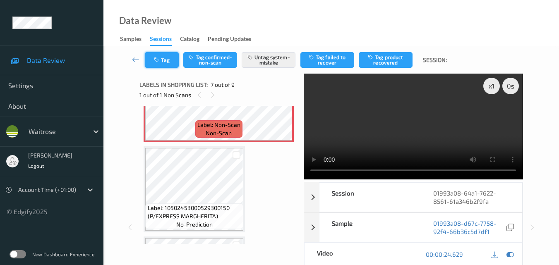
click at [168, 61] on button "Tag" at bounding box center [162, 60] width 34 height 16
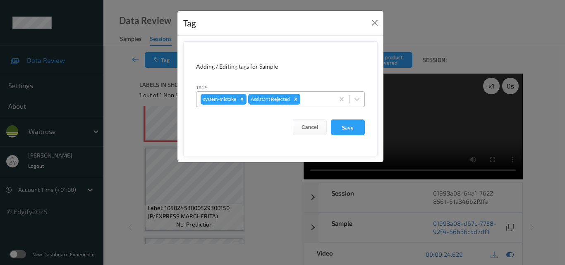
click at [311, 95] on div at bounding box center [316, 99] width 28 height 10
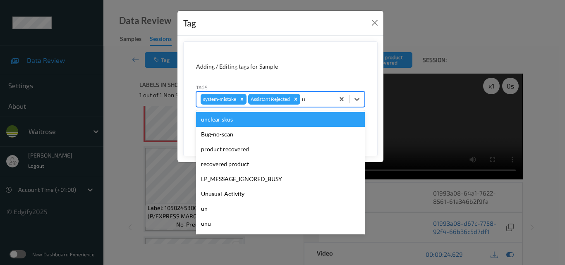
type input "un"
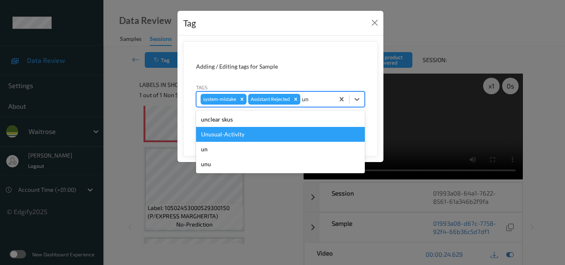
click at [272, 131] on div "Unusual-Activity" at bounding box center [280, 134] width 169 height 15
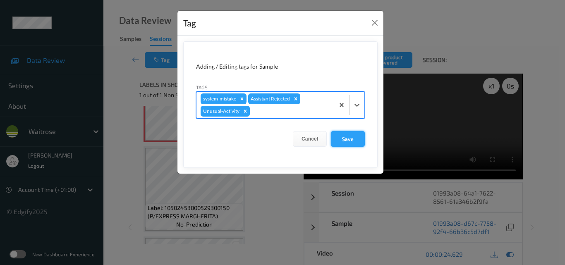
click at [349, 136] on button "Save" at bounding box center [348, 139] width 34 height 16
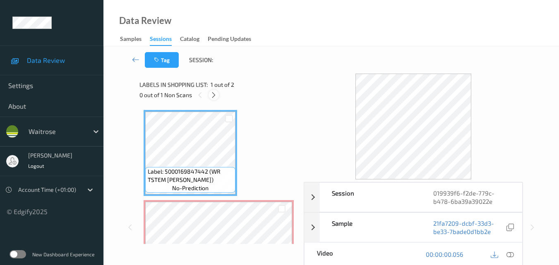
click at [213, 95] on icon at bounding box center [213, 94] width 7 height 7
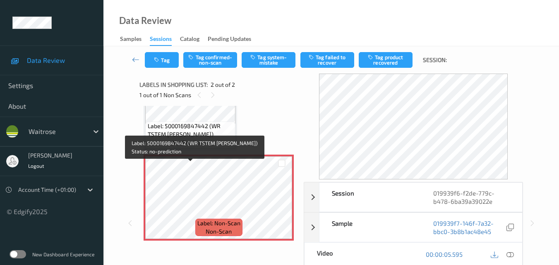
scroll to position [46, 0]
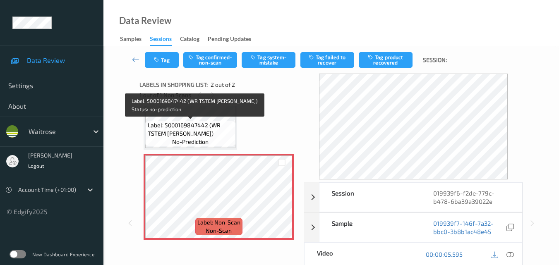
click at [211, 134] on span "Label: 5000169847442 (WR TSTEM [PERSON_NAME])" at bounding box center [191, 129] width 86 height 17
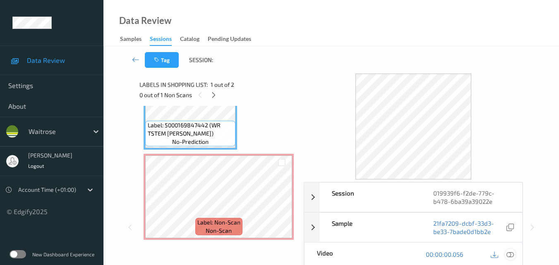
click at [512, 252] on icon at bounding box center [509, 254] width 7 height 7
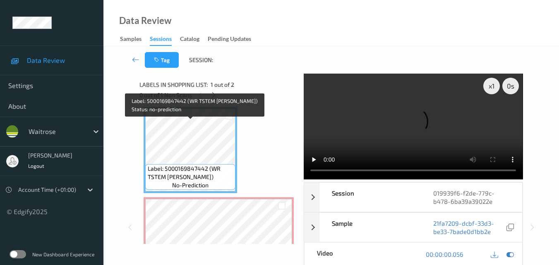
scroll to position [0, 0]
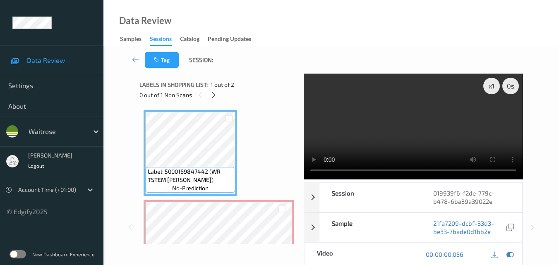
click at [431, 114] on video at bounding box center [412, 127] width 219 height 106
click at [439, 128] on video at bounding box center [412, 127] width 219 height 106
click at [313, 175] on video at bounding box center [412, 127] width 219 height 106
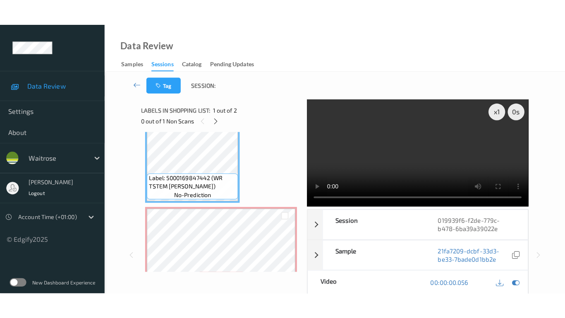
scroll to position [5, 0]
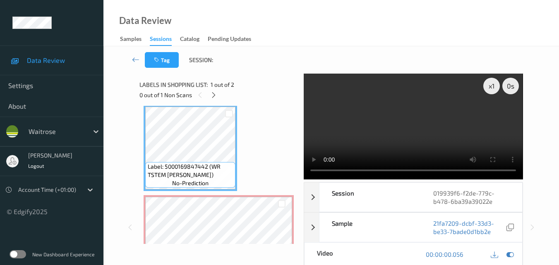
click at [411, 142] on video at bounding box center [412, 127] width 219 height 106
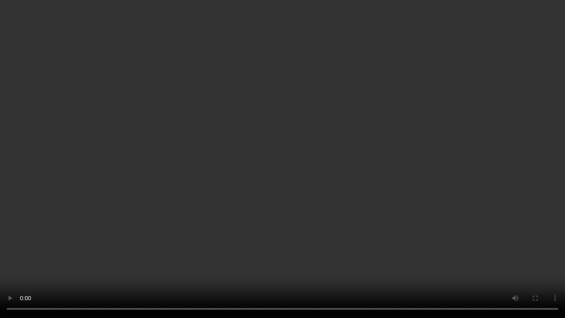
click at [444, 216] on video at bounding box center [282, 159] width 565 height 318
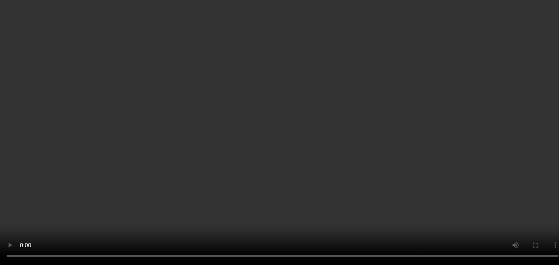
scroll to position [46, 0]
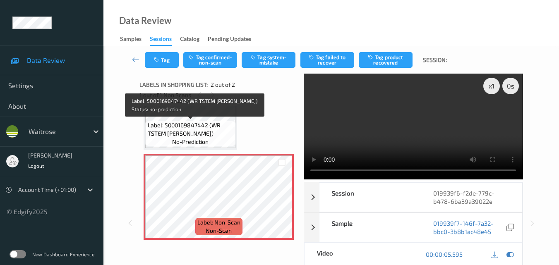
click at [199, 134] on span "Label: 5000169847442 (WR TSTEM [PERSON_NAME])" at bounding box center [191, 129] width 86 height 17
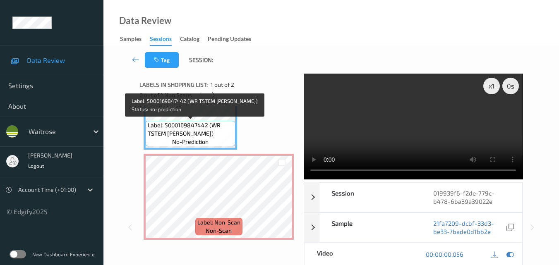
click at [193, 129] on span "Label: 5000169847442 (WR TSTEM [PERSON_NAME])" at bounding box center [191, 129] width 86 height 17
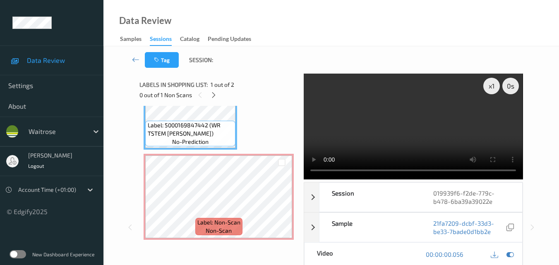
click at [351, 133] on video at bounding box center [412, 127] width 219 height 106
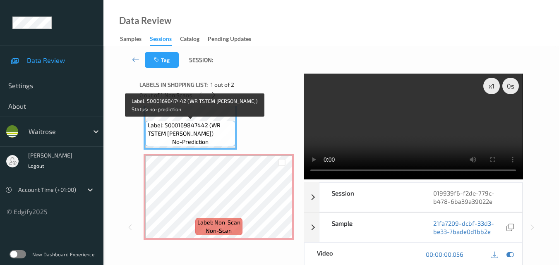
click at [215, 128] on span "Label: 5000169847442 (WR TSTEM [PERSON_NAME])" at bounding box center [191, 129] width 86 height 17
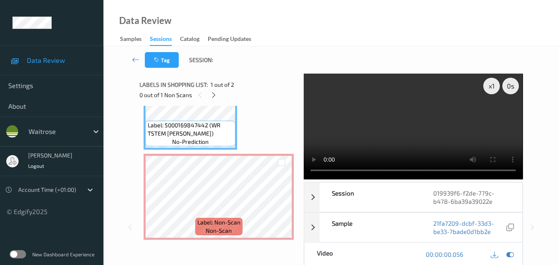
click at [381, 136] on video at bounding box center [412, 127] width 219 height 106
click at [413, 137] on video at bounding box center [412, 127] width 219 height 106
click at [425, 131] on video at bounding box center [412, 127] width 219 height 106
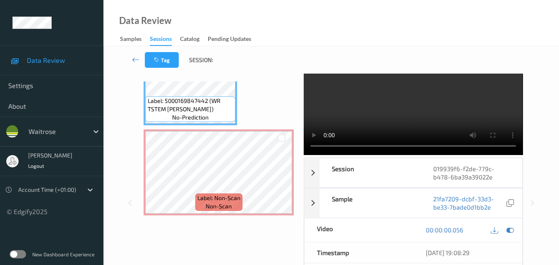
scroll to position [41, 0]
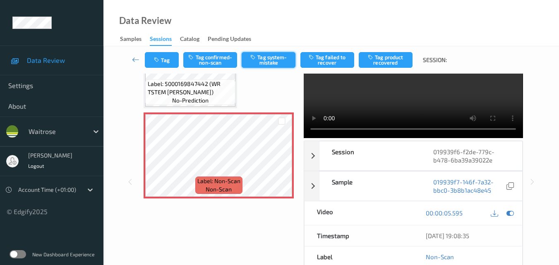
click at [265, 62] on button "Tag system-mistake" at bounding box center [268, 60] width 54 height 16
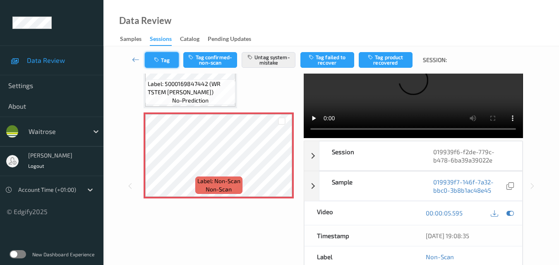
click at [167, 58] on button "Tag" at bounding box center [162, 60] width 34 height 16
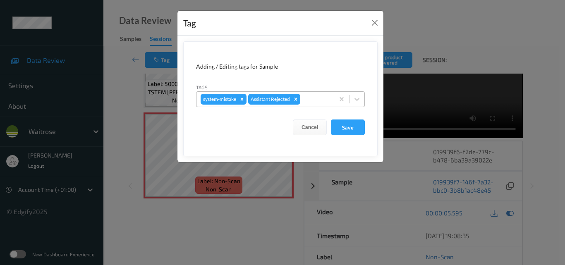
click at [311, 100] on div at bounding box center [316, 99] width 28 height 10
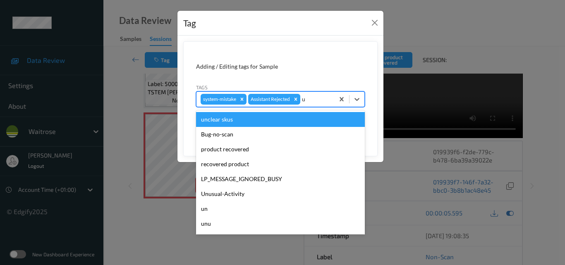
type input "un"
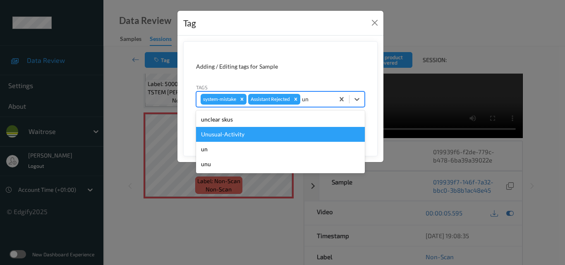
click at [281, 135] on div "Unusual-Activity" at bounding box center [280, 134] width 169 height 15
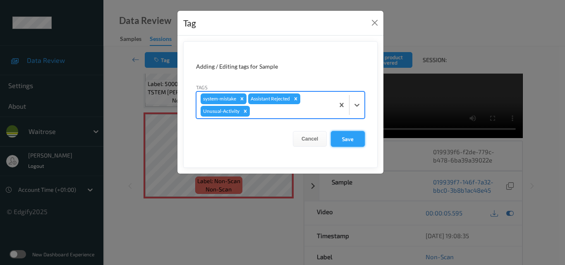
click at [349, 140] on button "Save" at bounding box center [348, 139] width 34 height 16
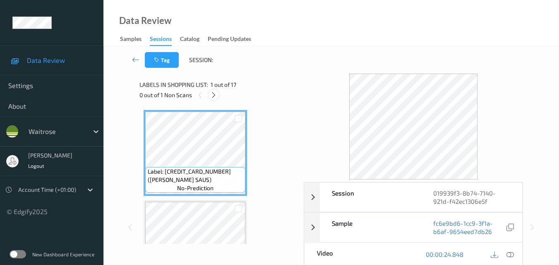
click at [214, 95] on icon at bounding box center [213, 94] width 7 height 7
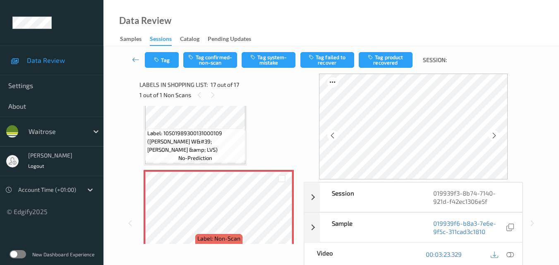
scroll to position [1397, 0]
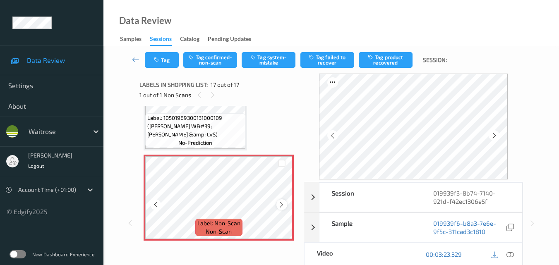
click at [277, 202] on div at bounding box center [281, 204] width 10 height 10
click at [279, 204] on icon at bounding box center [281, 204] width 7 height 7
click at [512, 252] on icon at bounding box center [509, 254] width 7 height 7
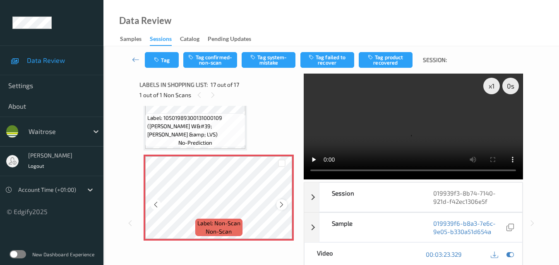
click at [282, 205] on icon at bounding box center [281, 204] width 7 height 7
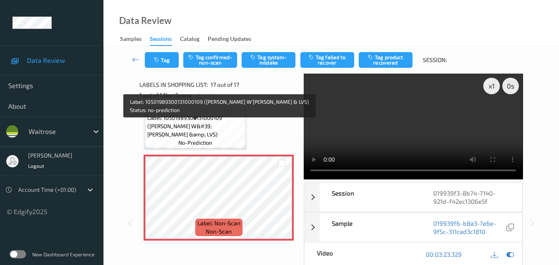
click at [218, 136] on span "Label: 10501989300131000109 (STEVES W&#39;CRESS &amp; LVS)" at bounding box center [195, 126] width 96 height 25
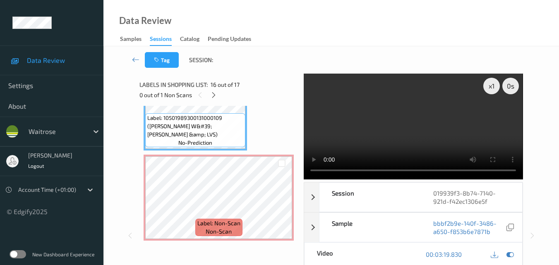
click at [408, 127] on video at bounding box center [412, 127] width 219 height 106
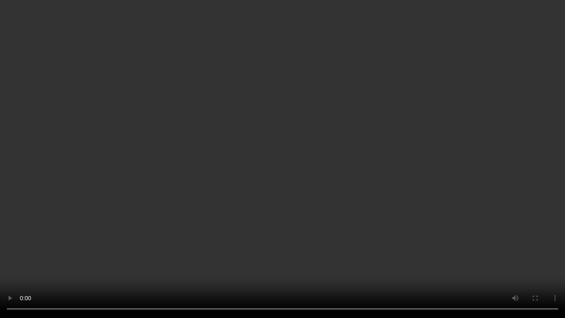
click at [317, 162] on video at bounding box center [282, 159] width 565 height 318
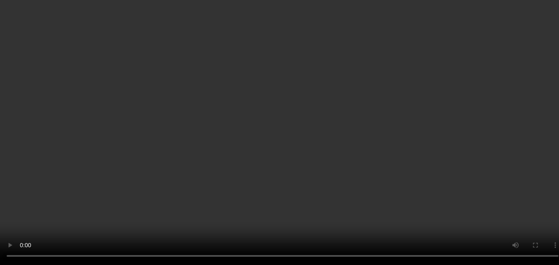
scroll to position [1387, 0]
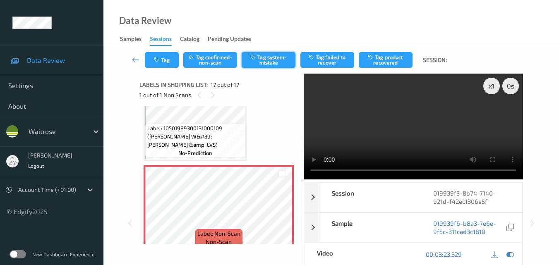
click at [274, 63] on button "Tag system-mistake" at bounding box center [268, 60] width 54 height 16
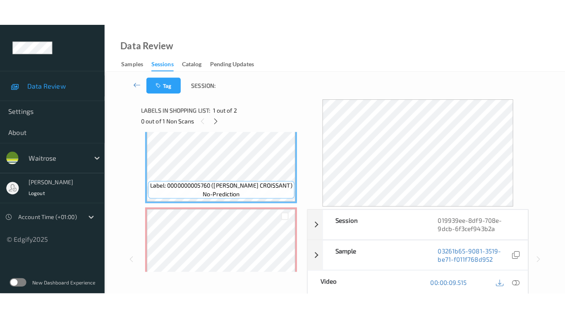
scroll to position [5, 0]
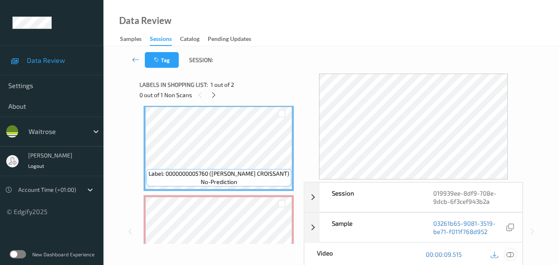
click at [511, 253] on icon at bounding box center [509, 254] width 7 height 7
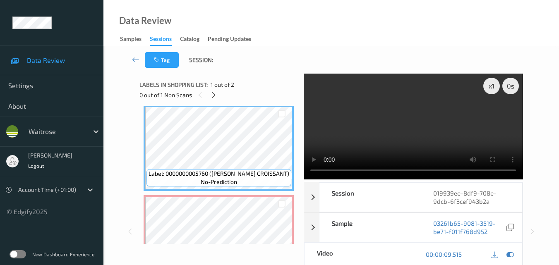
click at [430, 127] on video at bounding box center [412, 127] width 219 height 106
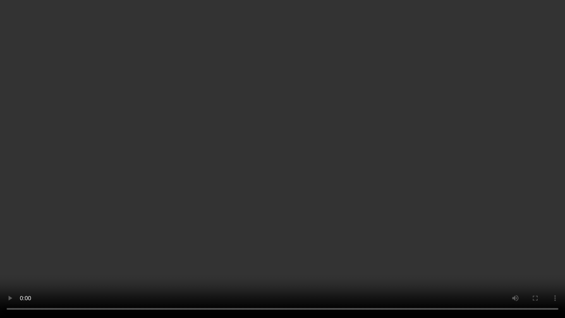
click at [377, 136] on video at bounding box center [282, 159] width 565 height 318
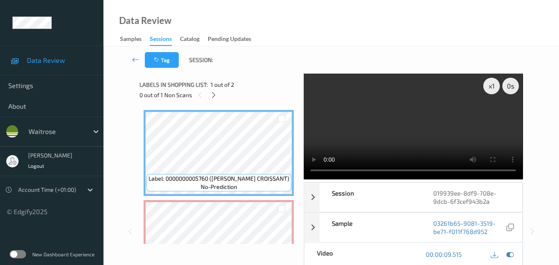
click at [425, 131] on video at bounding box center [412, 127] width 219 height 106
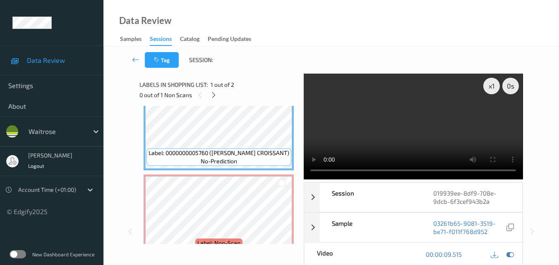
scroll to position [41, 0]
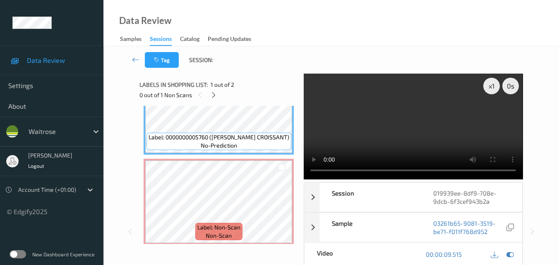
click at [408, 119] on video at bounding box center [412, 127] width 219 height 106
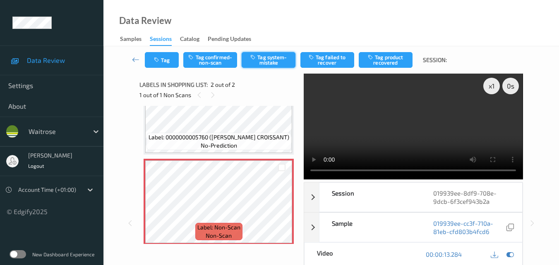
click at [269, 58] on button "Tag system-mistake" at bounding box center [268, 60] width 54 height 16
click at [165, 60] on button "Tag" at bounding box center [162, 60] width 34 height 16
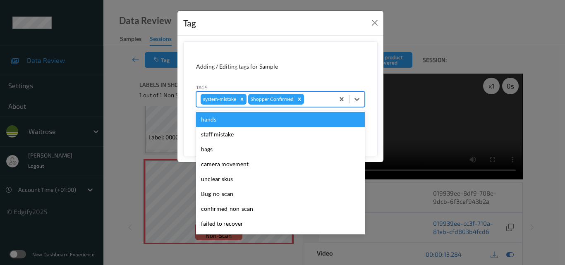
click at [315, 98] on div at bounding box center [318, 99] width 24 height 10
type input "un"
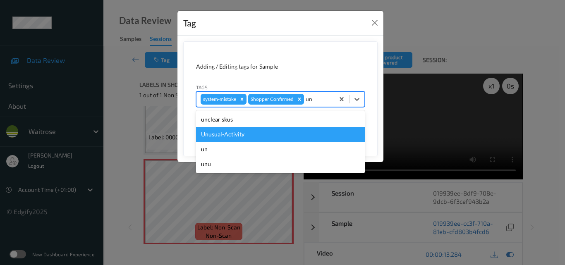
click at [247, 131] on div "Unusual-Activity" at bounding box center [280, 134] width 169 height 15
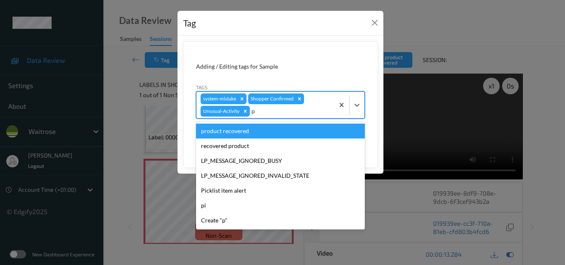
type input "pi"
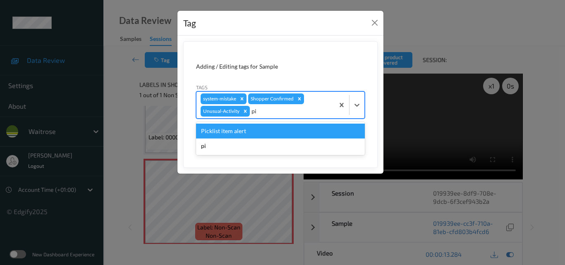
click at [247, 131] on div "Picklist item alert" at bounding box center [280, 131] width 169 height 15
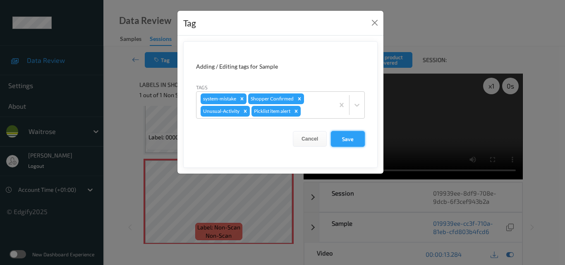
click at [342, 140] on button "Save" at bounding box center [348, 139] width 34 height 16
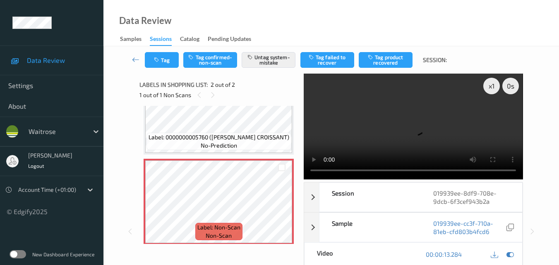
scroll to position [124, 0]
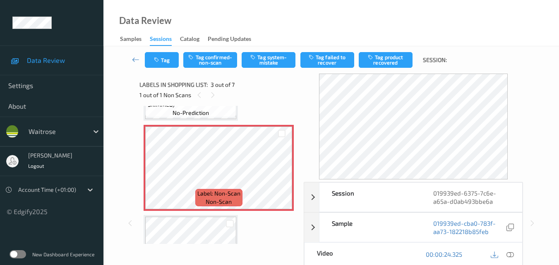
scroll to position [124, 0]
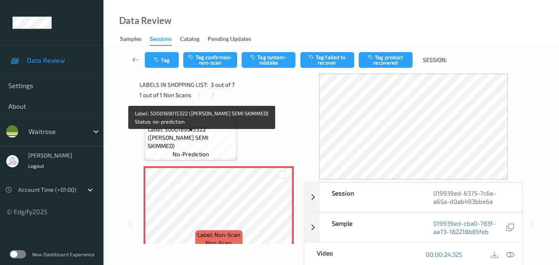
click at [216, 138] on span "Label: 5000169015322 ([PERSON_NAME] SEMI SKIMMED)" at bounding box center [191, 137] width 87 height 25
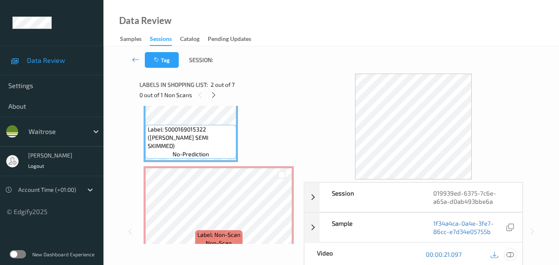
click at [513, 253] on icon at bounding box center [509, 254] width 7 height 7
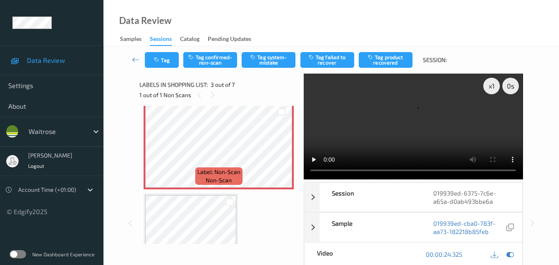
scroll to position [165, 0]
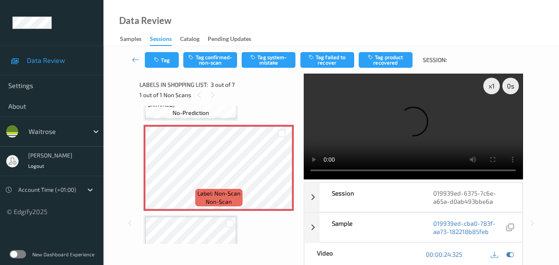
click at [409, 136] on video at bounding box center [412, 127] width 219 height 106
click at [415, 136] on video at bounding box center [412, 127] width 219 height 106
click at [215, 110] on div "Label: 5000169015322 ([PERSON_NAME] SEMI SKIMMED) no-prediction" at bounding box center [190, 101] width 91 height 34
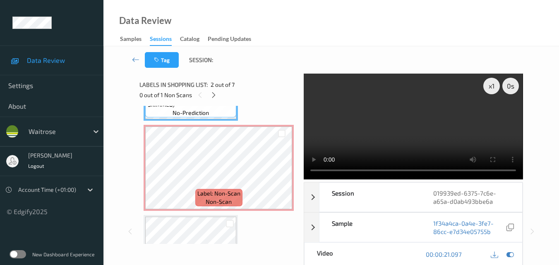
click at [440, 126] on video at bounding box center [412, 127] width 219 height 106
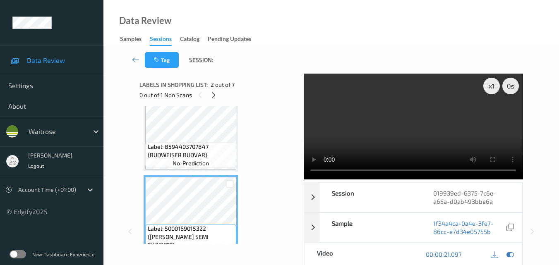
scroll to position [41, 0]
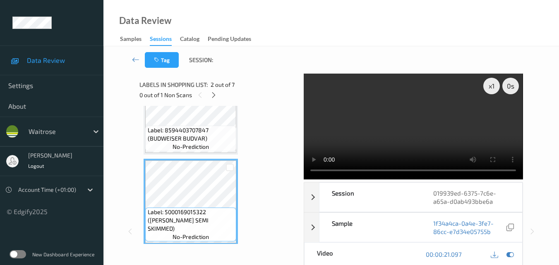
click at [412, 122] on video at bounding box center [412, 127] width 219 height 106
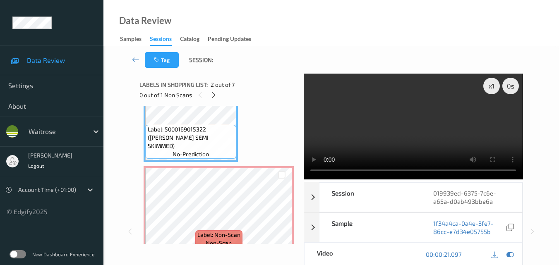
scroll to position [207, 0]
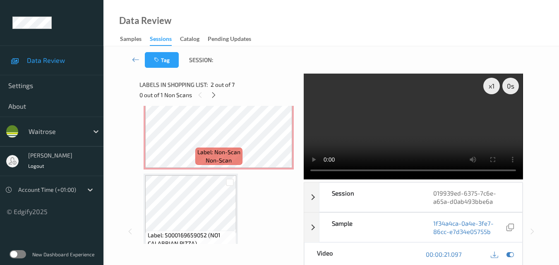
click at [420, 129] on video at bounding box center [412, 127] width 219 height 106
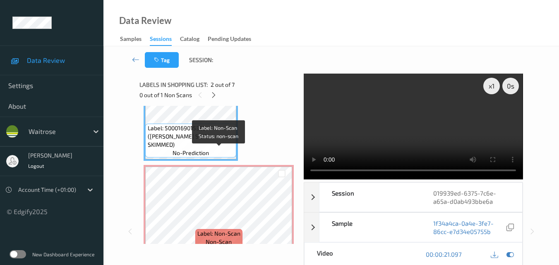
scroll to position [124, 0]
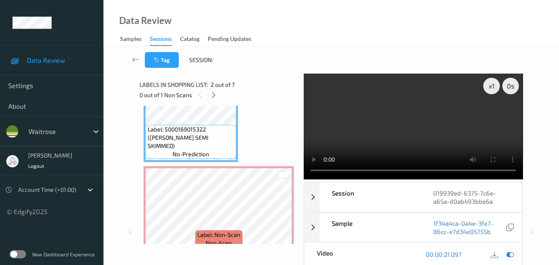
click at [509, 254] on icon at bounding box center [509, 254] width 7 height 7
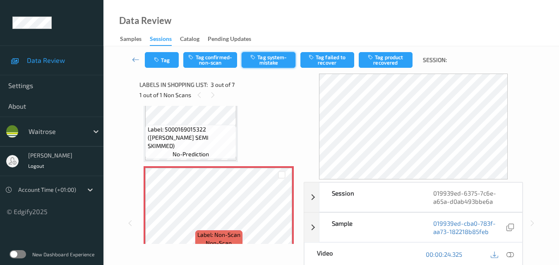
click at [271, 65] on button "Tag system-mistake" at bounding box center [268, 60] width 54 height 16
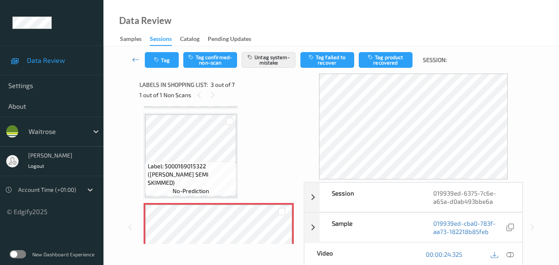
scroll to position [83, 0]
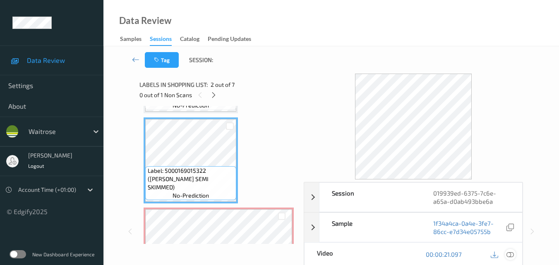
click at [512, 254] on icon at bounding box center [509, 254] width 7 height 7
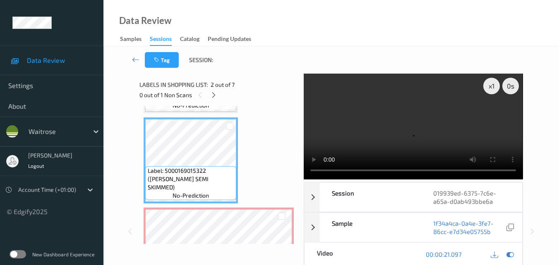
click at [389, 108] on video at bounding box center [412, 127] width 219 height 106
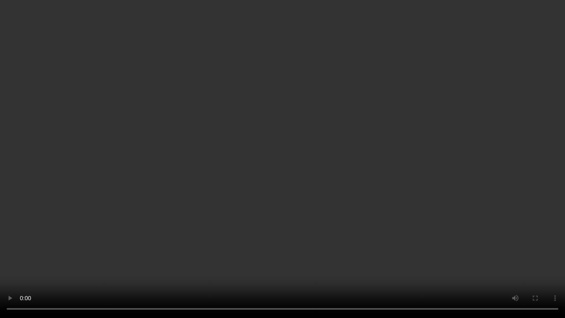
click at [308, 146] on video at bounding box center [282, 159] width 565 height 318
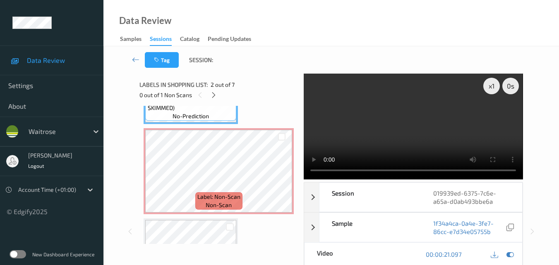
scroll to position [207, 0]
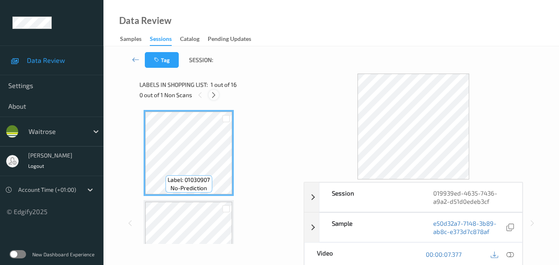
click at [212, 98] on icon at bounding box center [213, 94] width 7 height 7
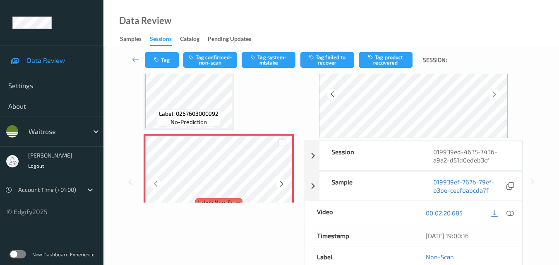
scroll to position [1307, 0]
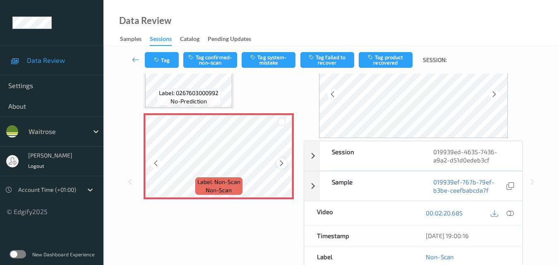
click at [279, 160] on icon at bounding box center [281, 163] width 7 height 7
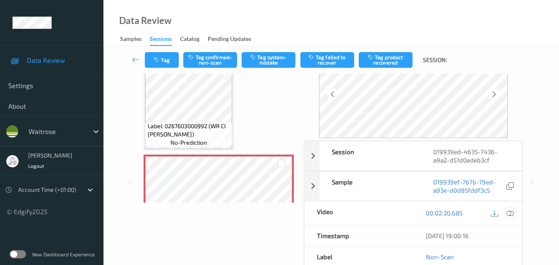
click at [511, 211] on icon at bounding box center [509, 212] width 7 height 7
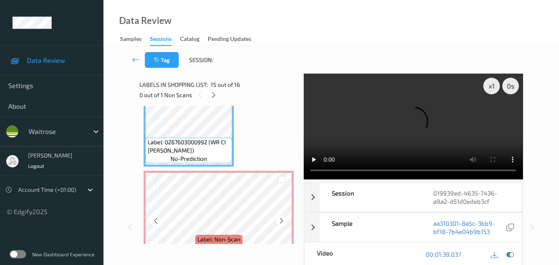
scroll to position [1308, 0]
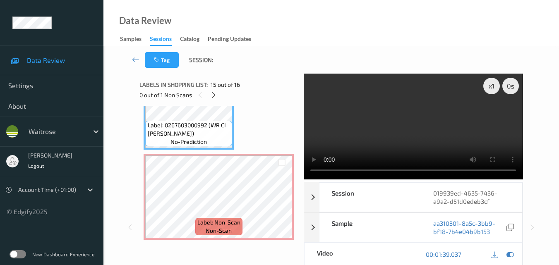
click at [419, 123] on video at bounding box center [412, 127] width 219 height 106
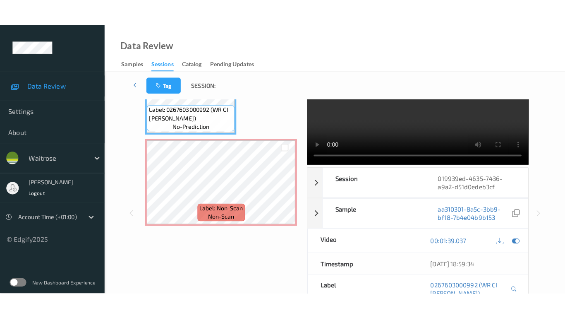
scroll to position [0, 0]
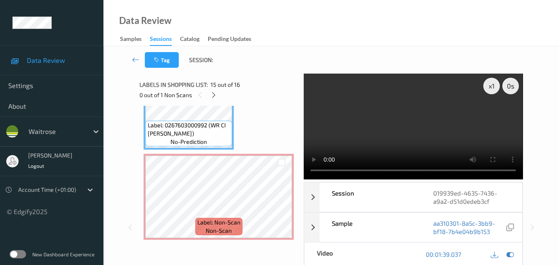
click at [430, 121] on video at bounding box center [412, 127] width 219 height 106
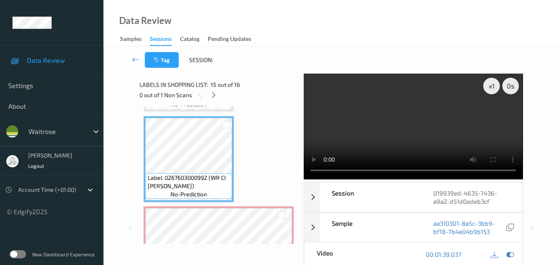
scroll to position [1308, 0]
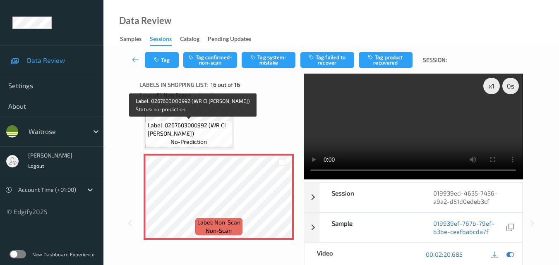
click at [204, 131] on span "Label: 0267603000992 (WR CI [PERSON_NAME])" at bounding box center [189, 129] width 83 height 17
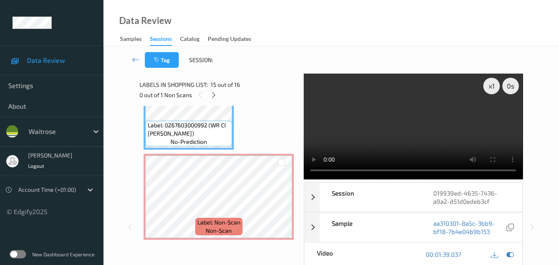
click at [412, 117] on video at bounding box center [412, 127] width 219 height 106
click at [492, 85] on div "x 1" at bounding box center [491, 86] width 17 height 17
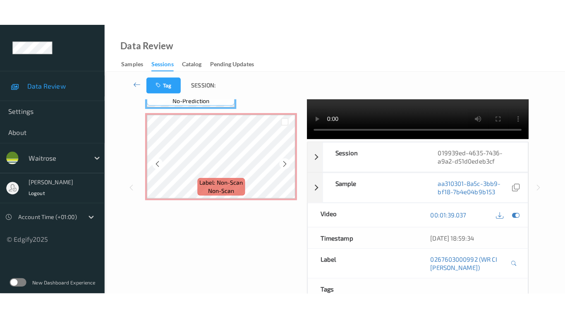
scroll to position [0, 0]
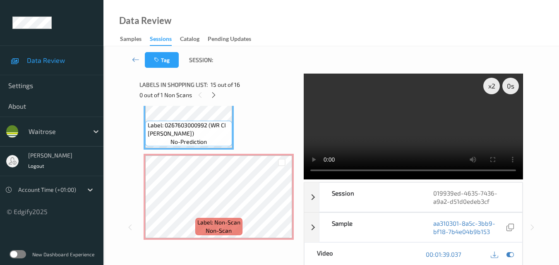
click at [452, 119] on video at bounding box center [412, 127] width 219 height 106
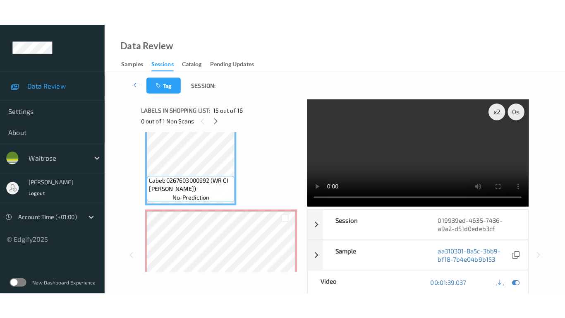
scroll to position [1308, 0]
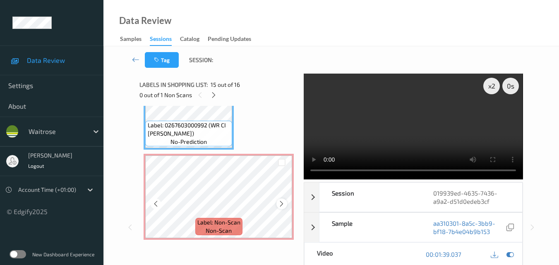
click at [282, 205] on icon at bounding box center [281, 203] width 7 height 7
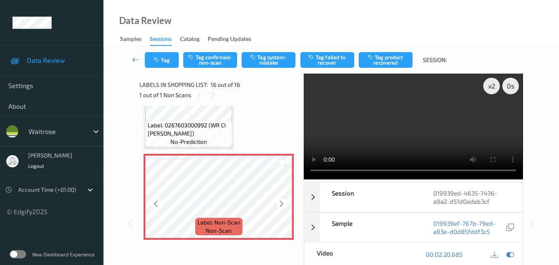
click at [282, 205] on icon at bounding box center [281, 203] width 7 height 7
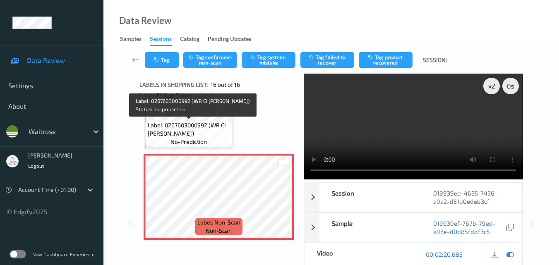
click at [210, 131] on span "Label: 0267603000992 (WR CI ROOT GINGER)" at bounding box center [189, 129] width 83 height 17
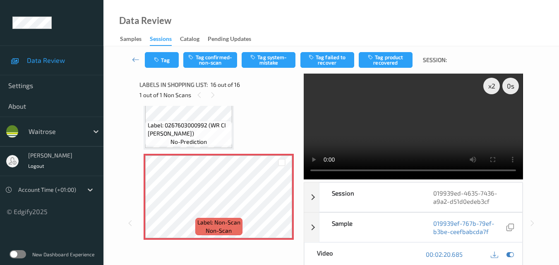
click at [444, 132] on video at bounding box center [412, 127] width 219 height 106
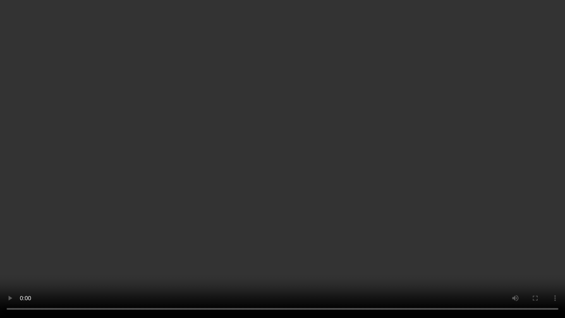
click at [313, 217] on video at bounding box center [282, 159] width 565 height 318
click at [337, 246] on video at bounding box center [282, 159] width 565 height 318
click at [368, 196] on video at bounding box center [282, 159] width 565 height 318
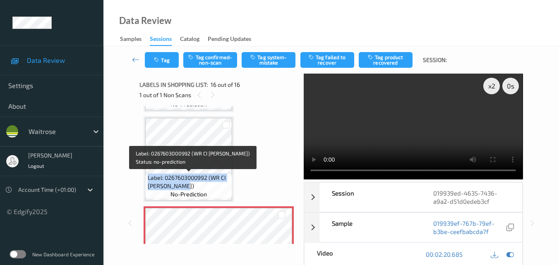
drag, startPoint x: 187, startPoint y: 184, endPoint x: 148, endPoint y: 176, distance: 40.1
click at [148, 176] on span "Label: 0267603000992 (WR CI ROOT GINGER)" at bounding box center [189, 182] width 83 height 17
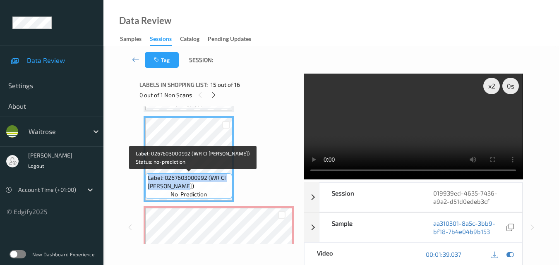
copy span "Label: 0267603000992 (WR CI ROOT GINGER)"
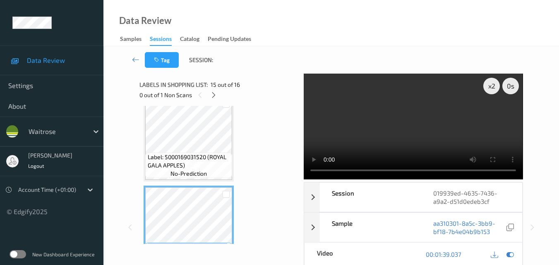
scroll to position [1184, 0]
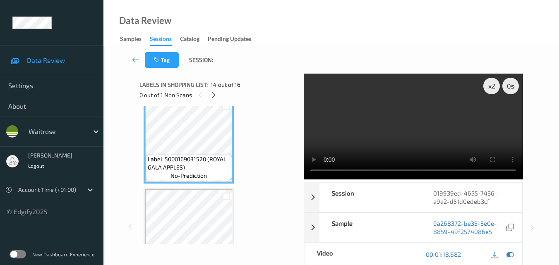
click at [420, 121] on video at bounding box center [412, 127] width 219 height 106
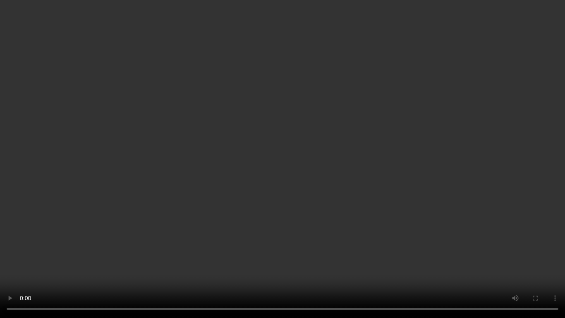
click at [335, 164] on video at bounding box center [282, 159] width 565 height 318
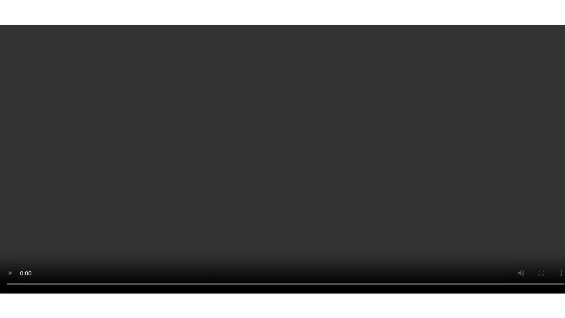
scroll to position [1308, 0]
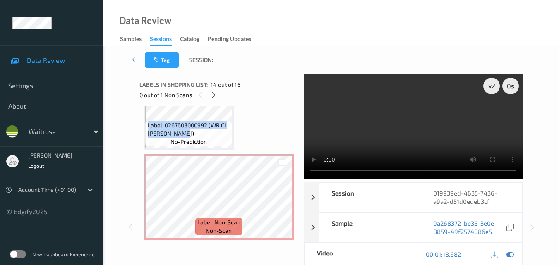
click at [405, 135] on video at bounding box center [412, 127] width 219 height 106
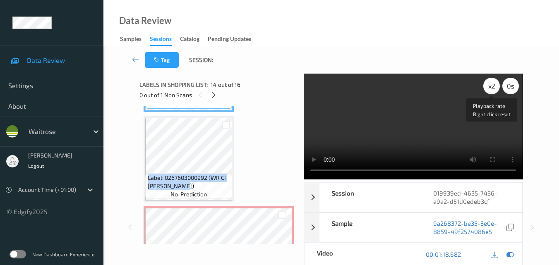
click at [488, 86] on div "x 2" at bounding box center [491, 86] width 17 height 17
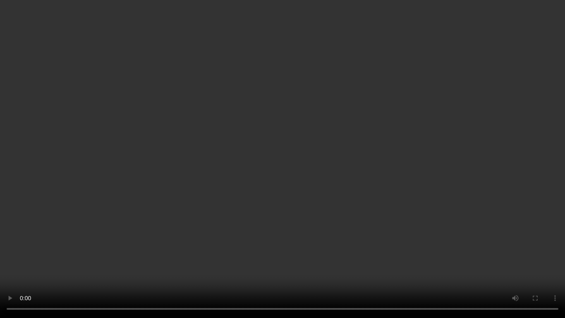
click at [332, 172] on video at bounding box center [282, 159] width 565 height 318
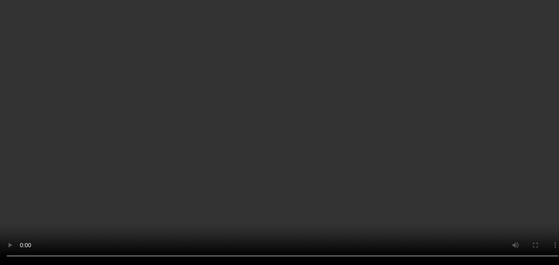
scroll to position [1308, 0]
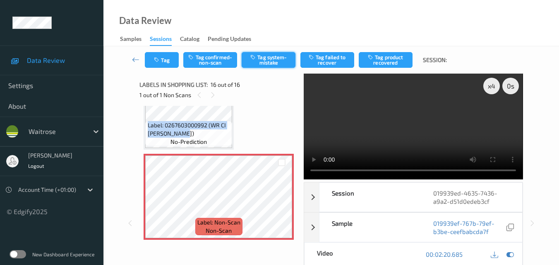
click at [271, 60] on button "Tag system-mistake" at bounding box center [268, 60] width 54 height 16
click at [161, 60] on icon "button" at bounding box center [157, 60] width 7 height 6
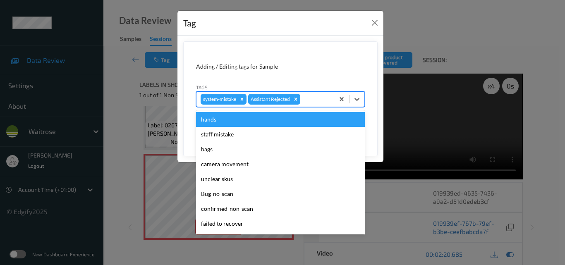
click at [321, 102] on div at bounding box center [316, 99] width 28 height 10
type input "un"
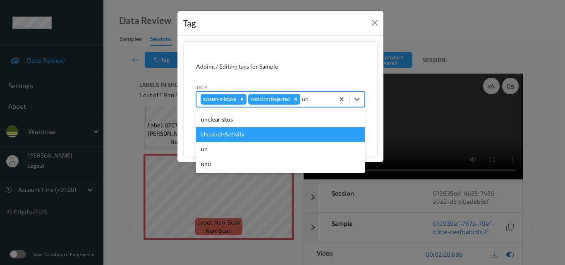
click at [278, 136] on div "Unusual-Activity" at bounding box center [280, 134] width 169 height 15
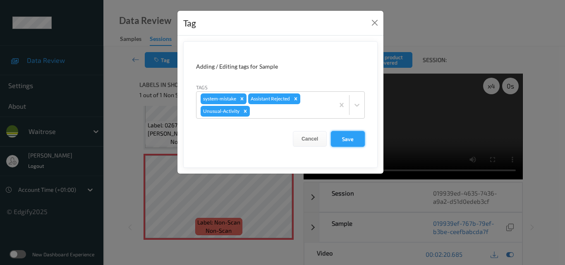
click at [358, 139] on button "Save" at bounding box center [348, 139] width 34 height 16
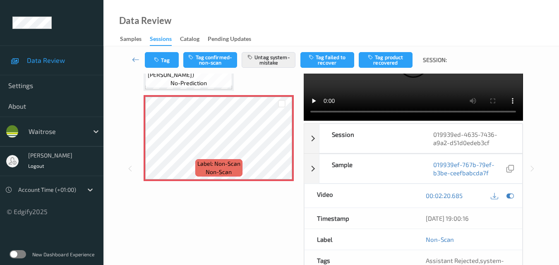
scroll to position [41, 0]
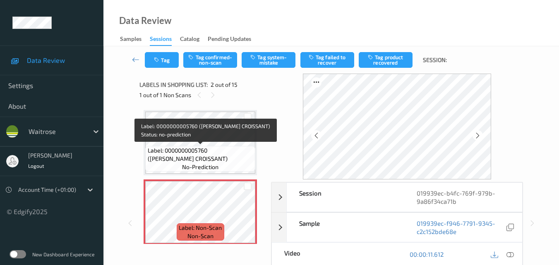
click at [220, 146] on div "Label: 0000000005760 ([PERSON_NAME] CROISSANT) no-prediction" at bounding box center [200, 159] width 110 height 26
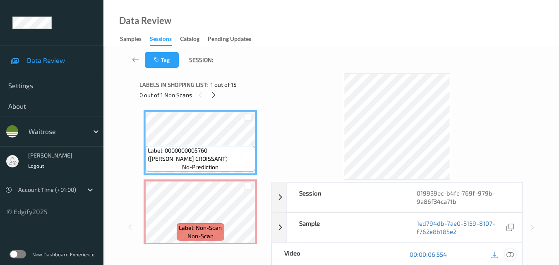
click at [512, 253] on icon at bounding box center [509, 254] width 7 height 7
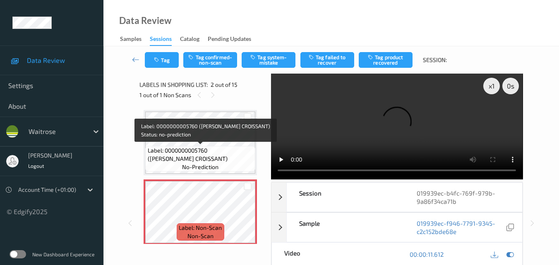
click at [212, 146] on div "Label: 0000000005760 ([PERSON_NAME] CROISSANT) no-prediction" at bounding box center [200, 159] width 110 height 26
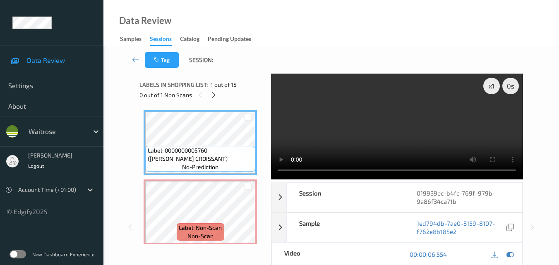
click at [392, 125] on video at bounding box center [396, 127] width 251 height 106
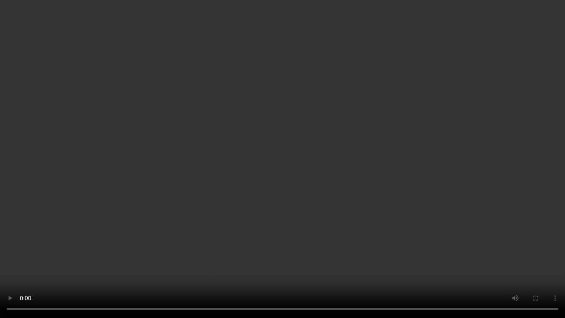
click at [381, 173] on video at bounding box center [282, 159] width 565 height 318
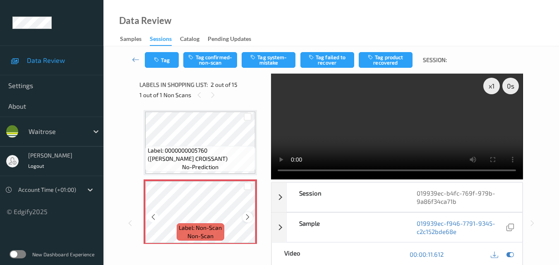
click at [245, 217] on icon at bounding box center [247, 216] width 7 height 7
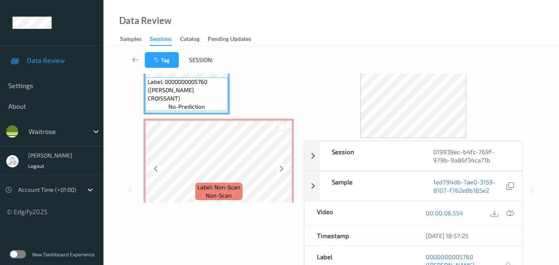
scroll to position [41, 0]
click at [282, 165] on icon at bounding box center [281, 167] width 7 height 7
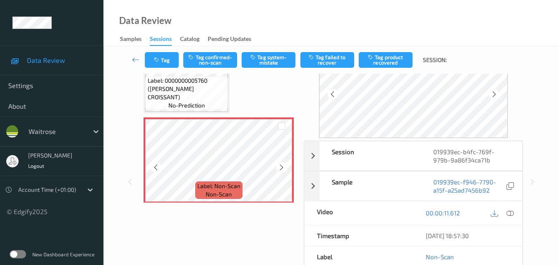
click at [282, 165] on icon at bounding box center [281, 167] width 7 height 7
click at [268, 62] on button "Tag system-mistake" at bounding box center [268, 60] width 54 height 16
click at [279, 167] on icon at bounding box center [281, 167] width 7 height 7
click at [169, 60] on button "Tag" at bounding box center [162, 60] width 34 height 16
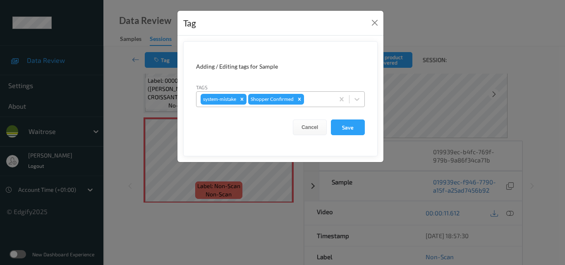
click at [319, 102] on div at bounding box center [318, 99] width 24 height 10
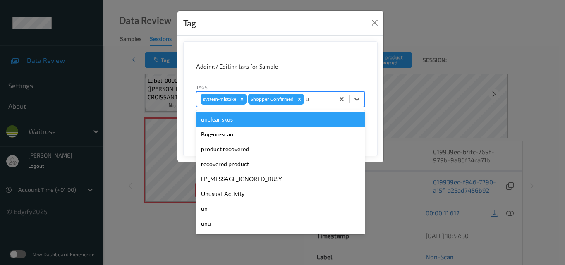
type input "un"
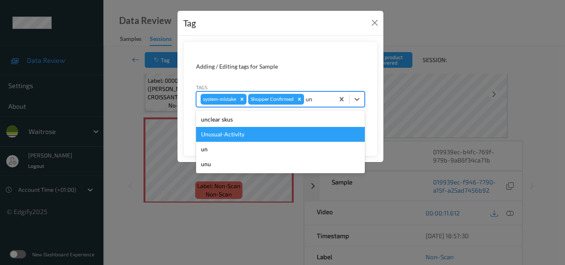
click at [272, 140] on div "Unusual-Activity" at bounding box center [280, 134] width 169 height 15
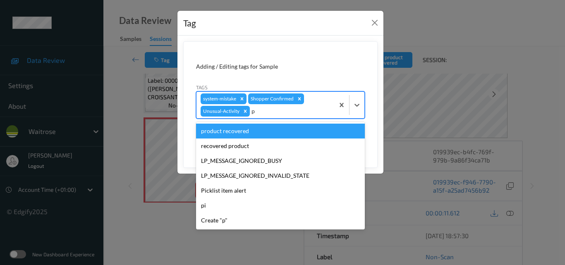
type input "pi"
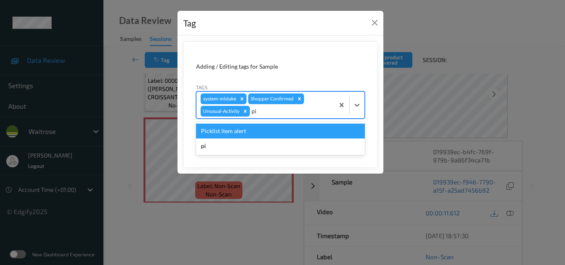
click at [274, 135] on div "Picklist item alert" at bounding box center [280, 131] width 169 height 15
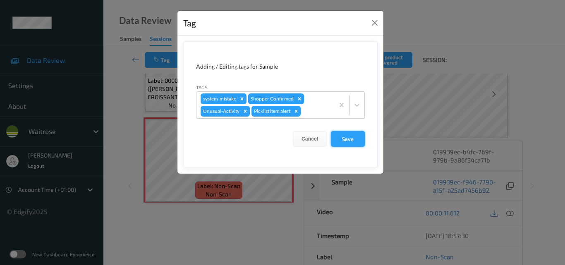
click at [353, 140] on button "Save" at bounding box center [348, 139] width 34 height 16
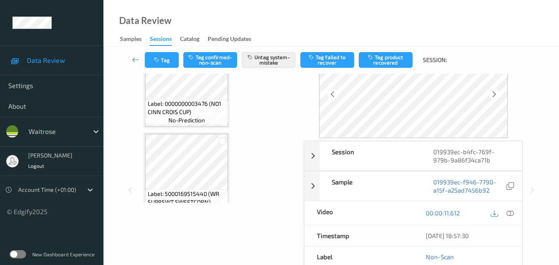
scroll to position [124, 0]
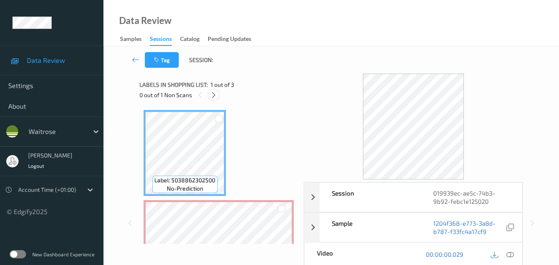
click at [213, 95] on icon at bounding box center [213, 94] width 7 height 7
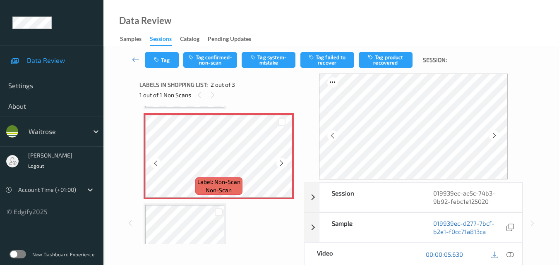
scroll to position [4, 0]
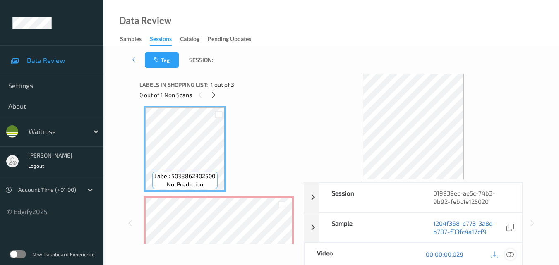
click at [513, 253] on icon at bounding box center [509, 254] width 7 height 7
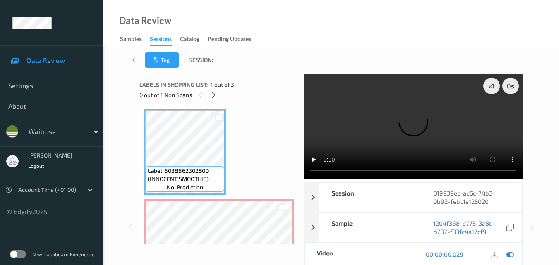
scroll to position [0, 0]
click at [441, 128] on video at bounding box center [412, 127] width 219 height 106
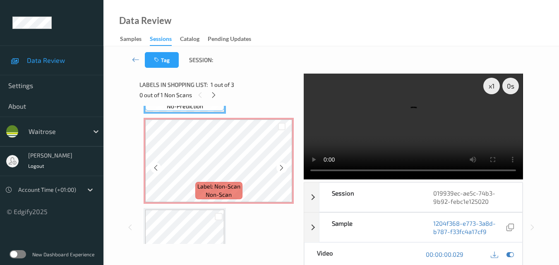
scroll to position [83, 0]
click at [429, 119] on video at bounding box center [412, 127] width 219 height 106
click at [422, 139] on video at bounding box center [412, 127] width 219 height 106
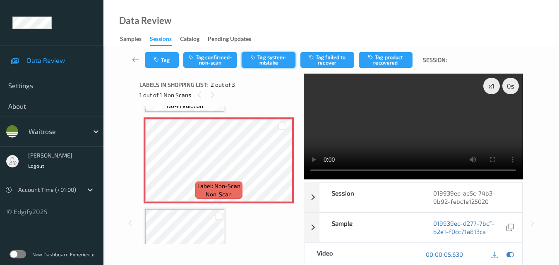
click at [267, 62] on button "Tag system-mistake" at bounding box center [268, 60] width 54 height 16
click at [162, 62] on button "Tag" at bounding box center [162, 60] width 34 height 16
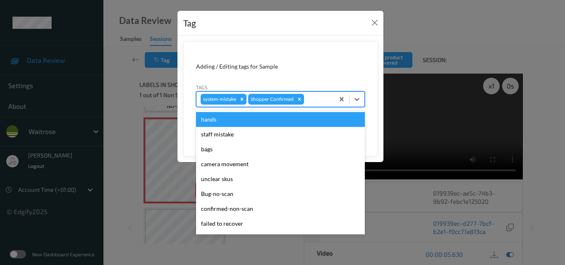
click at [314, 102] on div at bounding box center [318, 99] width 24 height 10
type input "un"
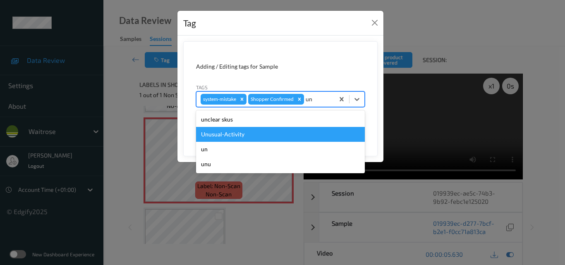
click at [287, 133] on div "Unusual-Activity" at bounding box center [280, 134] width 169 height 15
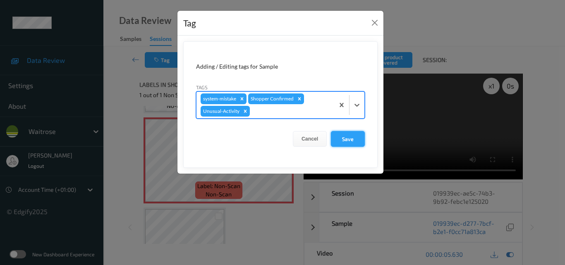
click at [355, 137] on button "Save" at bounding box center [348, 139] width 34 height 16
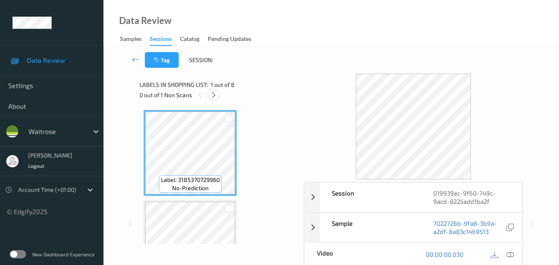
click at [214, 93] on icon at bounding box center [213, 94] width 7 height 7
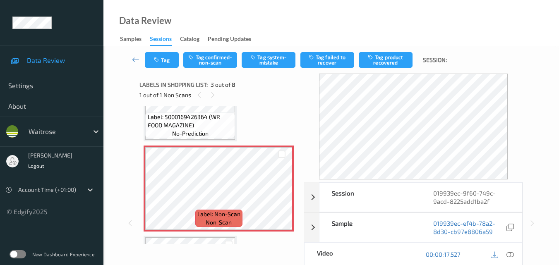
scroll to position [127, 0]
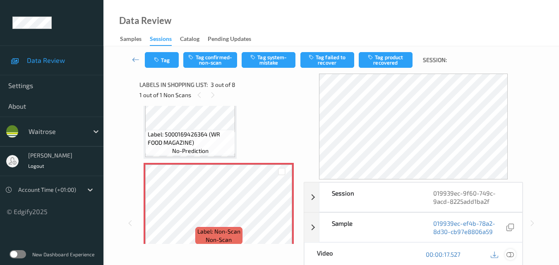
click at [512, 252] on icon at bounding box center [509, 254] width 7 height 7
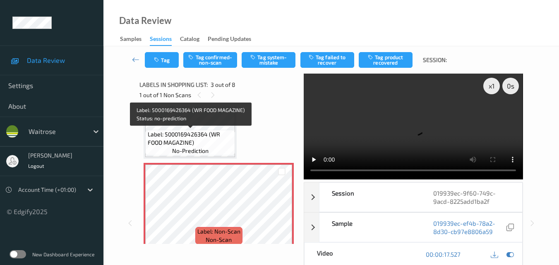
click at [217, 143] on span "Label: 5000169426364 (WR FOOD MAGAZINE)" at bounding box center [191, 138] width 86 height 17
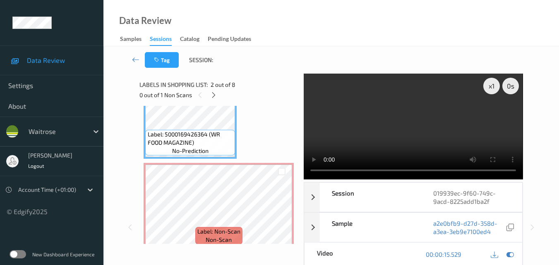
click at [402, 131] on video at bounding box center [412, 127] width 219 height 106
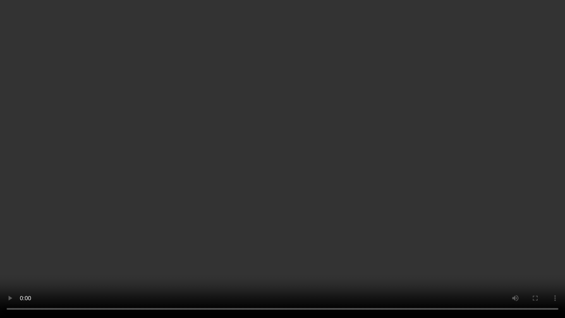
click at [350, 188] on video at bounding box center [282, 159] width 565 height 318
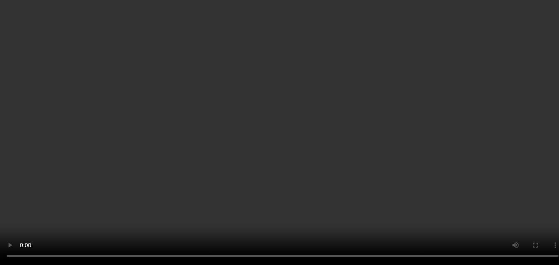
scroll to position [0, 0]
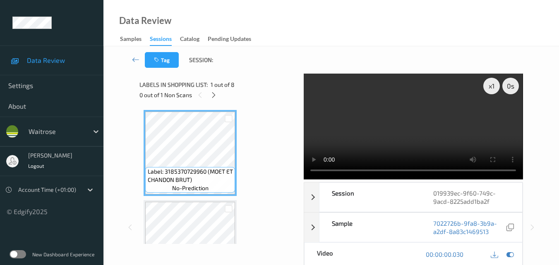
click at [389, 119] on video at bounding box center [412, 127] width 219 height 106
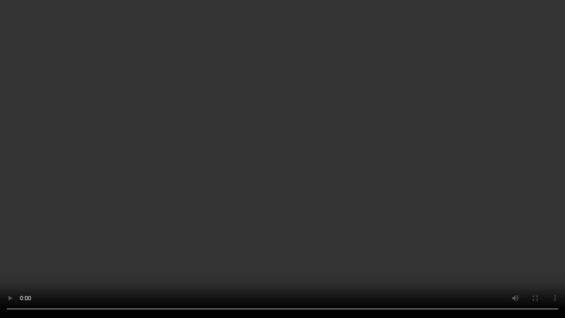
click at [405, 208] on video at bounding box center [282, 159] width 565 height 318
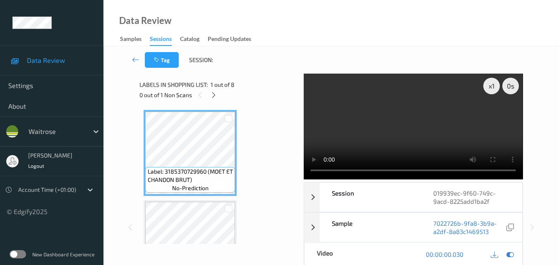
click at [387, 141] on video at bounding box center [412, 127] width 219 height 106
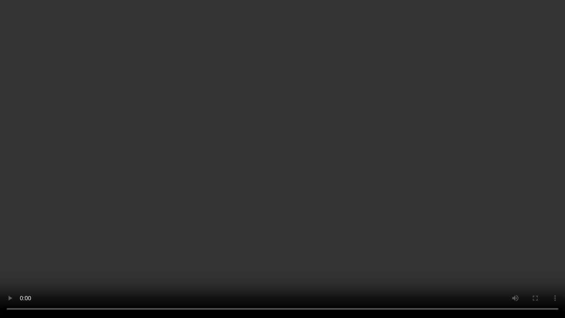
click at [286, 186] on video at bounding box center [282, 159] width 565 height 318
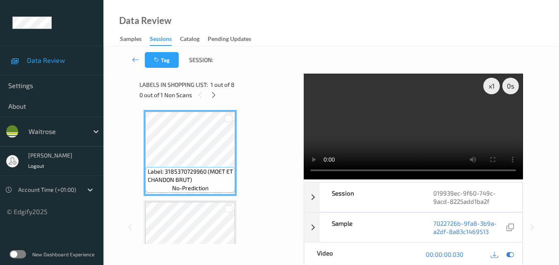
click at [400, 115] on video at bounding box center [412, 127] width 219 height 106
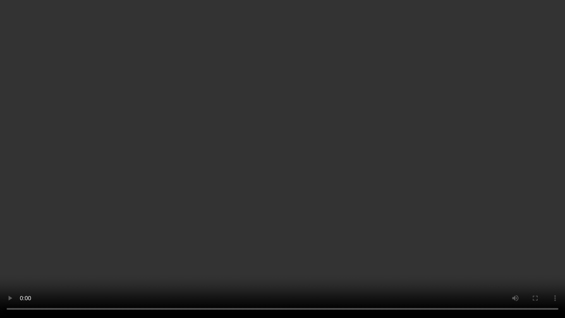
click at [349, 176] on video at bounding box center [282, 159] width 565 height 318
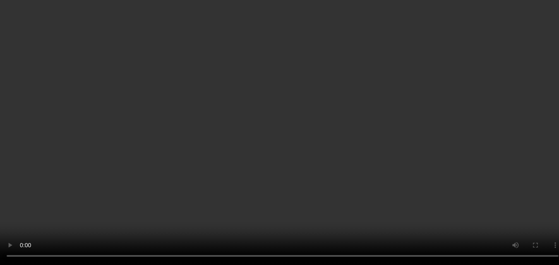
scroll to position [124, 0]
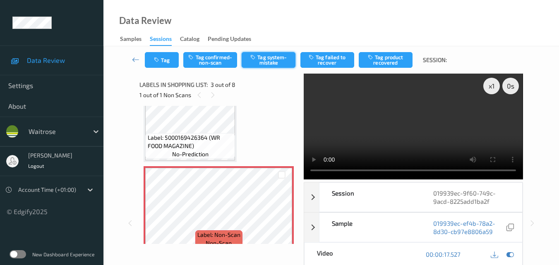
click at [275, 58] on button "Tag system-mistake" at bounding box center [268, 60] width 54 height 16
click at [168, 55] on button "Tag" at bounding box center [162, 60] width 34 height 16
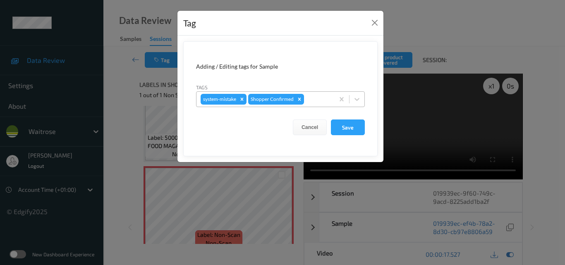
click at [316, 104] on div at bounding box center [318, 99] width 24 height 10
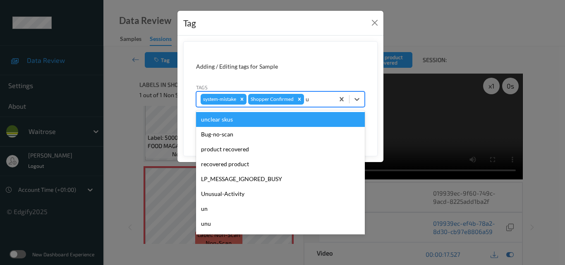
type input "un"
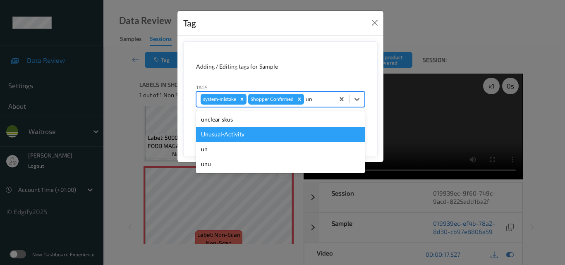
click at [281, 136] on div "Unusual-Activity" at bounding box center [280, 134] width 169 height 15
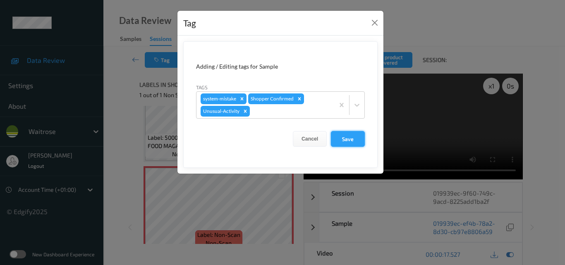
click at [356, 141] on button "Save" at bounding box center [348, 139] width 34 height 16
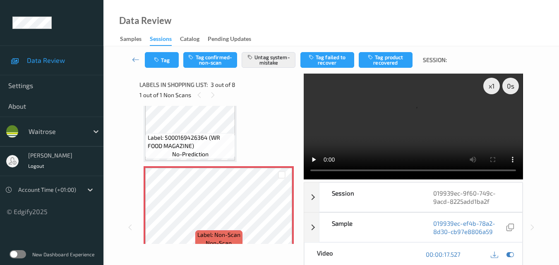
scroll to position [165, 0]
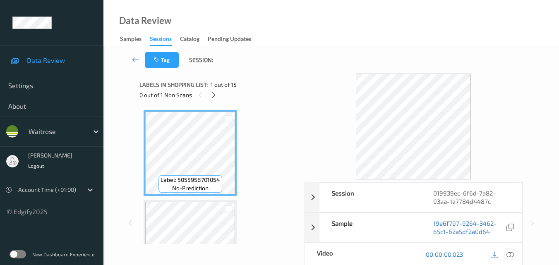
click at [513, 254] on icon at bounding box center [509, 254] width 7 height 7
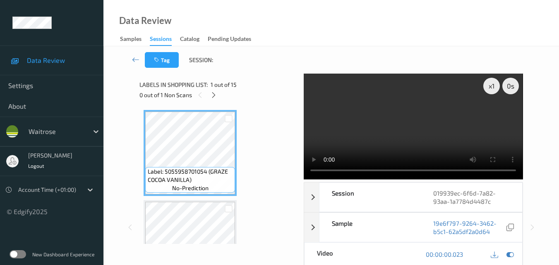
click at [460, 120] on video at bounding box center [412, 127] width 219 height 106
click at [431, 120] on video at bounding box center [412, 127] width 219 height 106
click at [213, 95] on icon at bounding box center [213, 94] width 7 height 7
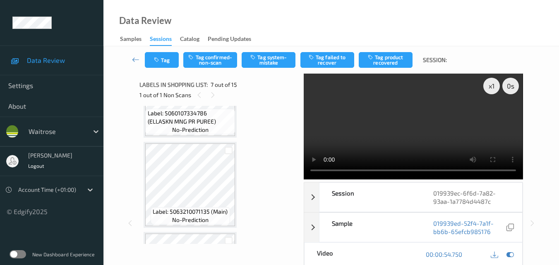
scroll to position [289, 0]
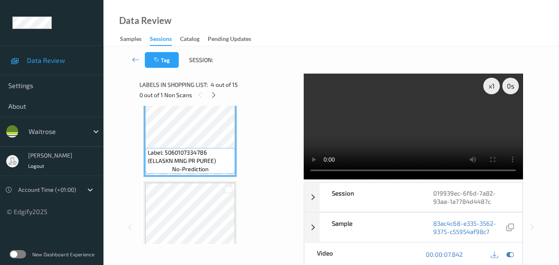
click at [407, 128] on video at bounding box center [412, 127] width 219 height 106
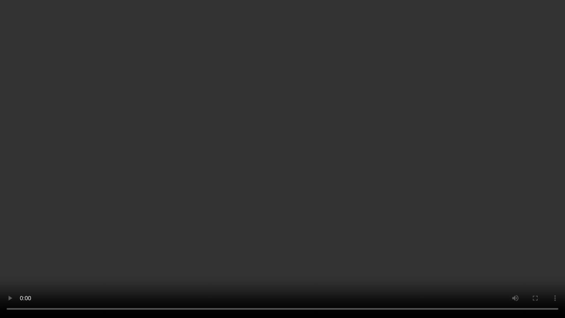
click at [293, 233] on video at bounding box center [282, 159] width 565 height 318
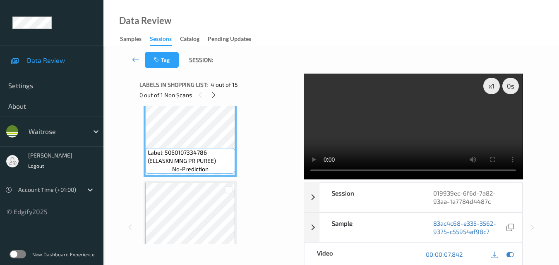
click at [403, 115] on video at bounding box center [412, 127] width 219 height 106
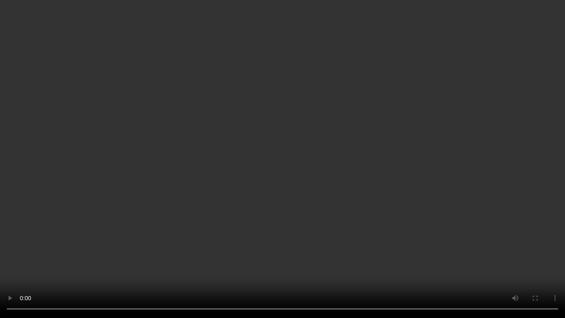
click at [435, 197] on video at bounding box center [282, 159] width 565 height 318
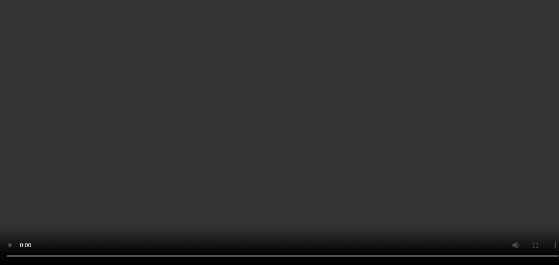
scroll to position [413, 0]
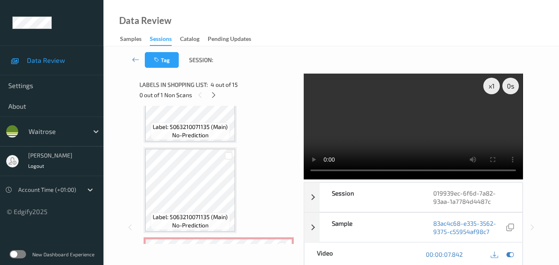
click at [427, 112] on video at bounding box center [412, 127] width 219 height 106
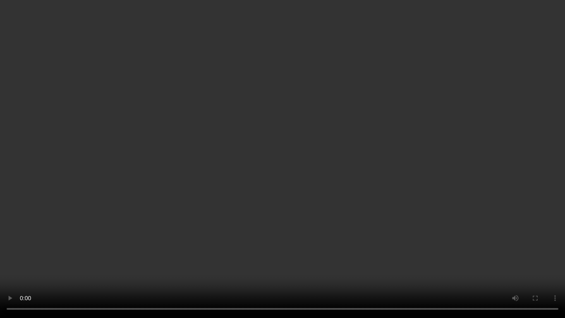
click at [333, 175] on video at bounding box center [282, 159] width 565 height 318
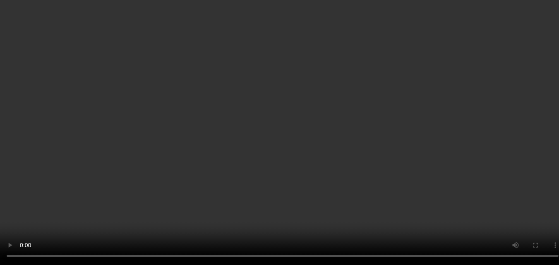
scroll to position [537, 0]
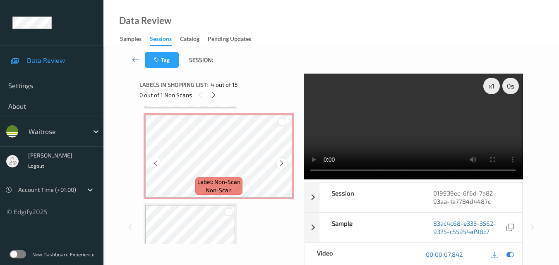
click at [282, 165] on icon at bounding box center [281, 163] width 7 height 7
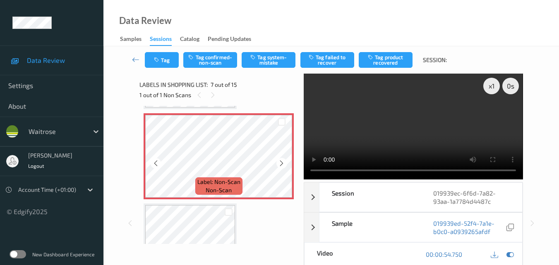
click at [282, 165] on icon at bounding box center [281, 163] width 7 height 7
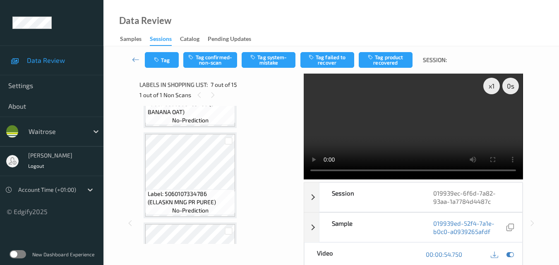
scroll to position [331, 0]
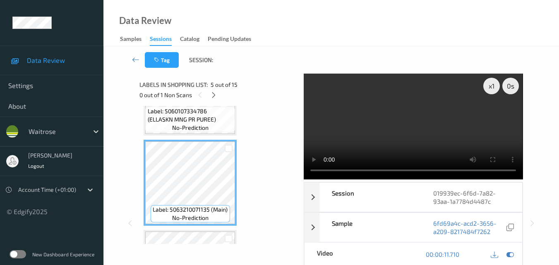
click at [450, 125] on video at bounding box center [412, 127] width 219 height 106
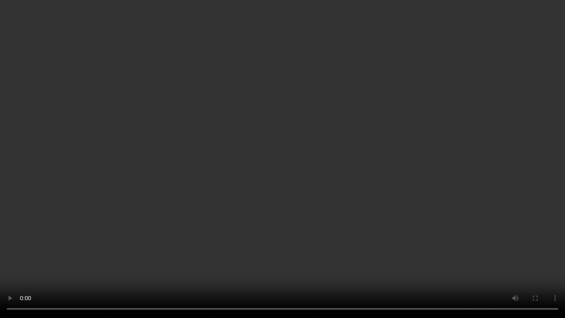
click at [327, 172] on video at bounding box center [282, 159] width 565 height 318
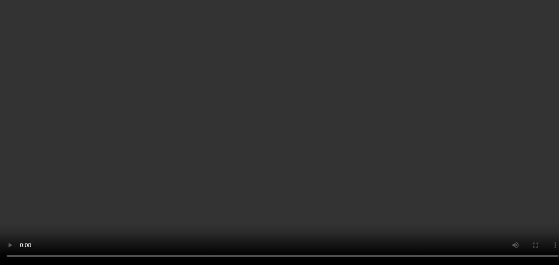
scroll to position [496, 0]
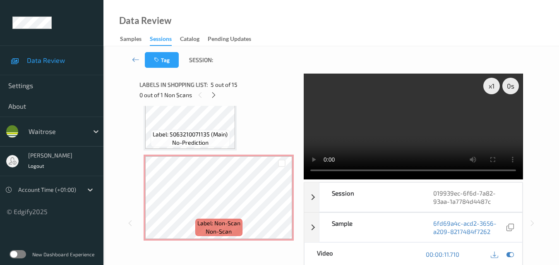
click at [429, 111] on video at bounding box center [412, 127] width 219 height 106
click at [422, 148] on video at bounding box center [412, 127] width 219 height 106
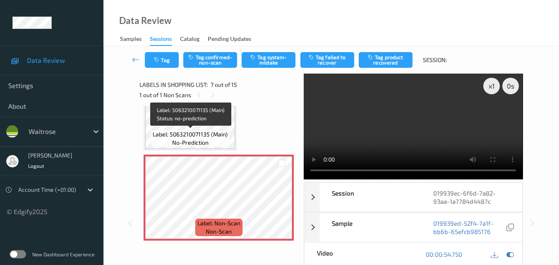
click at [200, 142] on span "no-prediction" at bounding box center [190, 142] width 36 height 8
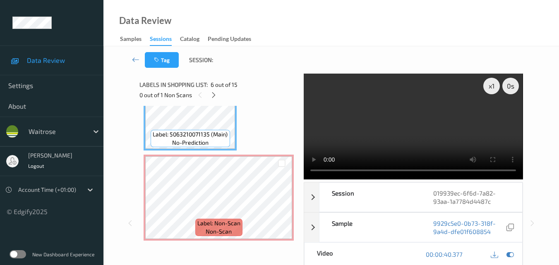
click at [415, 142] on video at bounding box center [412, 127] width 219 height 106
click at [442, 136] on video at bounding box center [412, 127] width 219 height 106
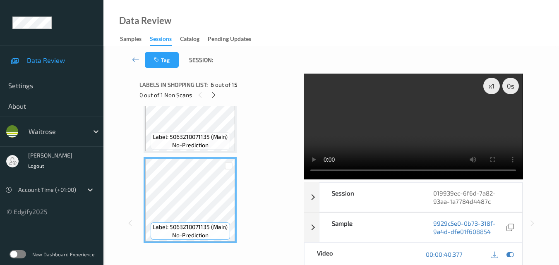
scroll to position [455, 0]
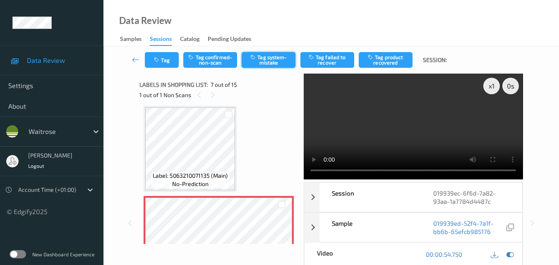
click at [267, 63] on button "Tag system-mistake" at bounding box center [268, 60] width 54 height 16
click at [166, 62] on button "Tag" at bounding box center [162, 60] width 34 height 16
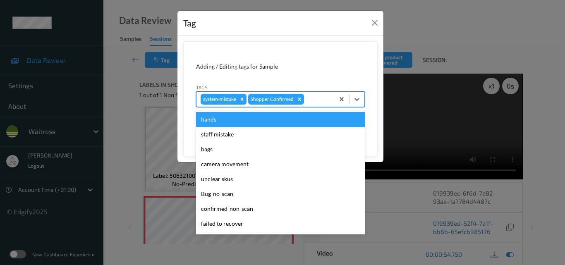
click at [313, 100] on div at bounding box center [318, 99] width 24 height 10
type input "un"
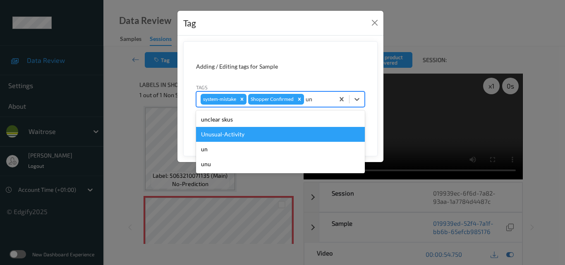
click at [267, 138] on div "Unusual-Activity" at bounding box center [280, 134] width 169 height 15
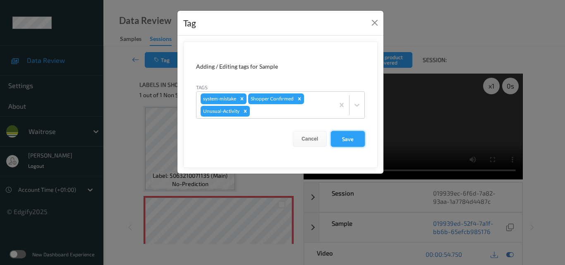
click at [351, 141] on button "Save" at bounding box center [348, 139] width 34 height 16
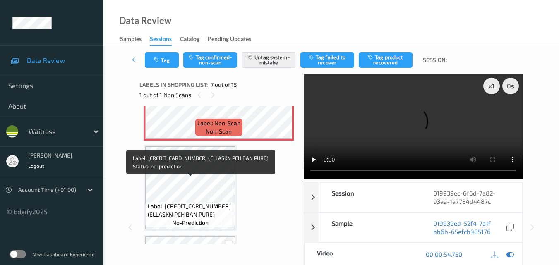
scroll to position [579, 0]
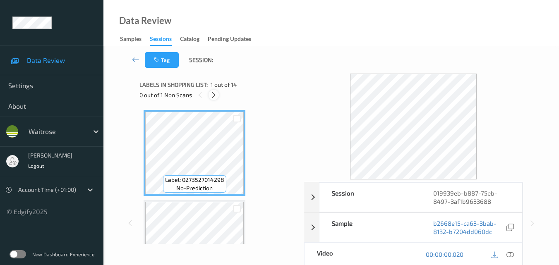
click at [214, 95] on icon at bounding box center [213, 94] width 7 height 7
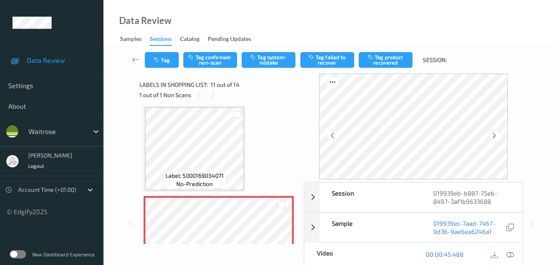
scroll to position [898, 0]
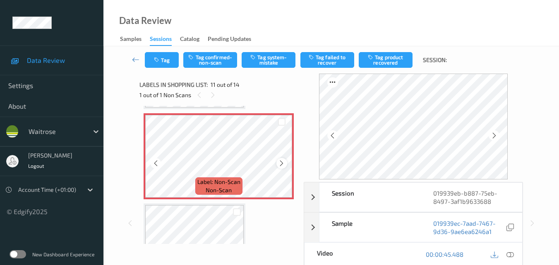
click at [283, 164] on icon at bounding box center [281, 163] width 7 height 7
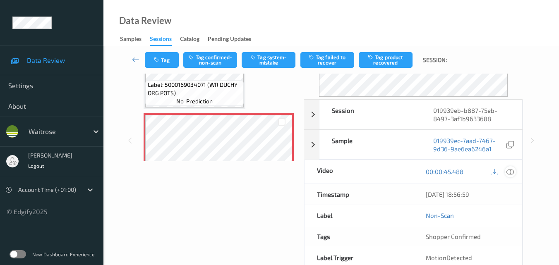
click at [509, 171] on div "Session 019939eb-b887-75eb-8497-3af1b9633688 Session ID 019939eb-b887-75eb-8497…" at bounding box center [412, 194] width 219 height 191
click at [511, 175] on icon at bounding box center [509, 171] width 7 height 7
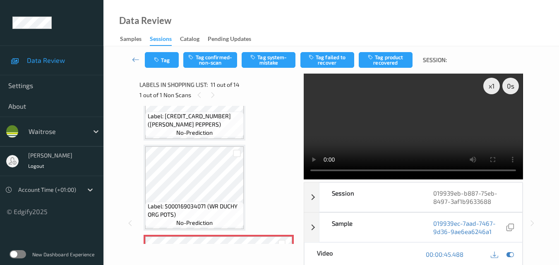
scroll to position [774, 0]
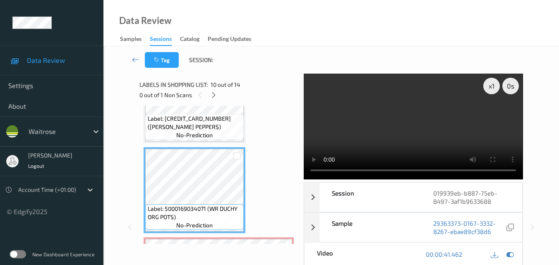
click at [387, 128] on video at bounding box center [412, 127] width 219 height 106
click at [431, 138] on video at bounding box center [412, 127] width 219 height 106
click at [418, 129] on video at bounding box center [412, 127] width 219 height 106
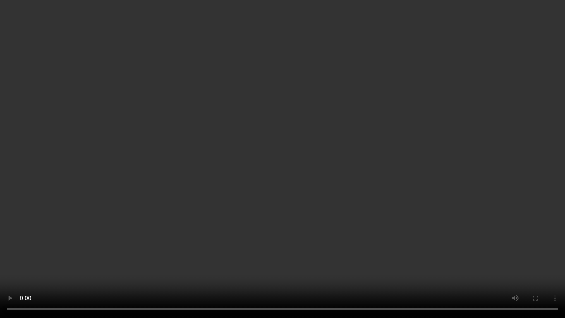
click at [441, 208] on video at bounding box center [282, 159] width 565 height 318
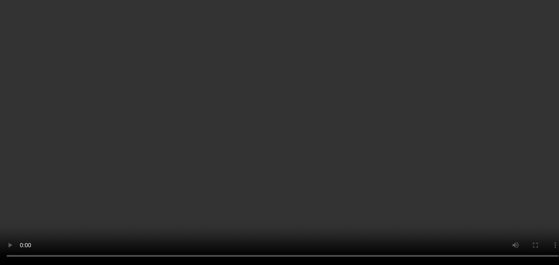
scroll to position [939, 0]
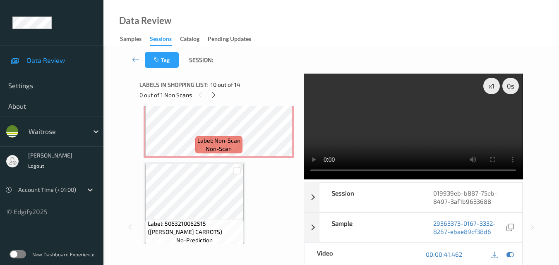
click at [398, 122] on video at bounding box center [412, 127] width 219 height 106
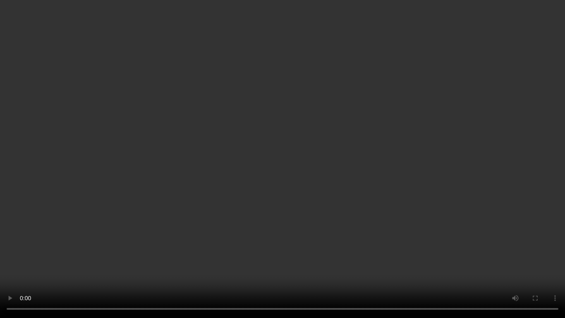
click at [347, 159] on video at bounding box center [282, 159] width 565 height 318
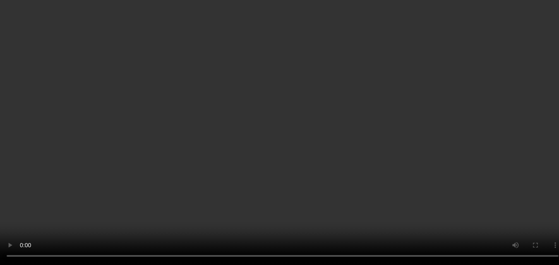
scroll to position [898, 0]
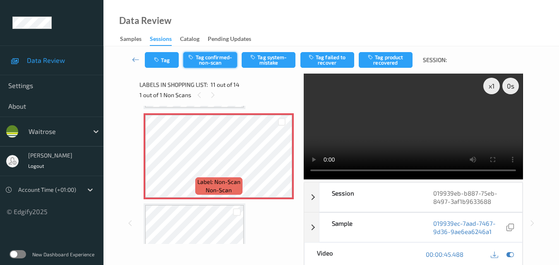
click at [205, 60] on button "Tag confirmed-non-scan" at bounding box center [210, 60] width 54 height 16
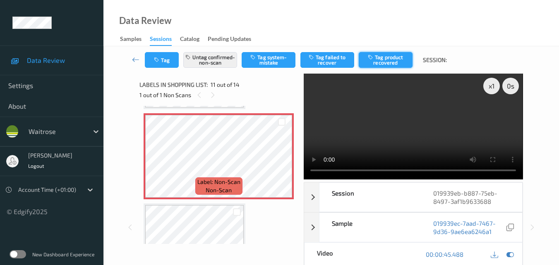
click at [387, 62] on button "Tag product recovered" at bounding box center [385, 60] width 54 height 16
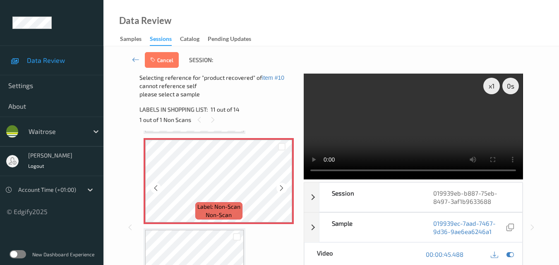
scroll to position [939, 0]
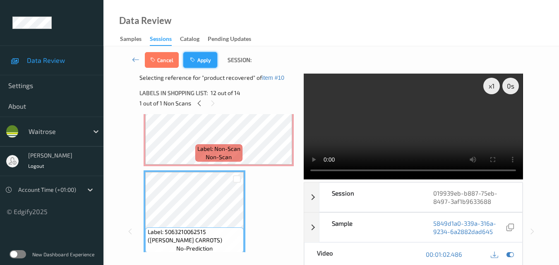
click at [208, 62] on button "Apply" at bounding box center [200, 60] width 34 height 16
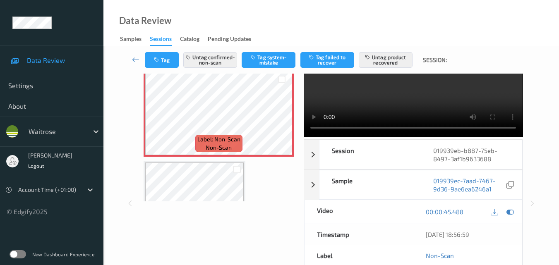
scroll to position [41, 0]
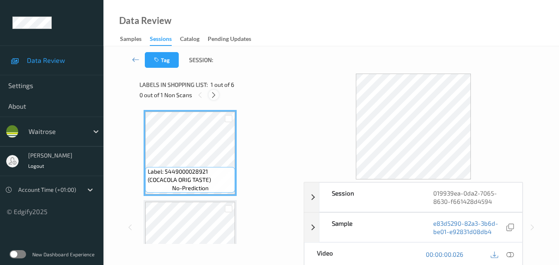
click at [214, 94] on icon at bounding box center [213, 94] width 7 height 7
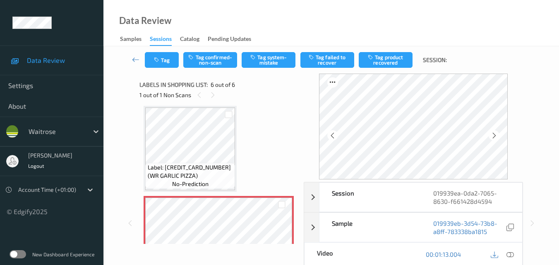
scroll to position [406, 0]
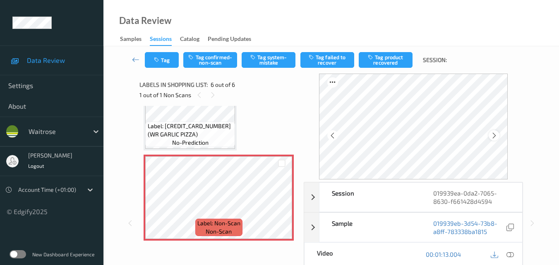
click at [494, 134] on icon at bounding box center [493, 135] width 7 height 7
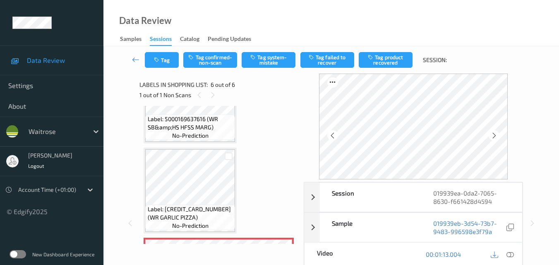
scroll to position [323, 0]
click at [497, 134] on icon at bounding box center [493, 135] width 7 height 7
click at [511, 253] on icon at bounding box center [509, 254] width 7 height 7
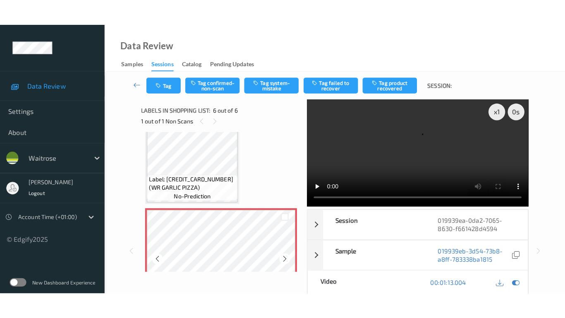
scroll to position [365, 0]
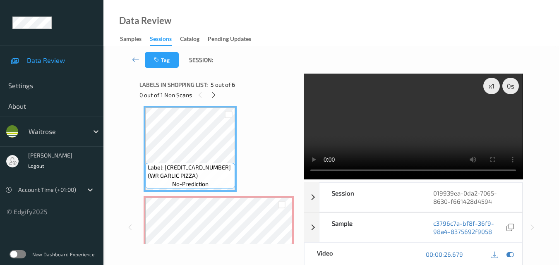
click at [413, 109] on video at bounding box center [412, 127] width 219 height 106
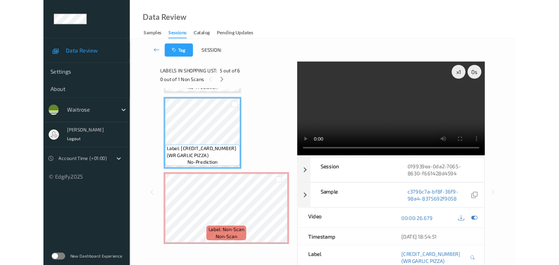
scroll to position [354, 0]
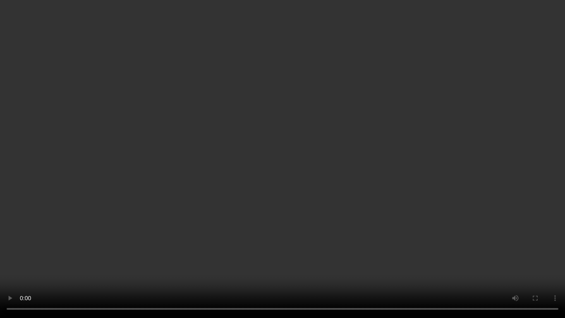
click at [380, 222] on video at bounding box center [282, 159] width 565 height 318
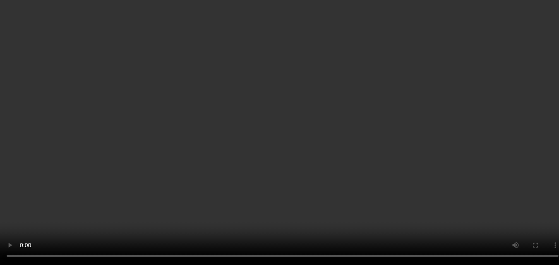
scroll to position [148, 0]
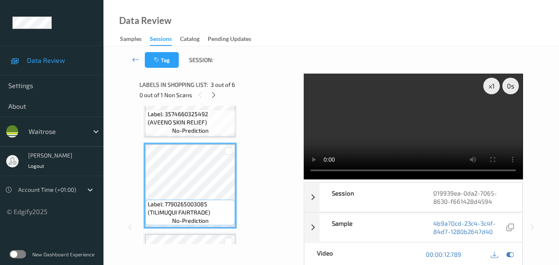
click at [399, 112] on video at bounding box center [412, 127] width 219 height 106
click at [441, 126] on video at bounding box center [412, 127] width 219 height 106
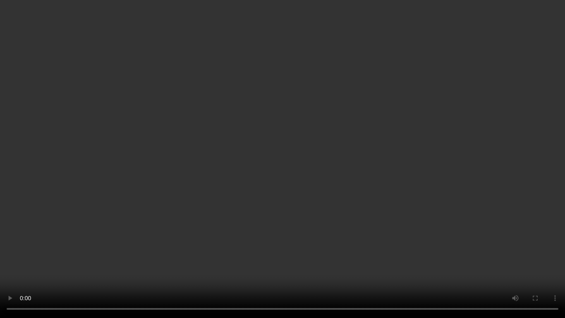
click at [340, 183] on video at bounding box center [282, 159] width 565 height 318
click at [328, 189] on video at bounding box center [282, 159] width 565 height 318
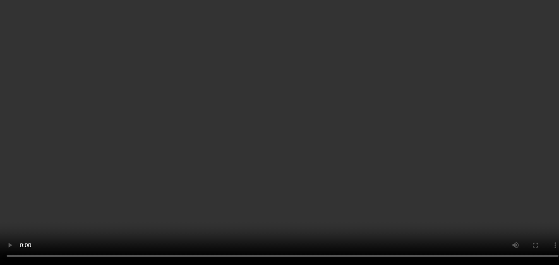
scroll to position [313, 0]
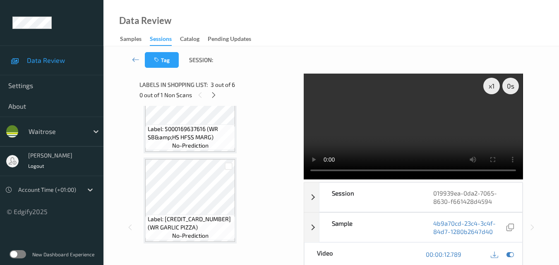
click at [413, 125] on video at bounding box center [412, 127] width 219 height 106
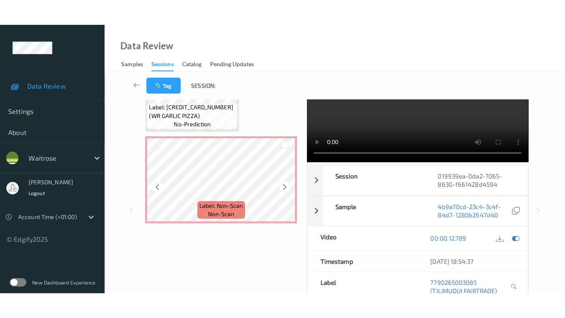
scroll to position [0, 0]
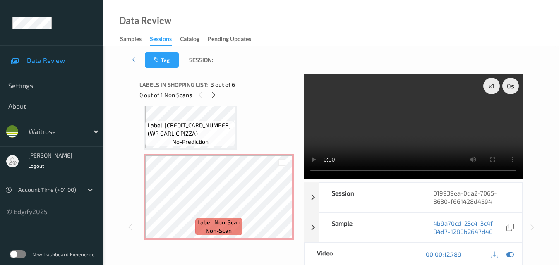
click at [431, 111] on video at bounding box center [412, 127] width 219 height 106
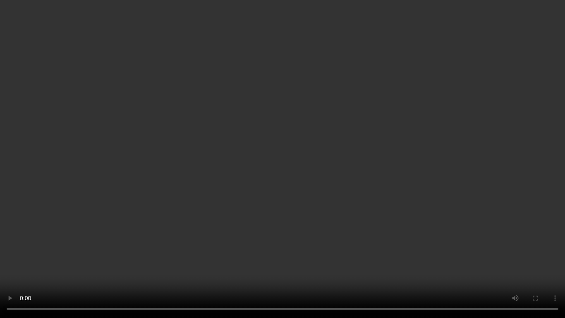
click at [364, 187] on video at bounding box center [282, 159] width 565 height 318
click at [396, 212] on video at bounding box center [282, 159] width 565 height 318
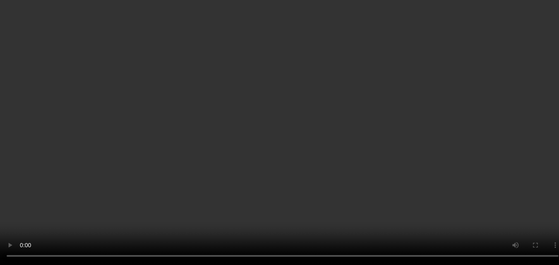
scroll to position [396, 0]
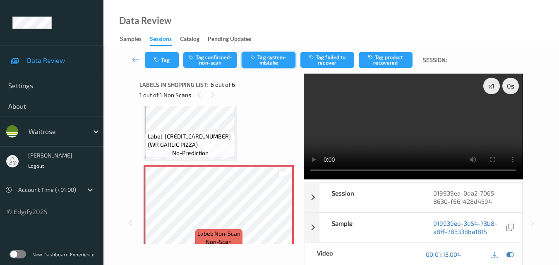
click at [273, 62] on button "Tag system-mistake" at bounding box center [268, 60] width 54 height 16
click at [421, 104] on video at bounding box center [412, 127] width 219 height 106
click at [492, 91] on div "x 1" at bounding box center [491, 86] width 17 height 17
click at [455, 119] on video at bounding box center [412, 127] width 219 height 106
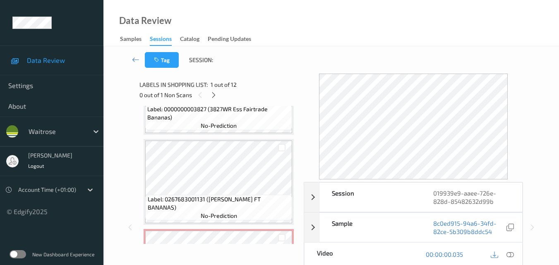
scroll to position [741, 0]
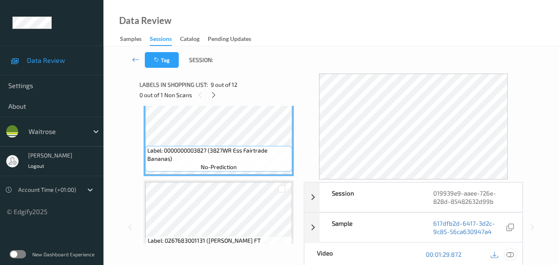
click at [509, 254] on icon at bounding box center [509, 254] width 7 height 7
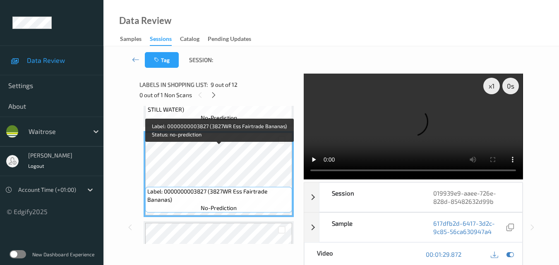
scroll to position [700, 0]
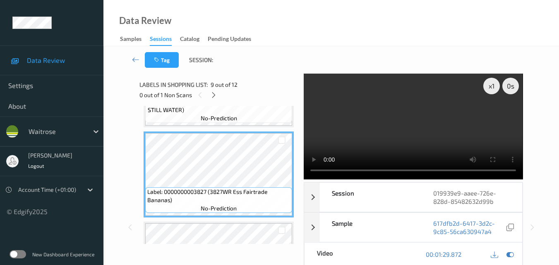
click at [435, 103] on video at bounding box center [412, 127] width 219 height 106
click at [443, 138] on video at bounding box center [412, 127] width 219 height 106
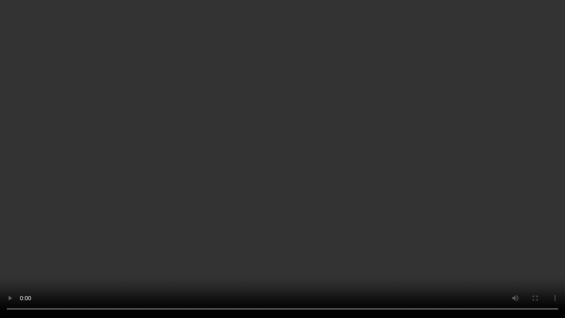
click at [321, 129] on video at bounding box center [282, 159] width 565 height 318
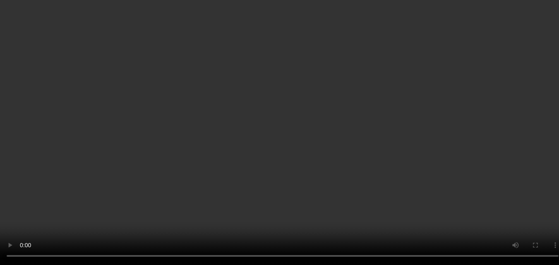
scroll to position [824, 0]
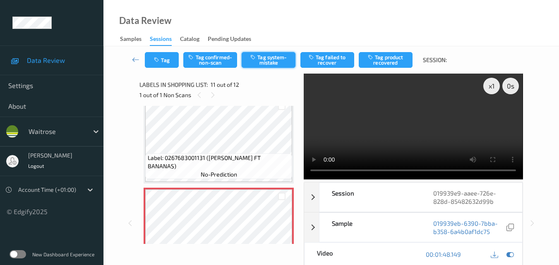
click at [268, 57] on button "Tag system-mistake" at bounding box center [268, 60] width 54 height 16
click at [168, 65] on button "Tag" at bounding box center [162, 60] width 34 height 16
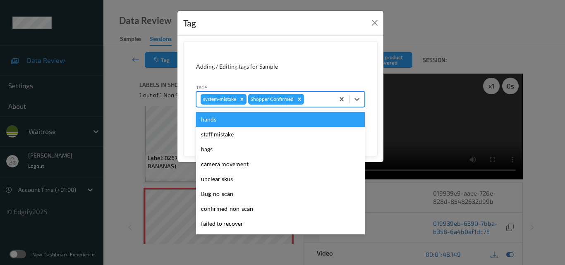
click at [322, 100] on div at bounding box center [318, 99] width 24 height 10
type input "un"
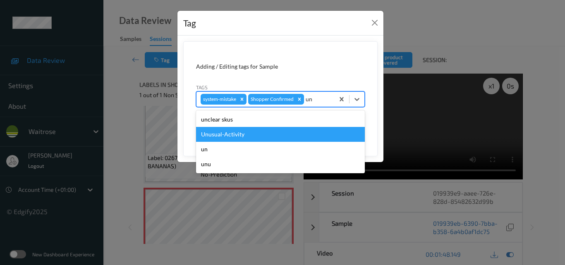
click at [273, 134] on div "Unusual-Activity" at bounding box center [280, 134] width 169 height 15
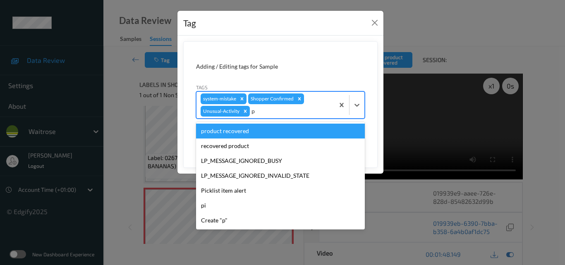
type input "pi"
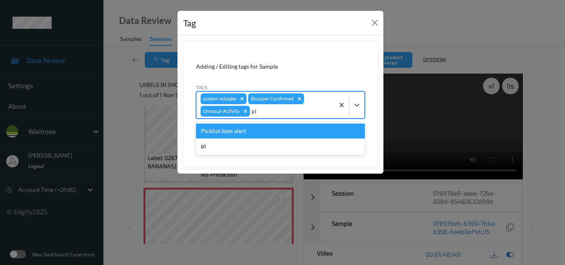
click at [273, 134] on div "Picklist item alert" at bounding box center [280, 131] width 169 height 15
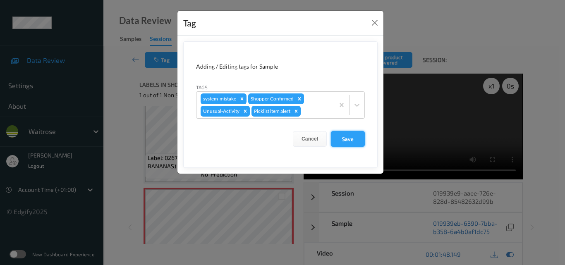
click at [354, 138] on button "Save" at bounding box center [348, 139] width 34 height 16
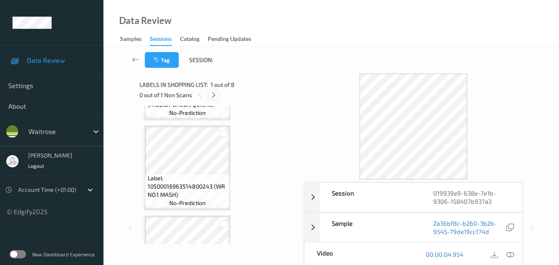
click at [216, 92] on icon at bounding box center [213, 94] width 7 height 7
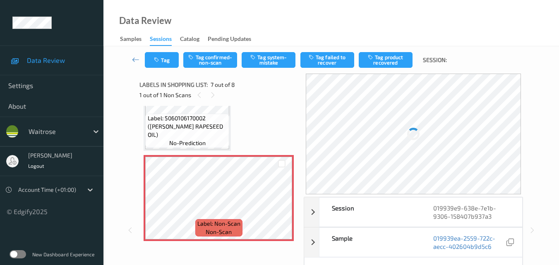
scroll to position [496, 0]
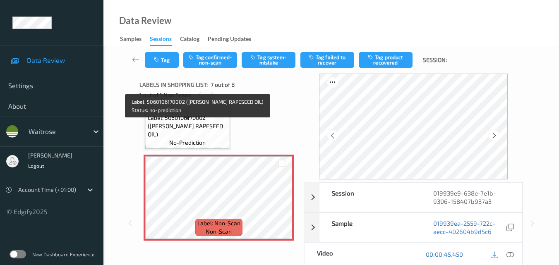
click at [206, 133] on span "Label: 5060106170002 ([PERSON_NAME] RAPESEED OIL)" at bounding box center [188, 126] width 80 height 25
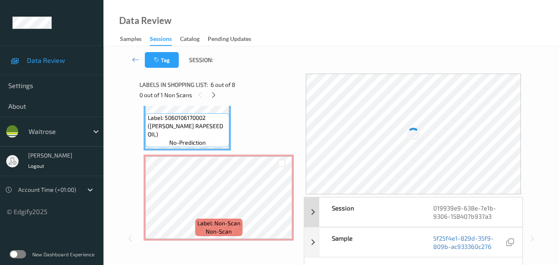
scroll to position [83, 0]
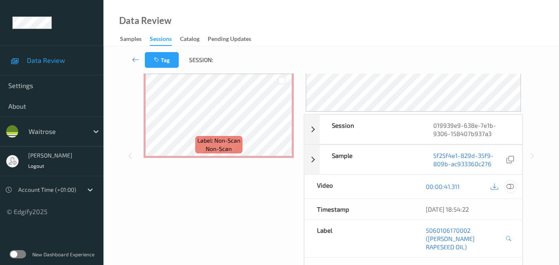
click at [510, 191] on div at bounding box center [509, 186] width 11 height 11
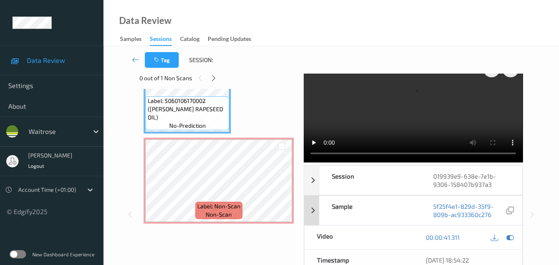
scroll to position [0, 0]
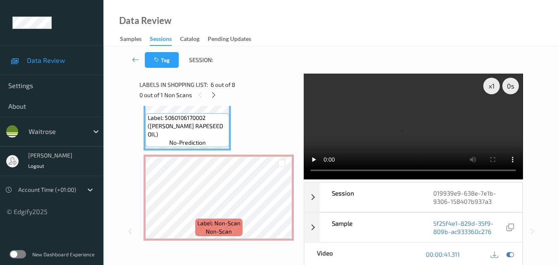
click at [408, 124] on video at bounding box center [412, 127] width 219 height 106
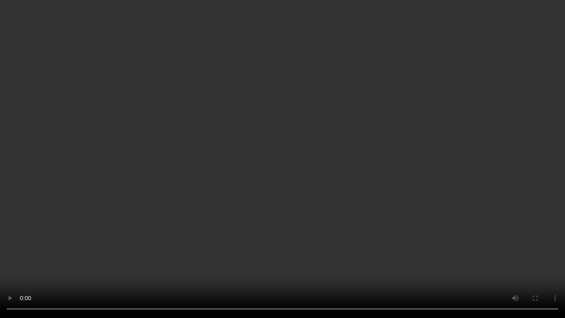
click at [378, 173] on video at bounding box center [282, 159] width 565 height 318
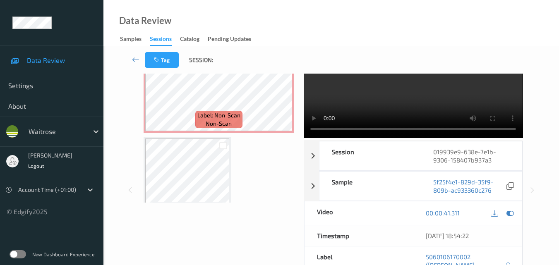
scroll to position [546, 0]
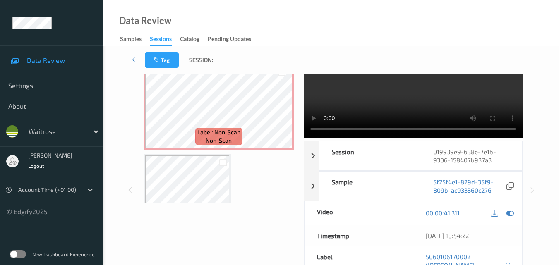
click at [457, 81] on video at bounding box center [412, 85] width 219 height 106
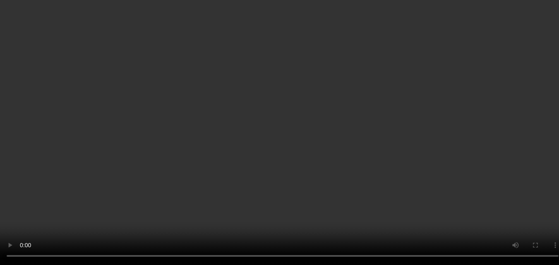
scroll to position [535, 0]
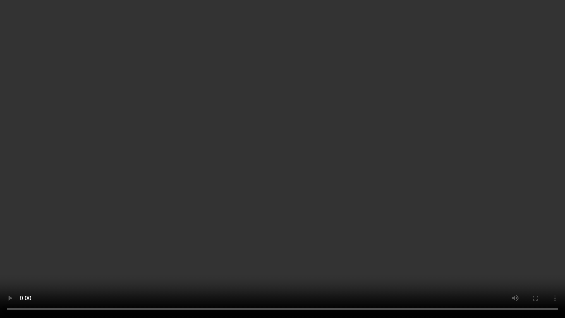
click at [362, 163] on video at bounding box center [282, 159] width 565 height 318
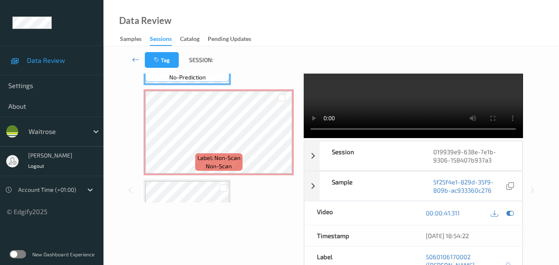
scroll to position [504, 0]
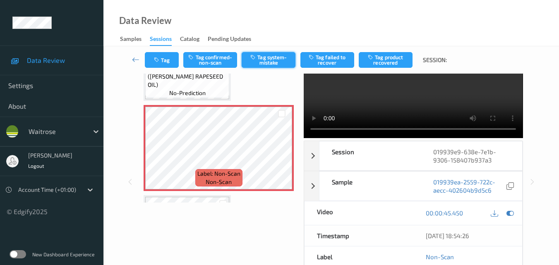
click at [264, 62] on button "Tag system-mistake" at bounding box center [268, 60] width 54 height 16
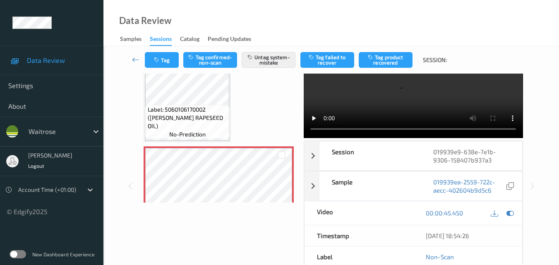
click at [407, 95] on video at bounding box center [412, 85] width 219 height 106
click at [441, 106] on video at bounding box center [412, 85] width 219 height 106
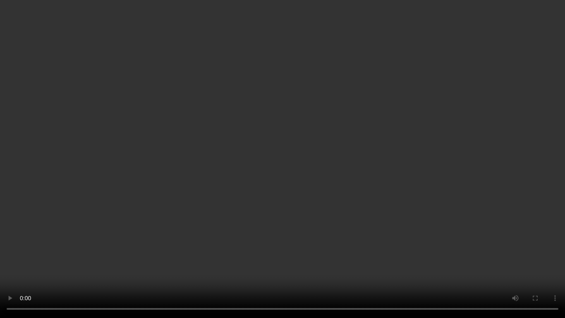
click at [340, 142] on video at bounding box center [282, 159] width 565 height 318
click at [306, 187] on video at bounding box center [282, 159] width 565 height 318
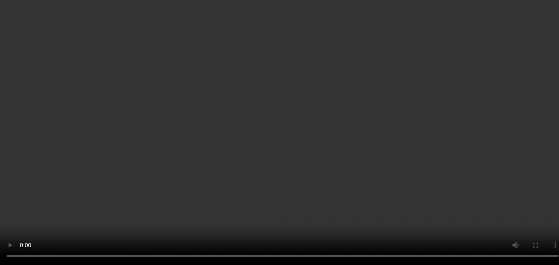
scroll to position [587, 0]
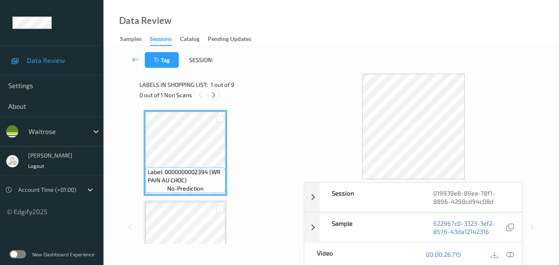
click at [213, 94] on icon at bounding box center [213, 94] width 7 height 7
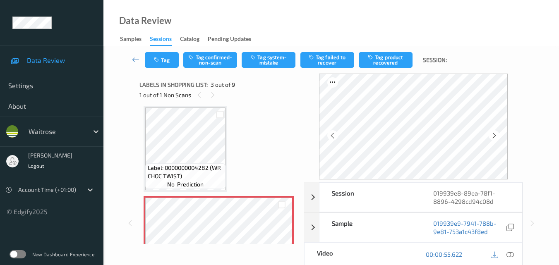
scroll to position [177, 0]
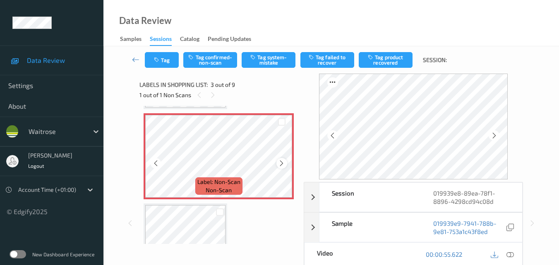
click at [279, 160] on icon at bounding box center [281, 163] width 7 height 7
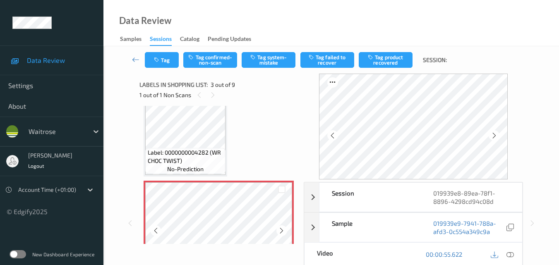
scroll to position [94, 0]
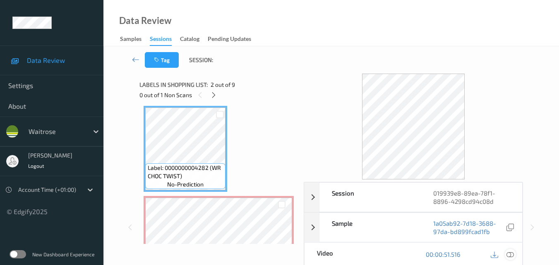
click at [513, 256] on icon at bounding box center [509, 254] width 7 height 7
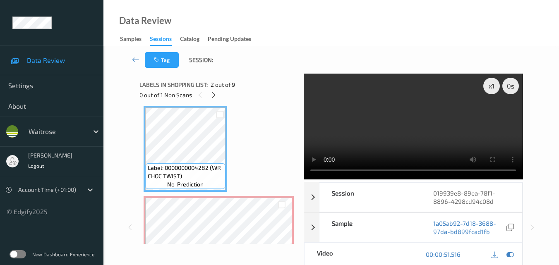
click at [387, 126] on video at bounding box center [412, 127] width 219 height 106
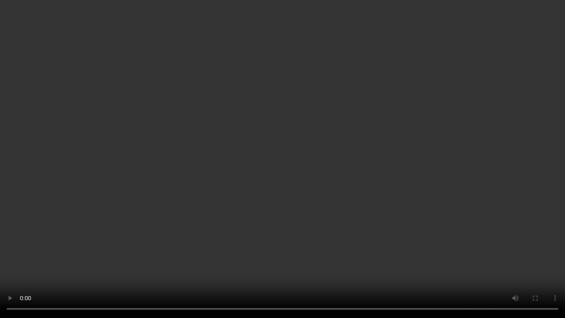
click at [306, 139] on video at bounding box center [282, 159] width 565 height 318
click at [339, 129] on video at bounding box center [282, 159] width 565 height 318
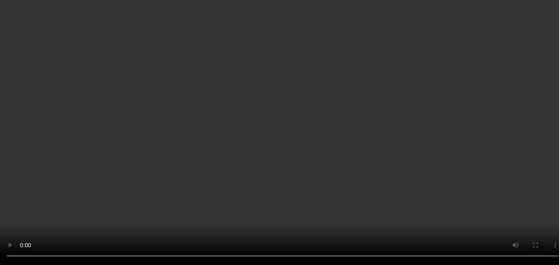
scroll to position [136, 0]
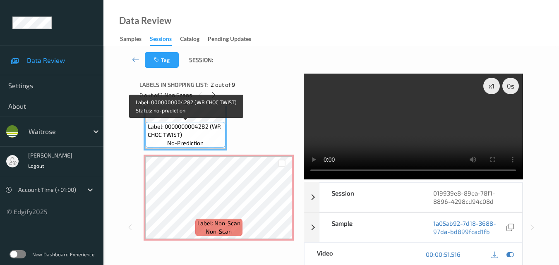
click at [208, 131] on span "Label: 0000000004282 (WR CHOC TWIST)" at bounding box center [186, 130] width 76 height 17
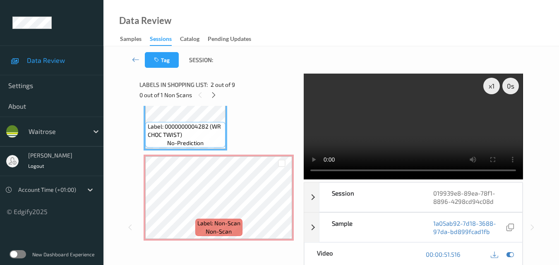
click at [456, 133] on video at bounding box center [412, 127] width 219 height 106
click at [427, 137] on video at bounding box center [412, 127] width 219 height 106
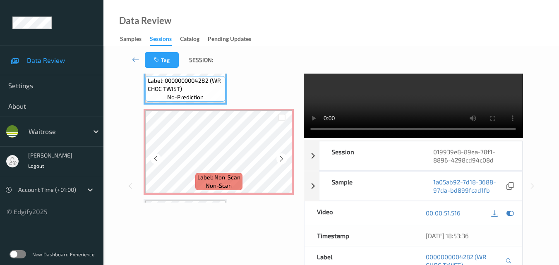
scroll to position [124, 0]
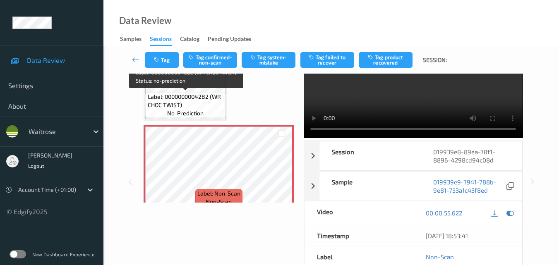
click at [199, 100] on span "Label: 0000000004282 (WR CHOC TWIST)" at bounding box center [186, 101] width 76 height 17
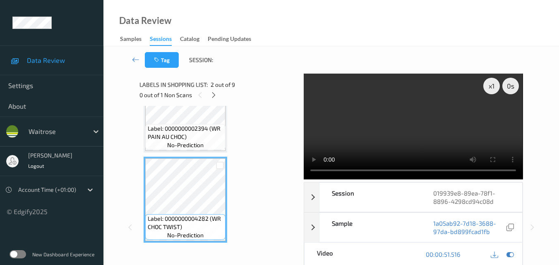
scroll to position [41, 0]
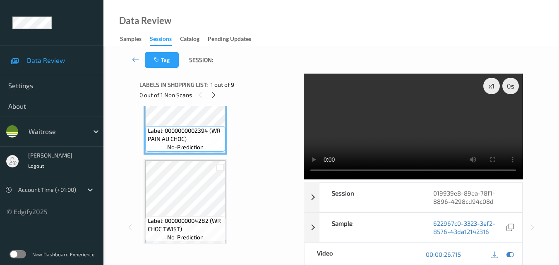
click at [428, 139] on video at bounding box center [412, 127] width 219 height 106
click at [489, 88] on div "x 1" at bounding box center [491, 86] width 17 height 17
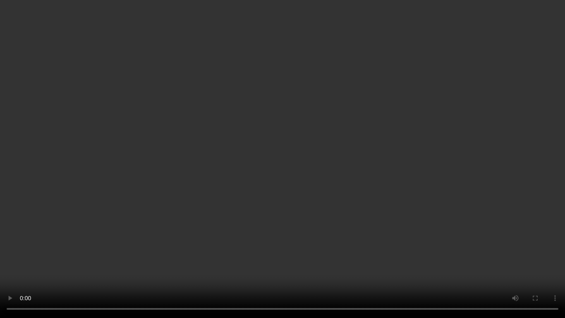
click at [335, 184] on video at bounding box center [282, 159] width 565 height 318
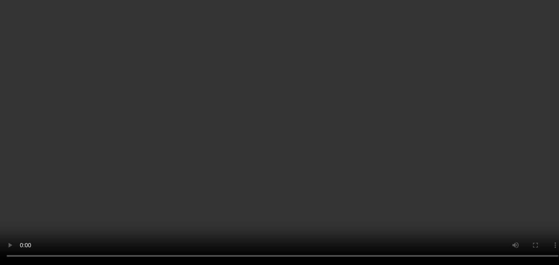
scroll to position [165, 0]
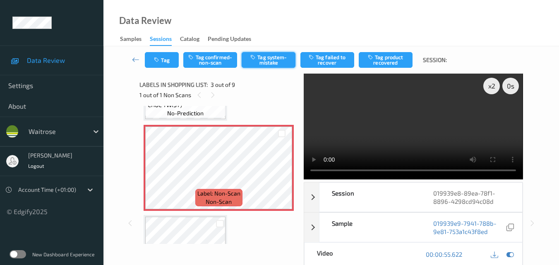
click at [275, 58] on button "Tag system-mistake" at bounding box center [268, 60] width 54 height 16
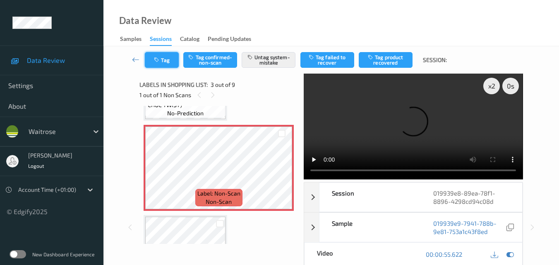
click at [166, 61] on button "Tag" at bounding box center [162, 60] width 34 height 16
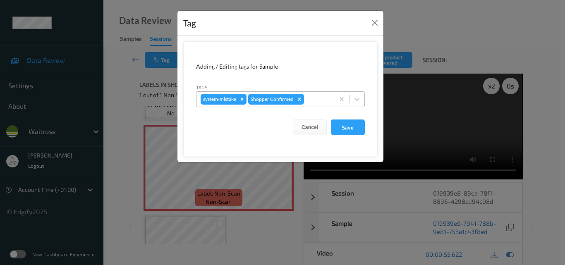
click at [314, 100] on div at bounding box center [318, 99] width 24 height 10
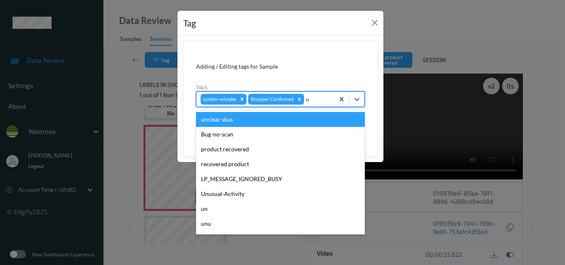
type input "un"
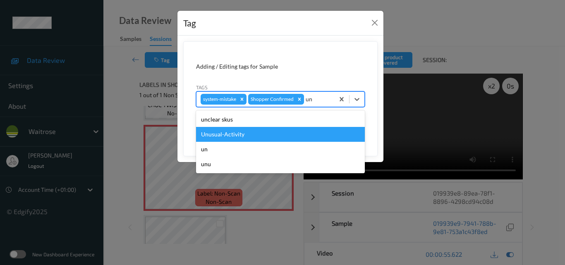
click at [265, 136] on div "Unusual-Activity" at bounding box center [280, 134] width 169 height 15
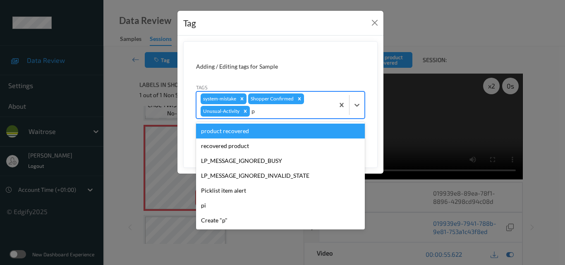
type input "pi"
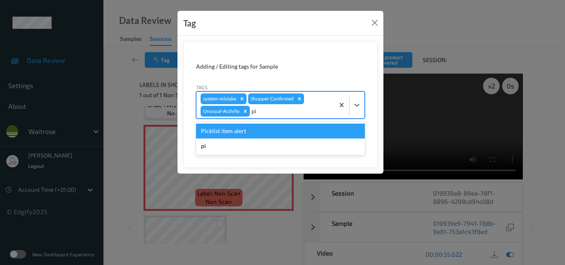
click at [269, 132] on div "Picklist item alert" at bounding box center [280, 131] width 169 height 15
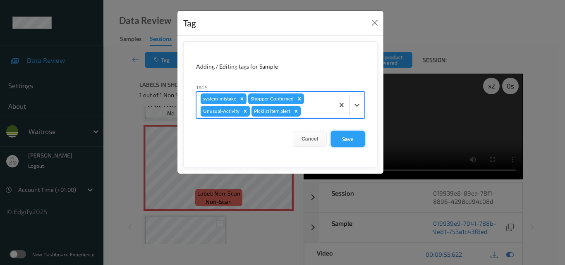
click at [358, 143] on button "Save" at bounding box center [348, 139] width 34 height 16
